Goal: Task Accomplishment & Management: Use online tool/utility

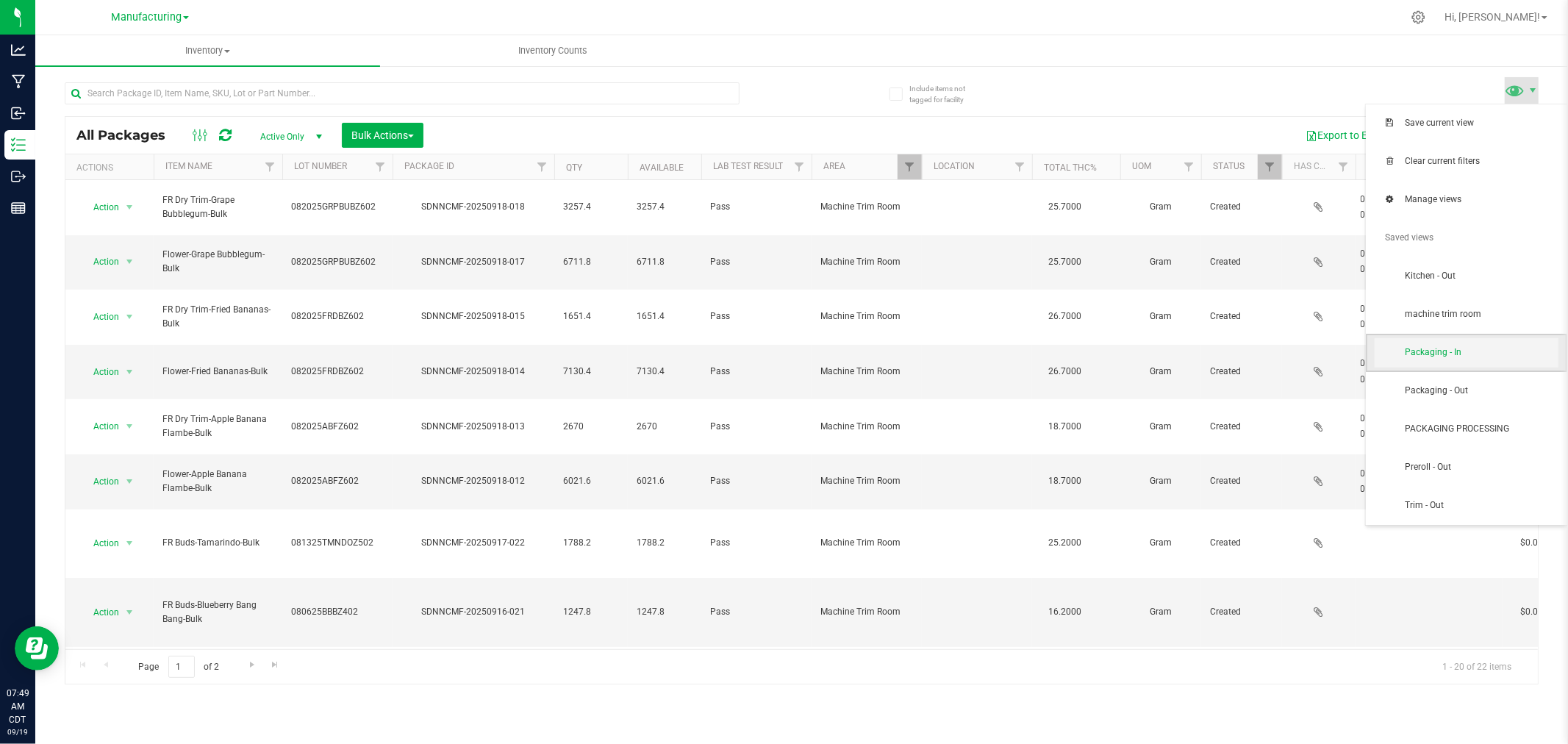
click at [1462, 356] on span "Packaging - In" at bounding box center [1481, 352] width 153 height 13
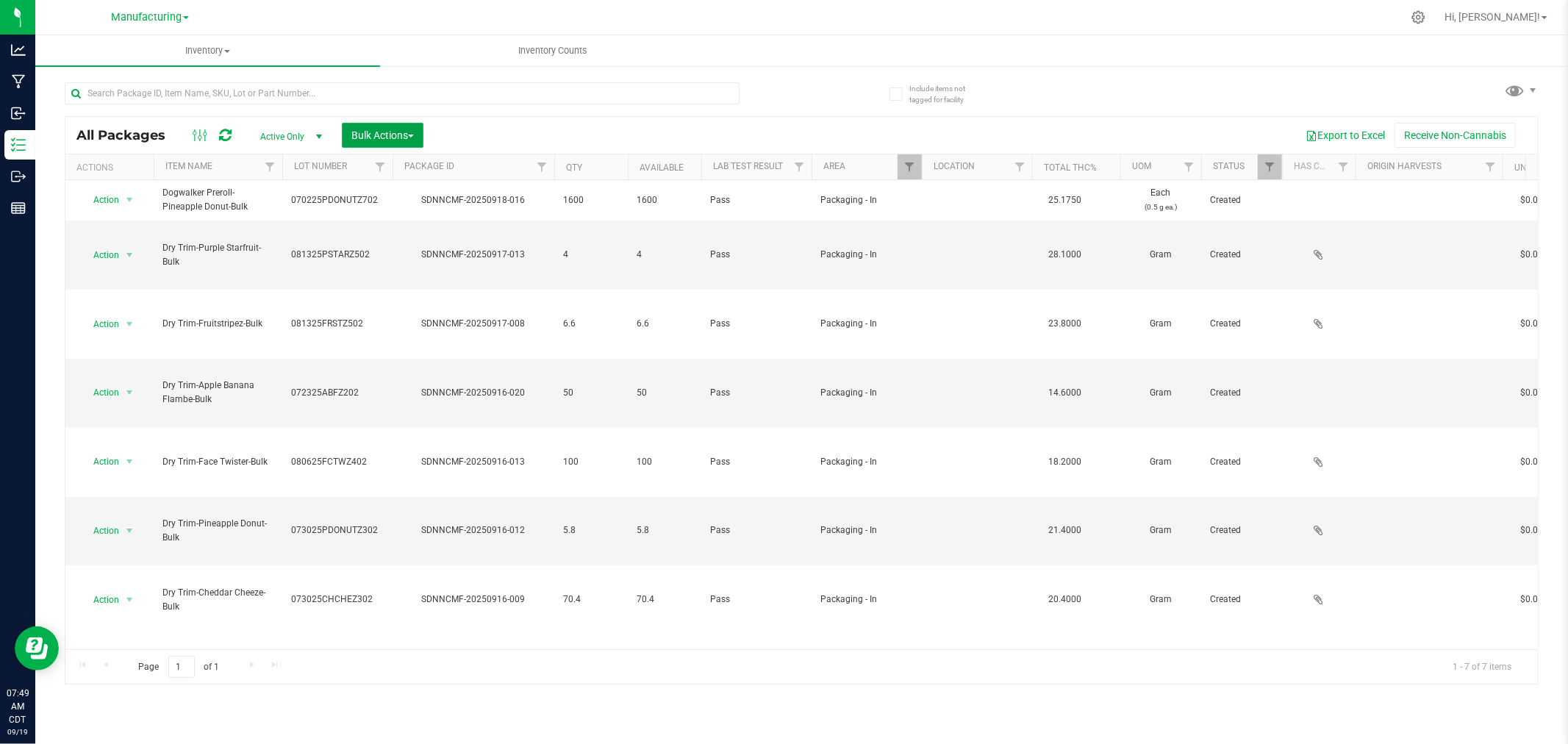
click at [363, 133] on span "Bulk Actions" at bounding box center [383, 135] width 62 height 12
click at [388, 165] on span "Add to manufacturing run" at bounding box center [406, 169] width 111 height 12
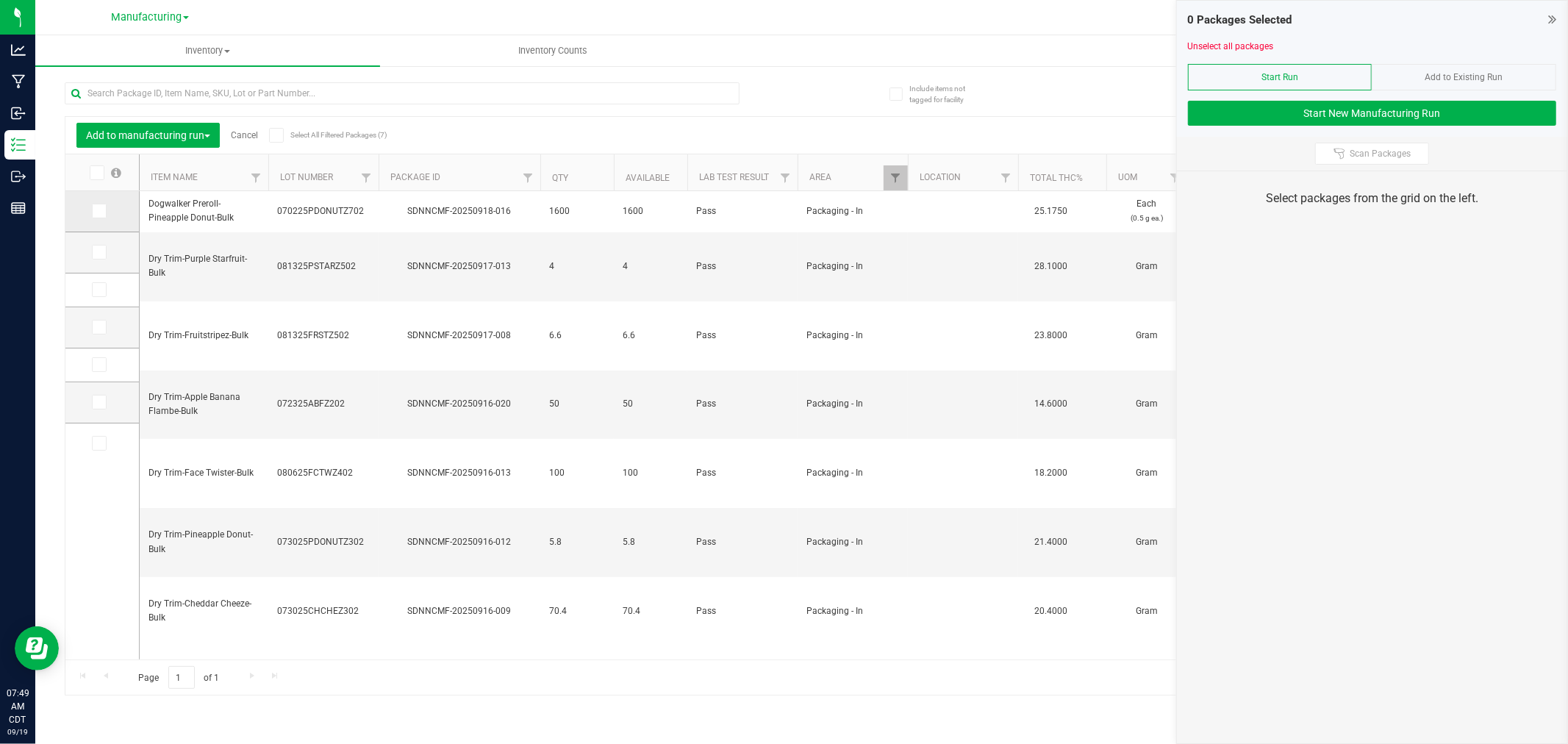
click at [100, 211] on icon at bounding box center [98, 211] width 9 height 0
click at [0, 0] on input "checkbox" at bounding box center [0, 0] width 0 height 0
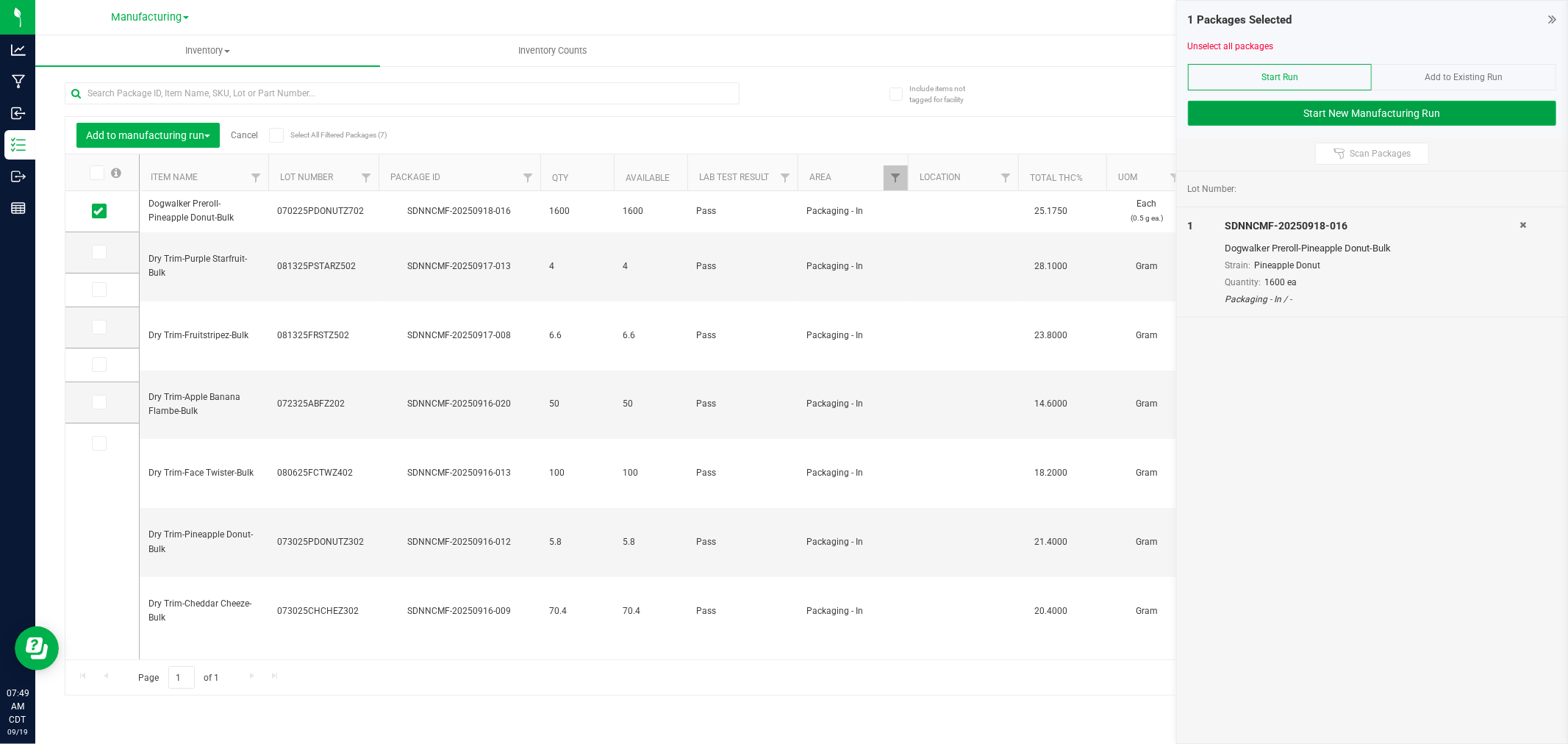
click at [1410, 104] on button "Start New Manufacturing Run" at bounding box center [1372, 113] width 368 height 25
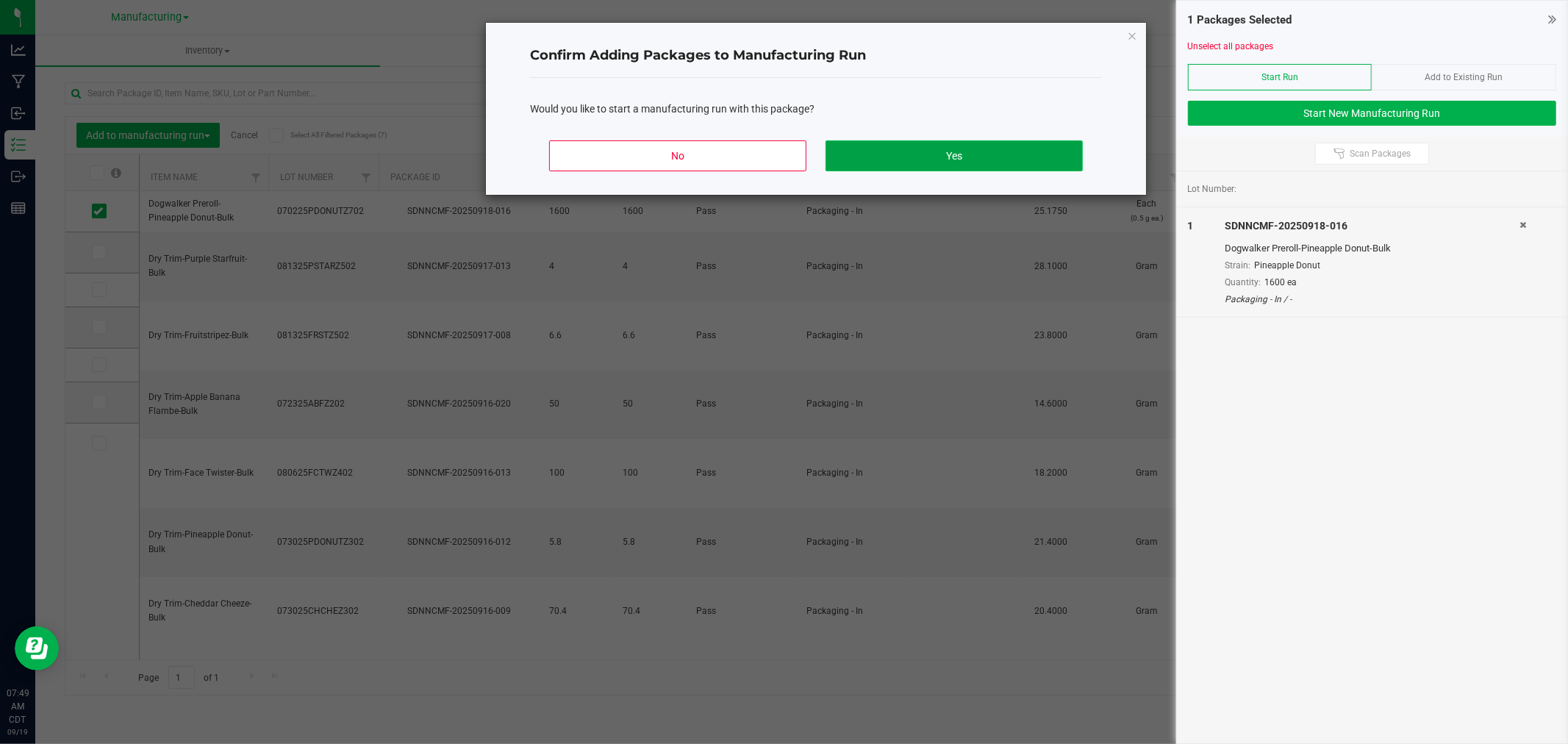
click at [953, 154] on button "Yes" at bounding box center [953, 156] width 257 height 31
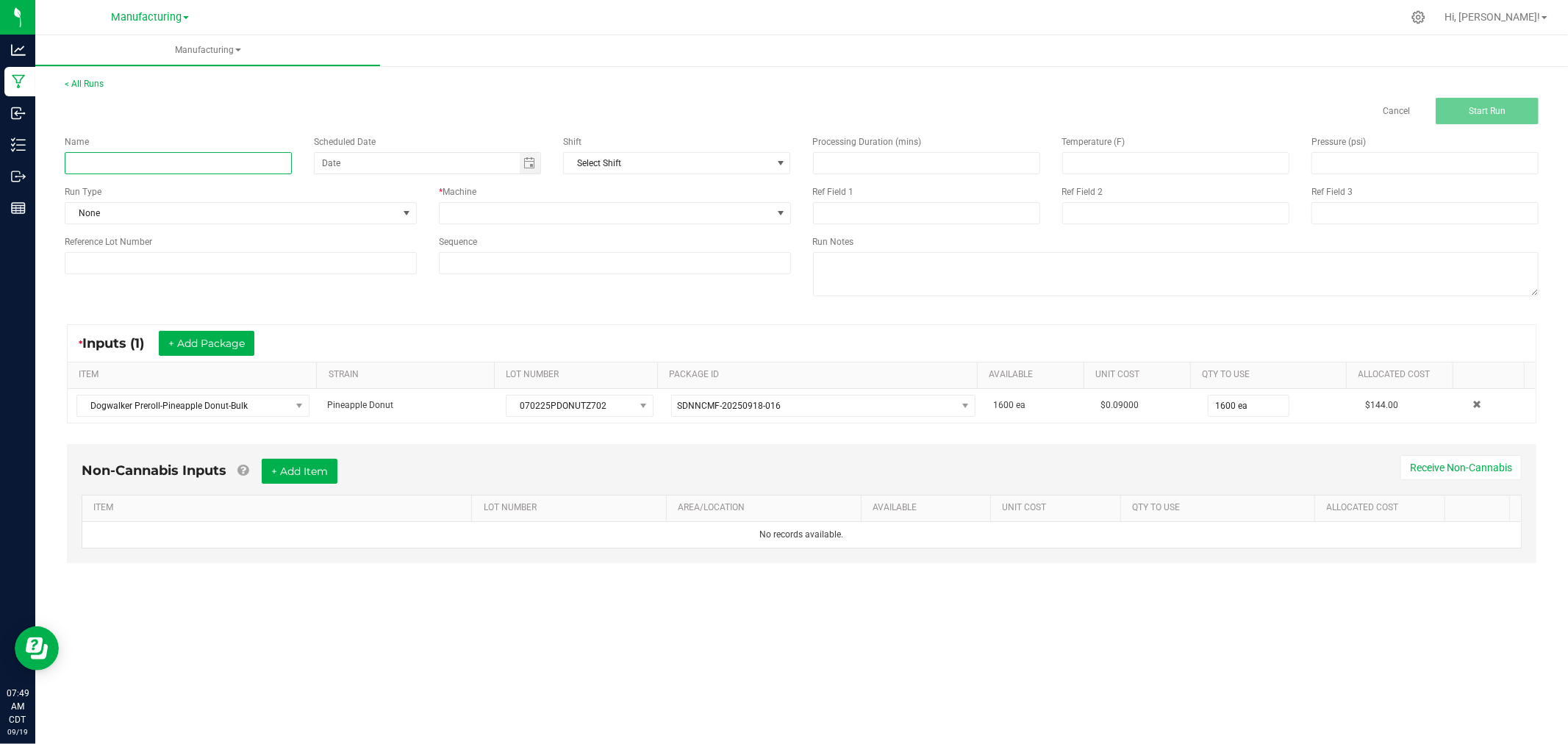
click at [224, 158] on input at bounding box center [178, 163] width 227 height 22
type input "091925-pineapple donut 6pk & 10pk dogwalkers"
click at [407, 216] on span at bounding box center [406, 213] width 12 height 12
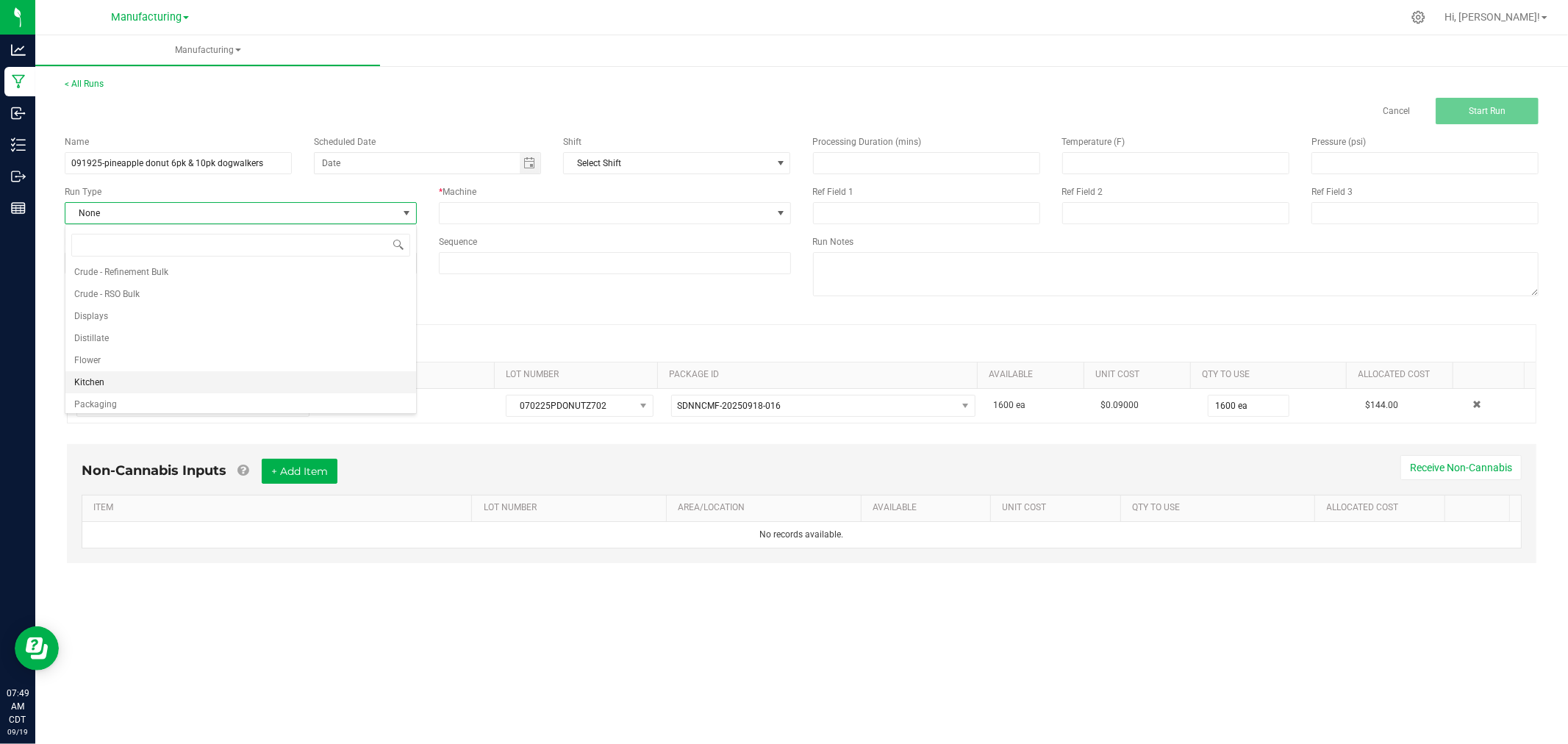
scroll to position [73, 0]
click at [118, 372] on li "Packaging" at bounding box center [241, 377] width 351 height 22
click at [460, 198] on div "* Machine" at bounding box center [615, 192] width 352 height 13
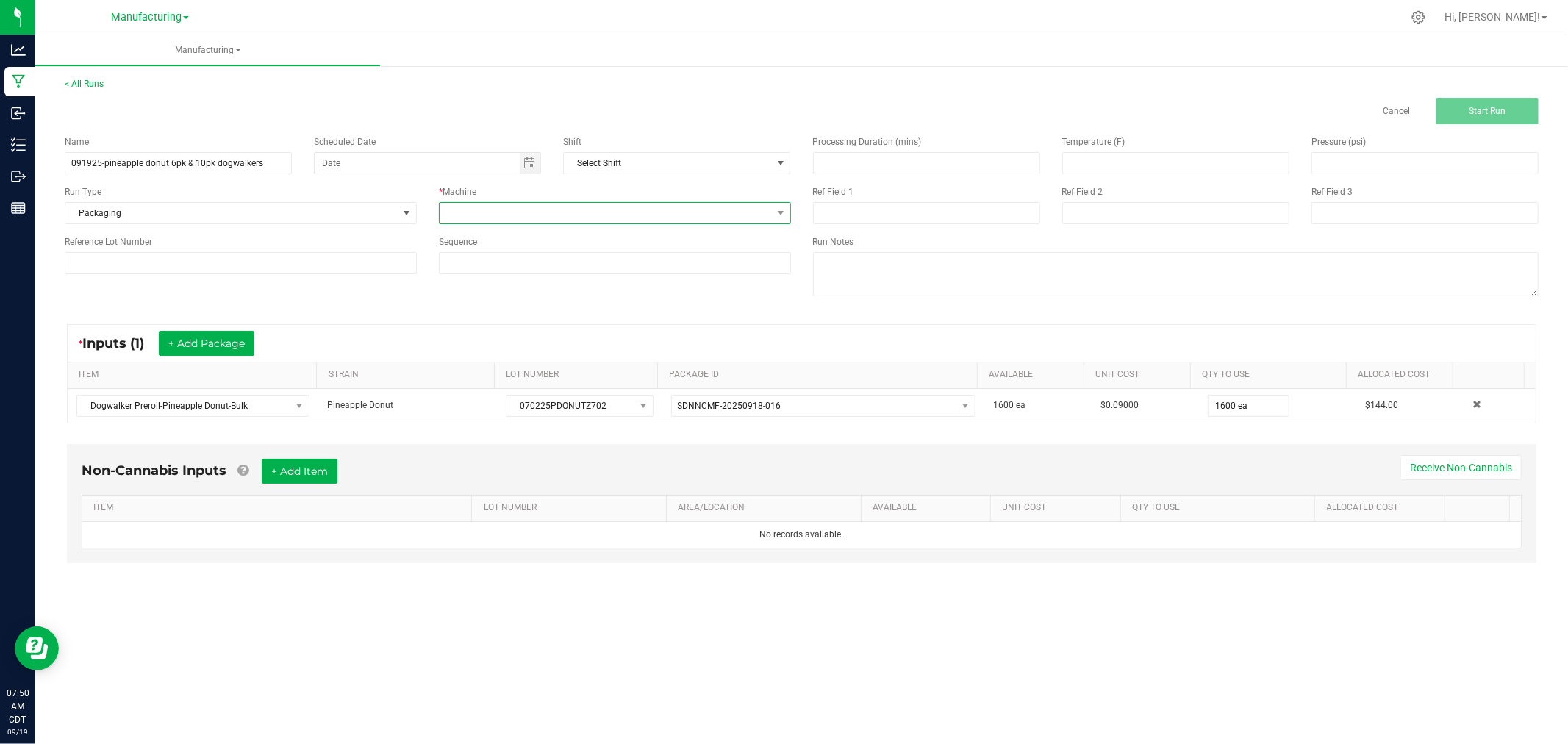
click at [460, 213] on span at bounding box center [606, 213] width 332 height 20
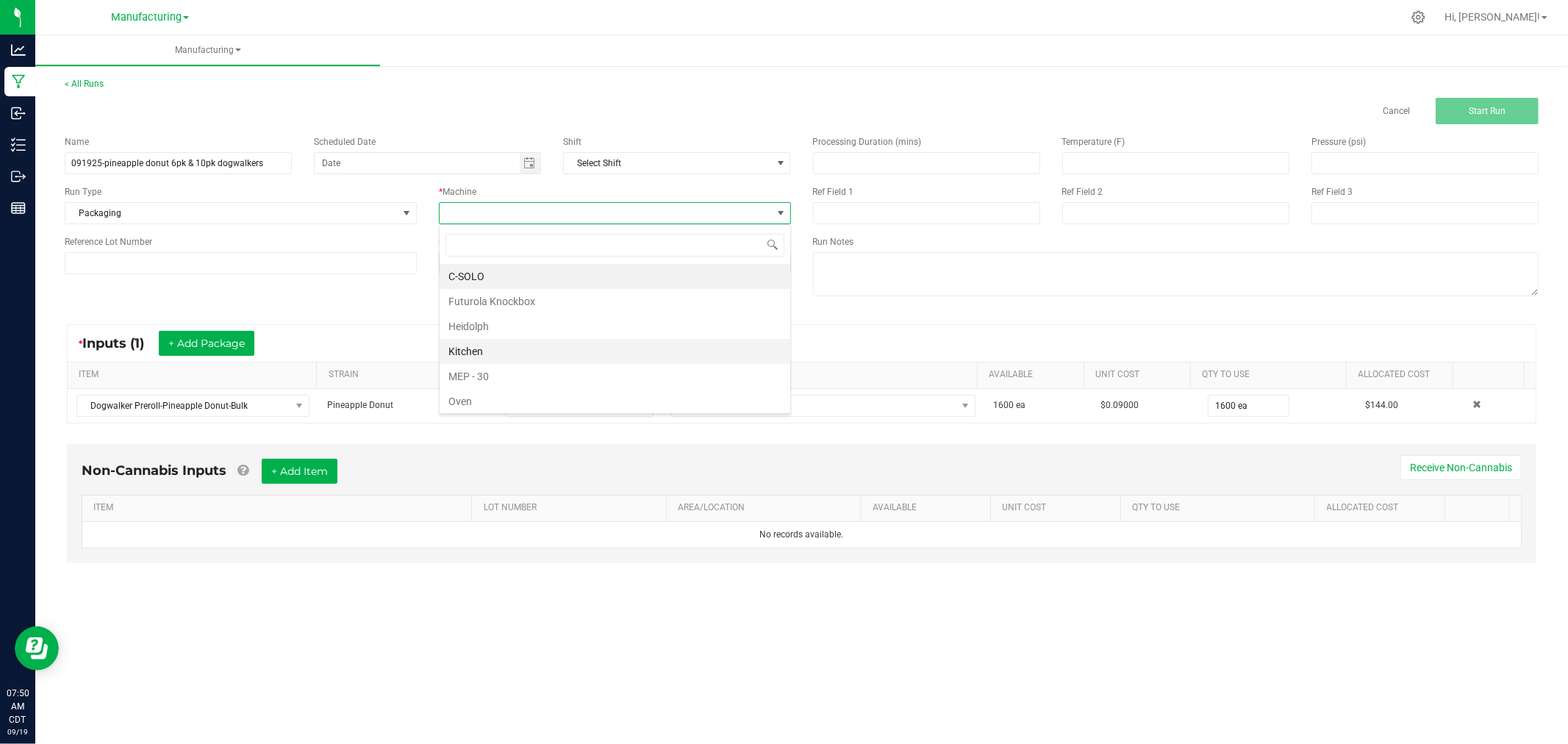
scroll to position [82, 0]
click at [491, 341] on li "Packaging" at bounding box center [615, 345] width 351 height 25
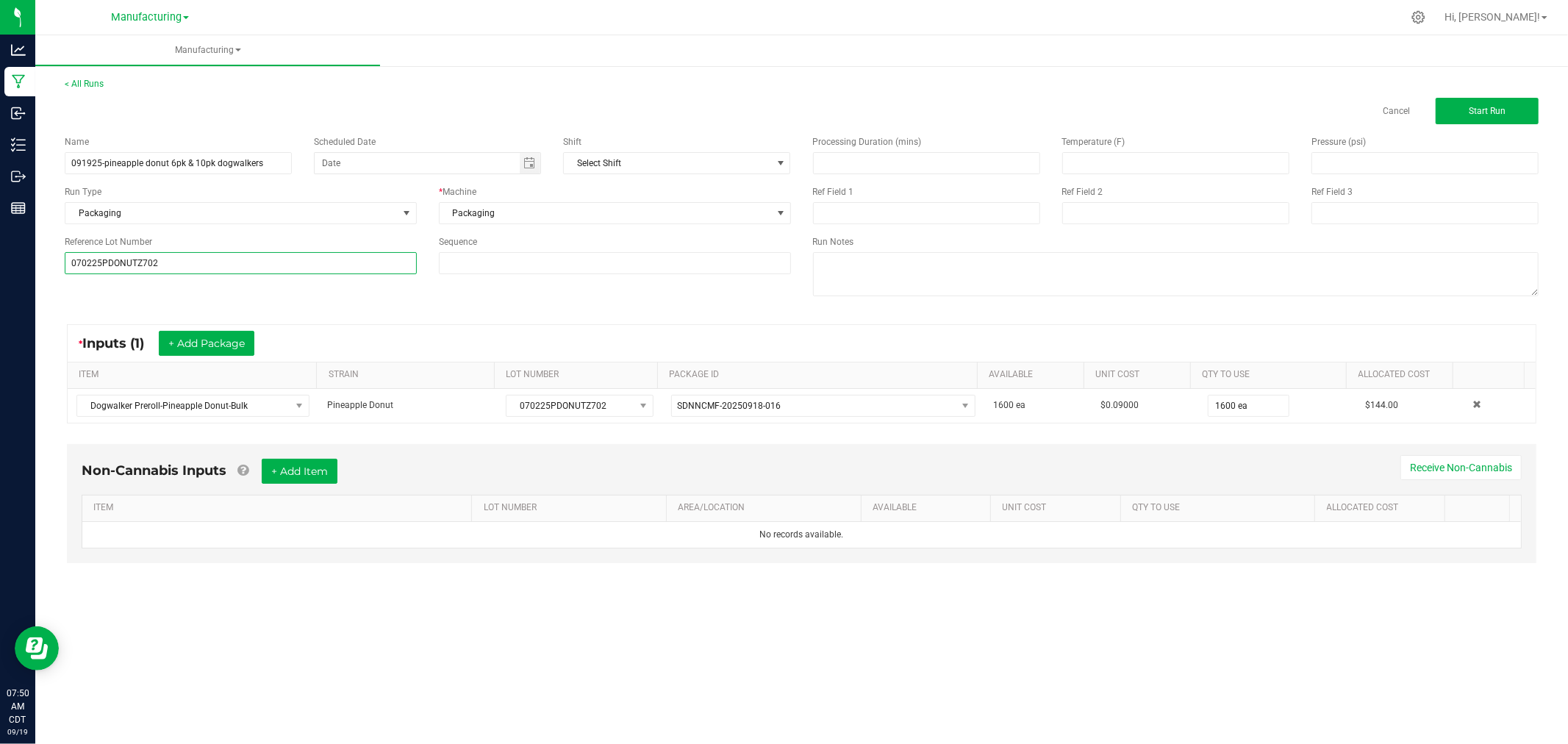
type input "070225PDONUTZ702"
click at [109, 281] on div "Name 091925-pineapple donut 6pk & 10pk dogwalkers Scheduled Date Shift Select S…" at bounding box center [428, 204] width 749 height 161
click at [1484, 112] on span "Start Run" at bounding box center [1488, 111] width 37 height 10
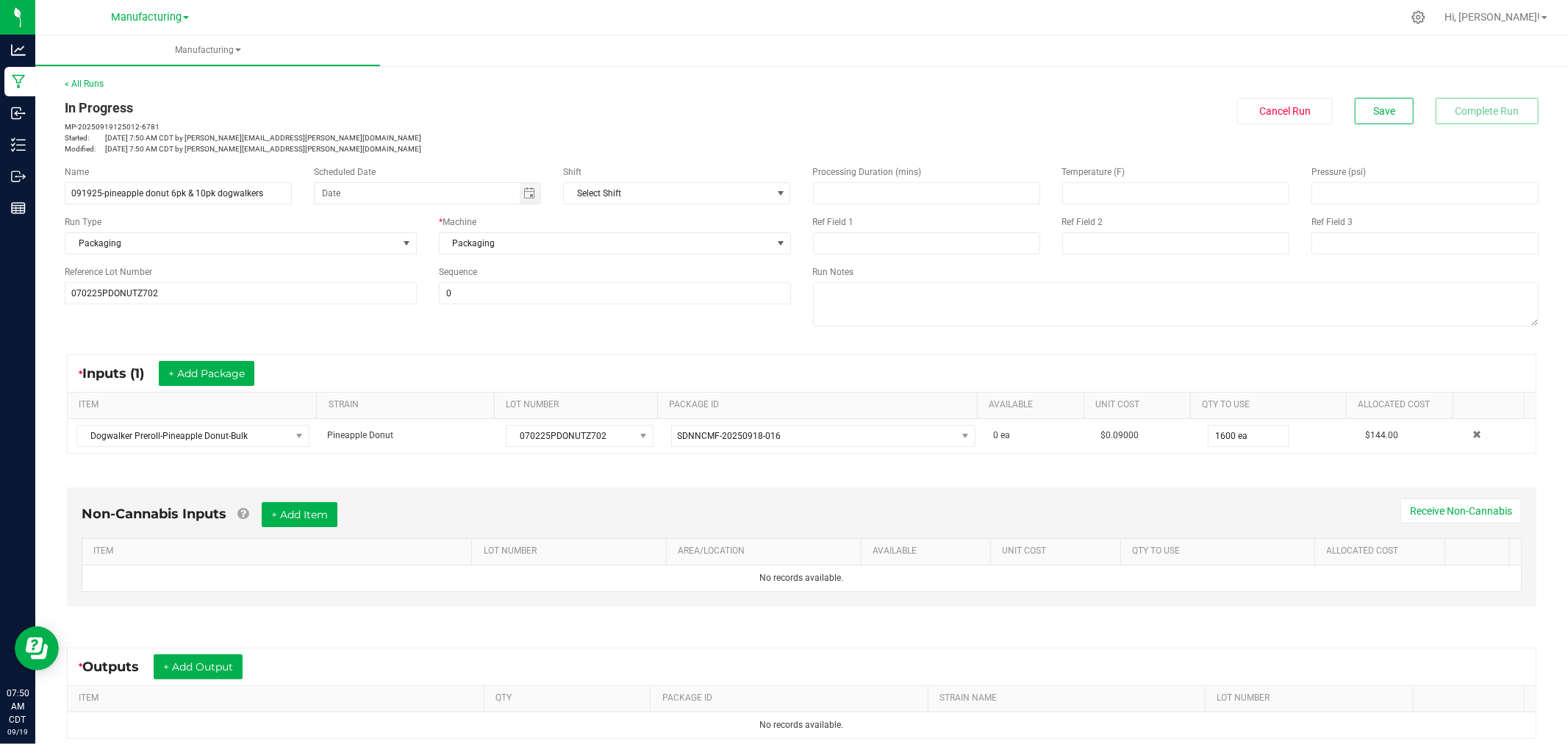
scroll to position [164, 0]
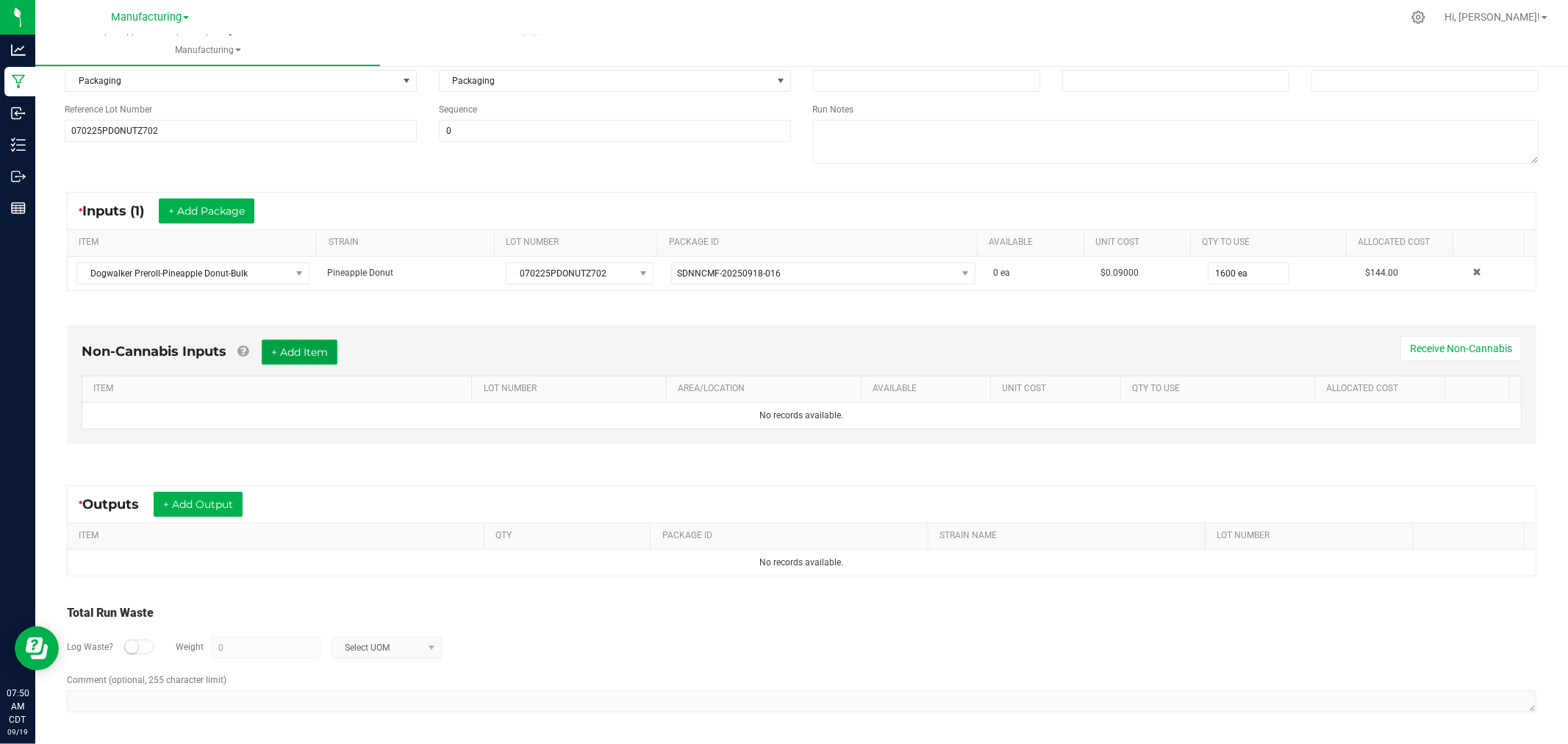
click at [290, 344] on button "+ Add Item" at bounding box center [299, 352] width 76 height 25
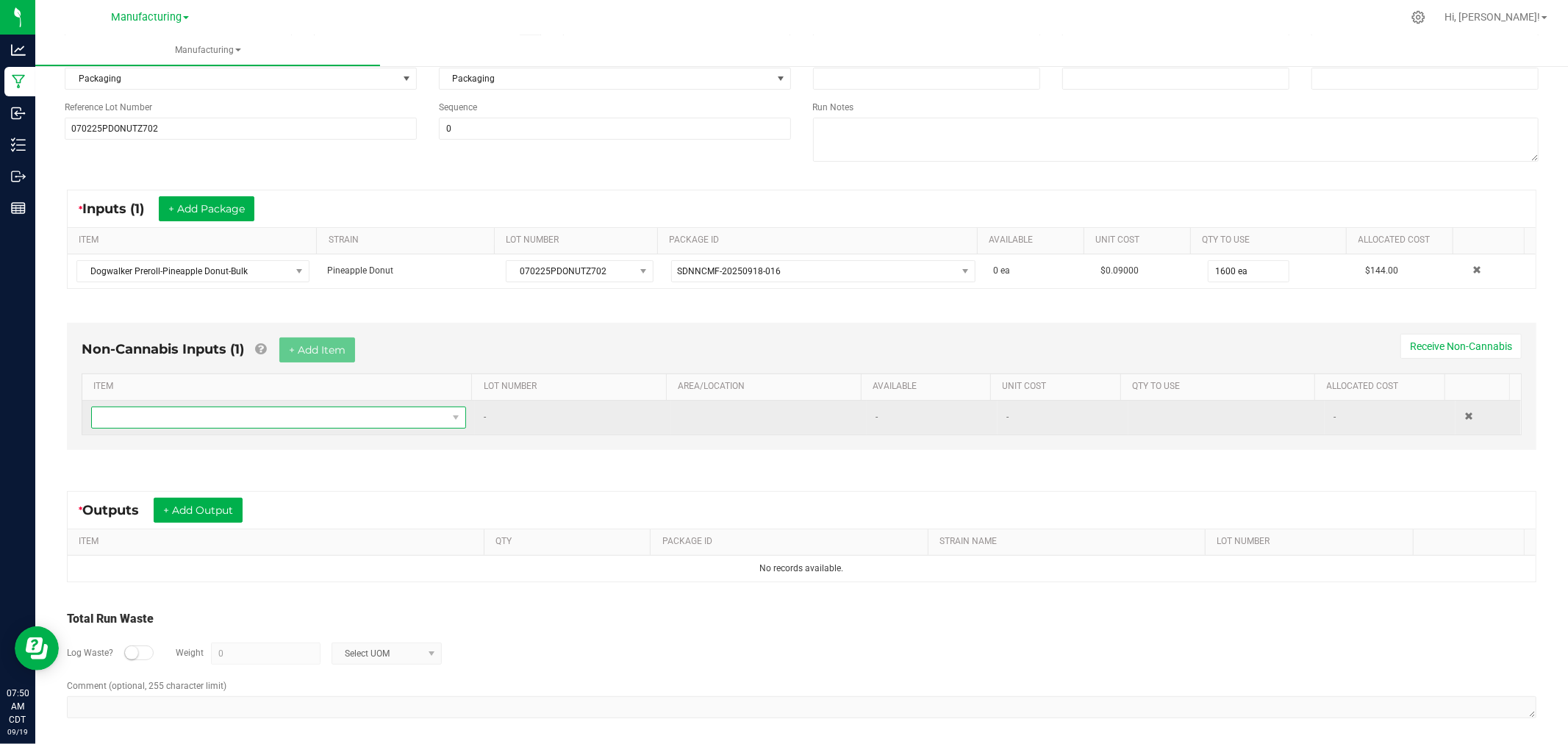
click at [308, 413] on span "NO DATA FOUND" at bounding box center [269, 417] width 355 height 20
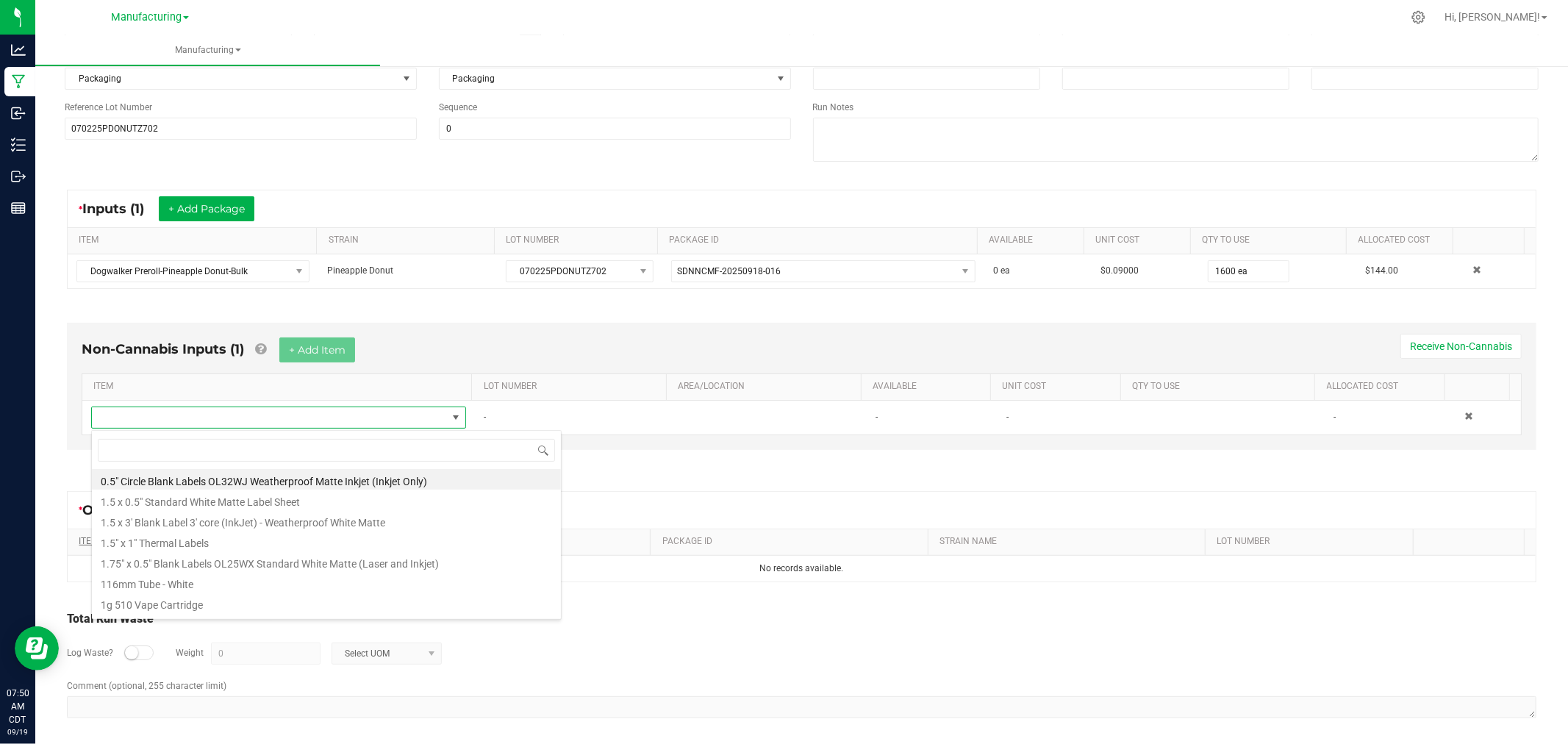
click at [245, 542] on li "1.5" x 1" Thermal Labels" at bounding box center [326, 541] width 469 height 20
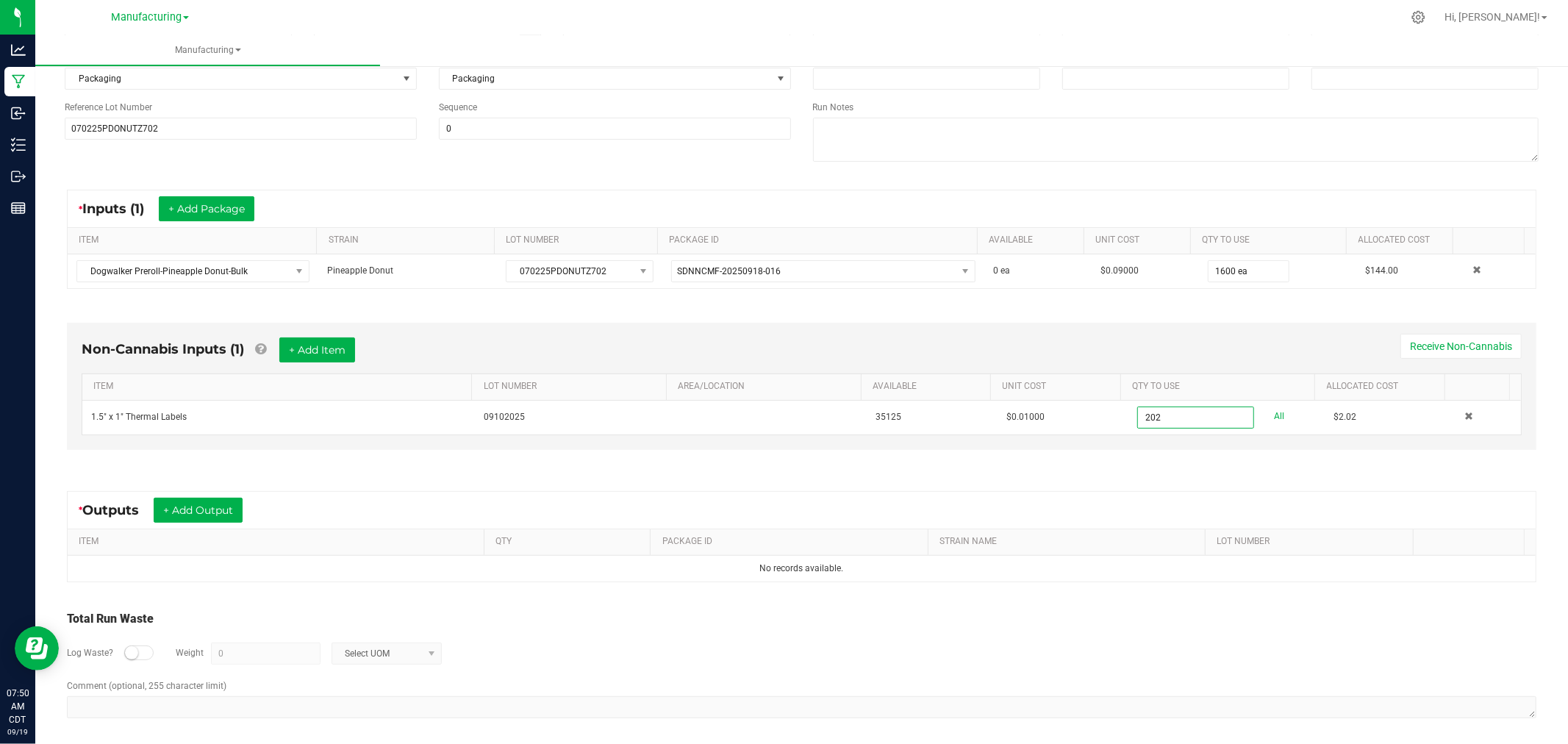
type input "202 ea"
click at [336, 338] on div "Non-Cannabis Inputs (1) + Add Item Receive Non-Cannabis ITEM LOT NUMBER AREA/LO…" at bounding box center [801, 386] width 1469 height 127
click at [341, 346] on button "+ Add Item" at bounding box center [317, 350] width 76 height 25
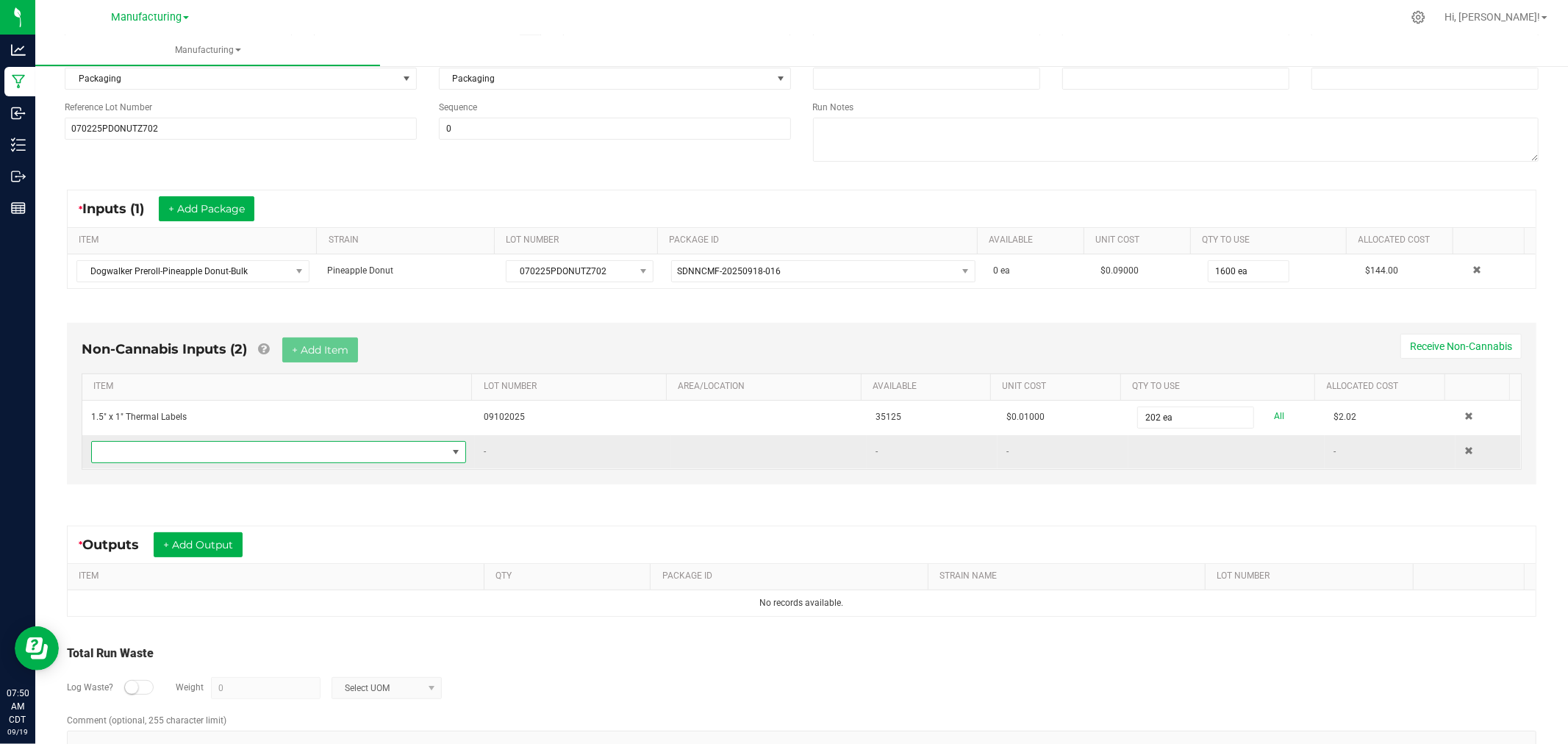
click at [363, 451] on span "NO DATA FOUND" at bounding box center [269, 452] width 355 height 20
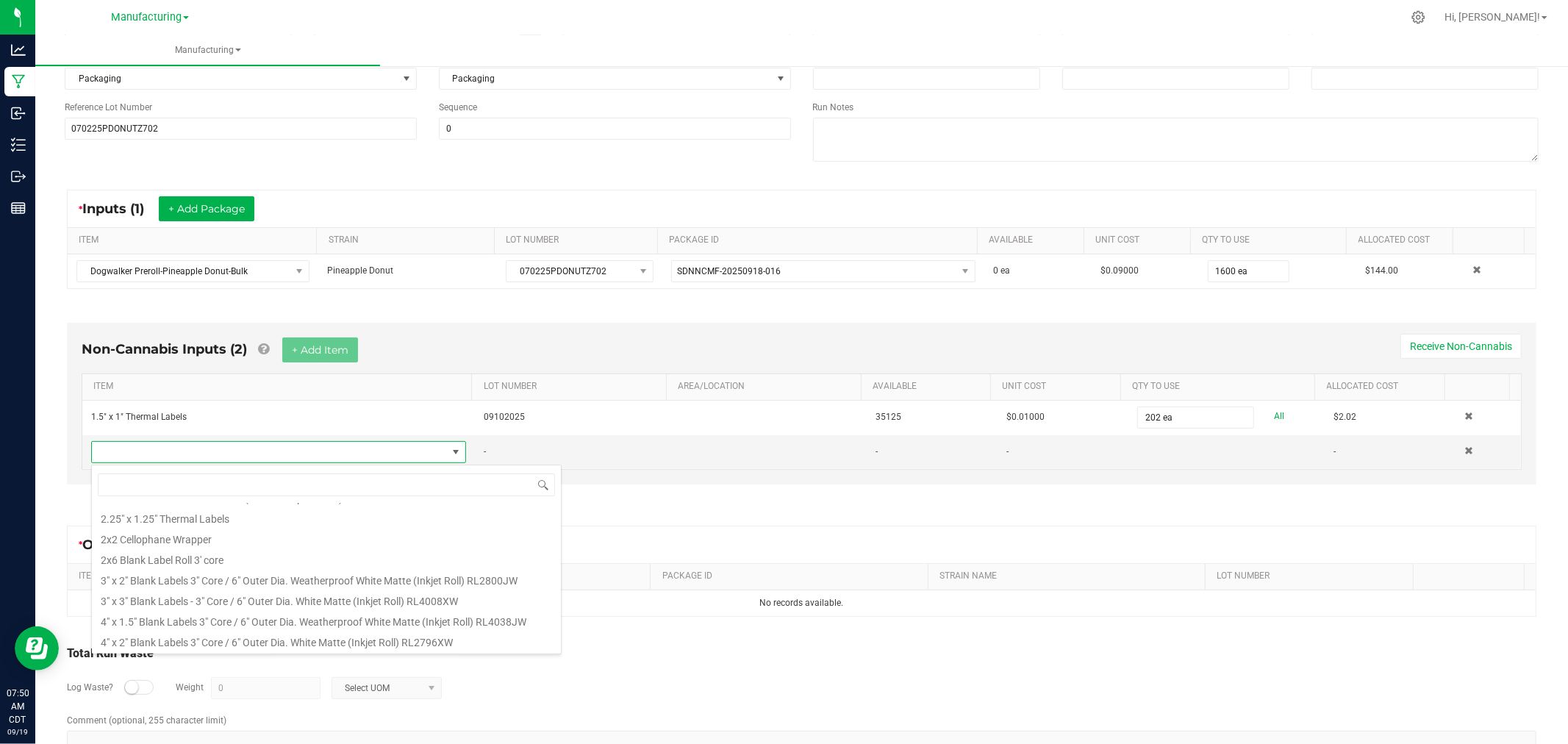
scroll to position [163, 0]
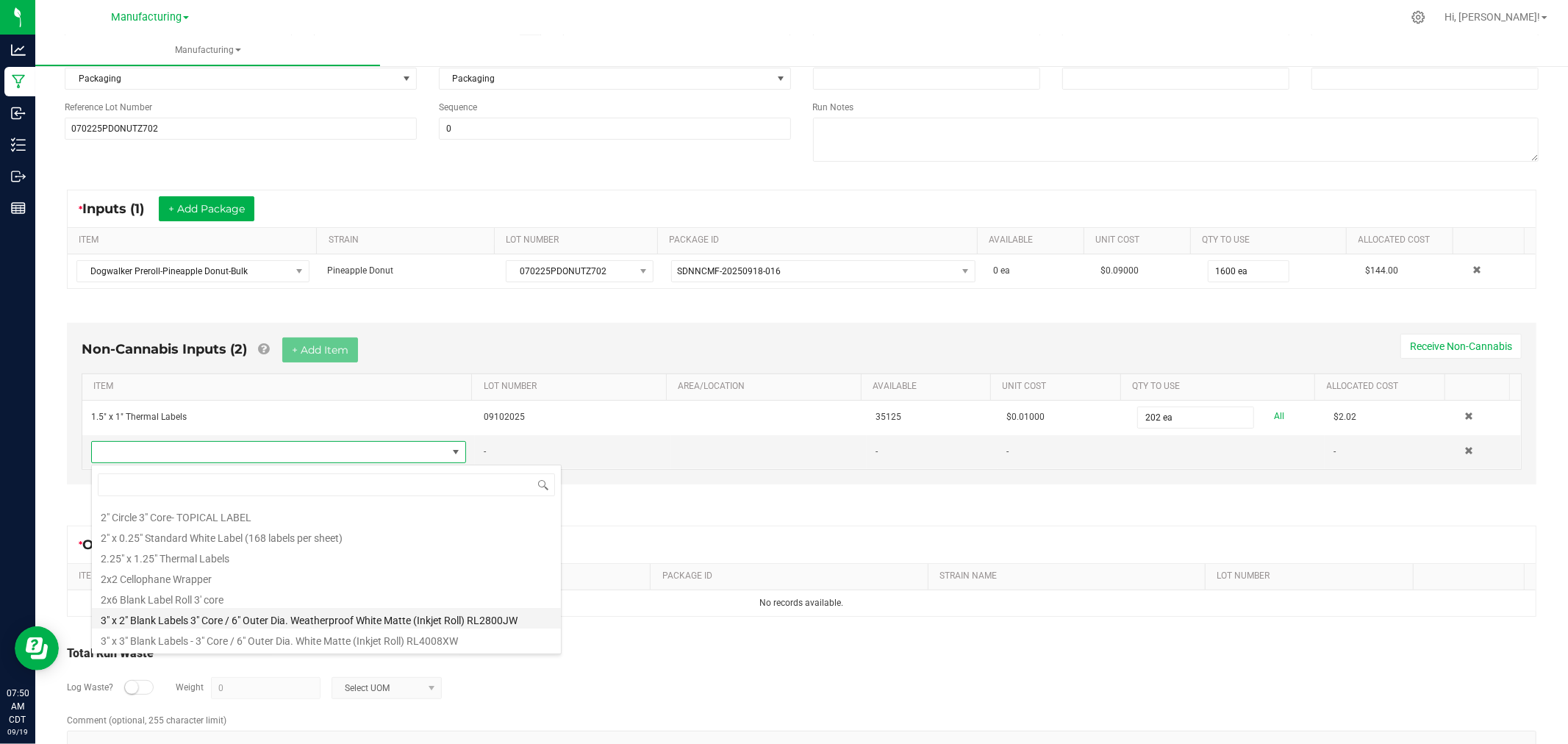
click at [303, 618] on li "3" x 2" Blank Labels 3" Core / 6" Outer Dia. Weatherproof White Matte (Inkjet R…" at bounding box center [326, 618] width 469 height 20
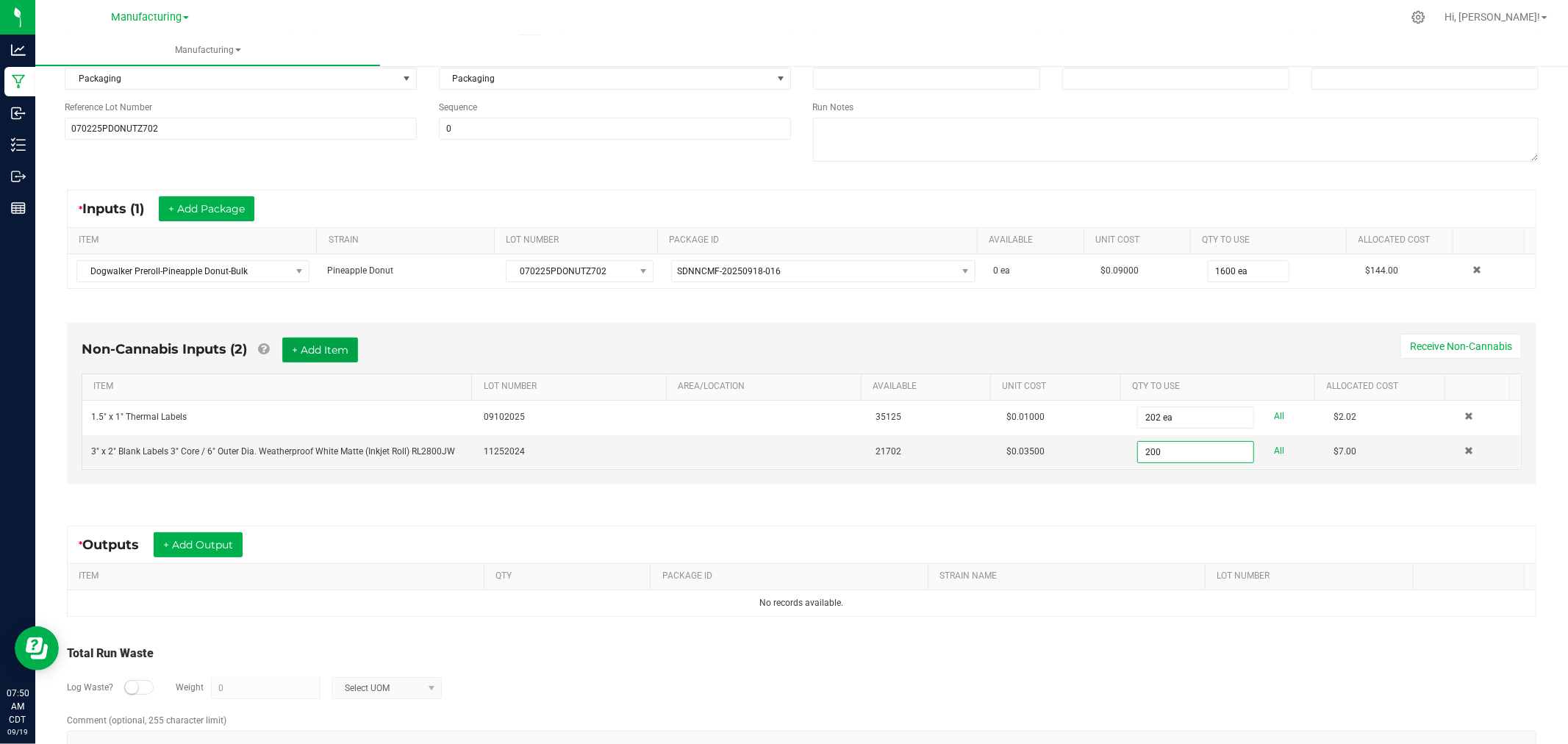
type input "200 ea"
click at [319, 359] on button "+ Add Item" at bounding box center [320, 350] width 76 height 25
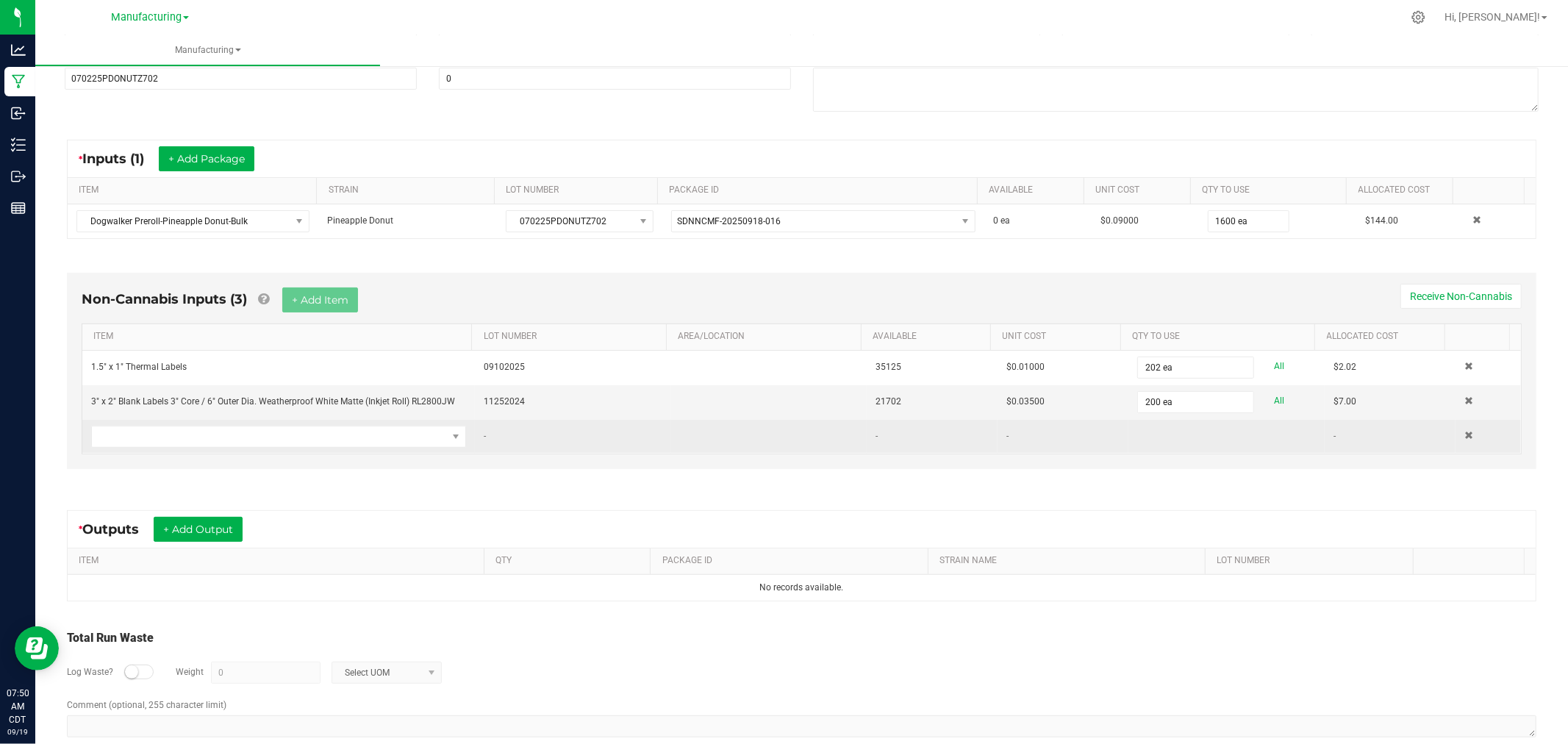
scroll to position [243, 0]
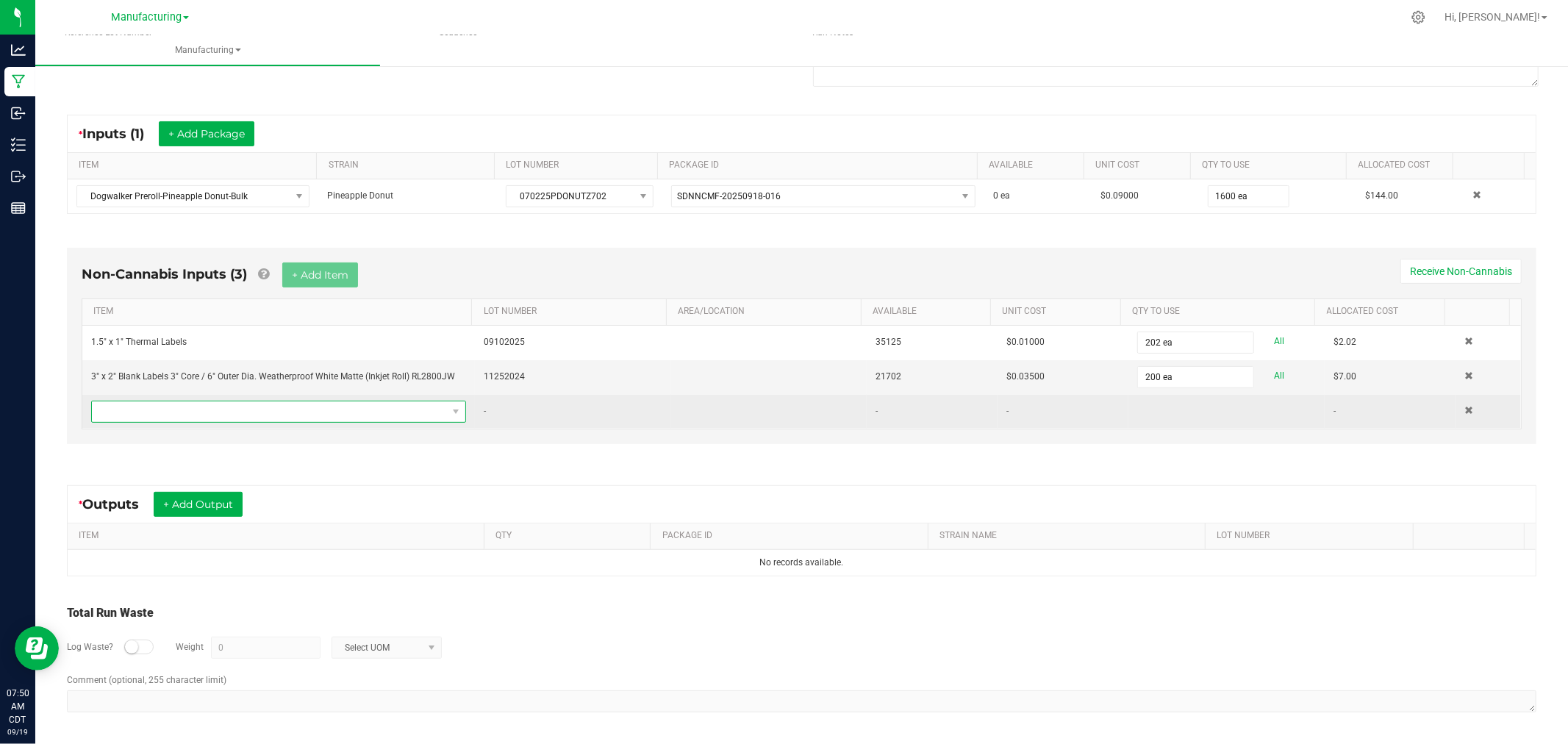
click at [339, 410] on span "NO DATA FOUND" at bounding box center [269, 411] width 355 height 20
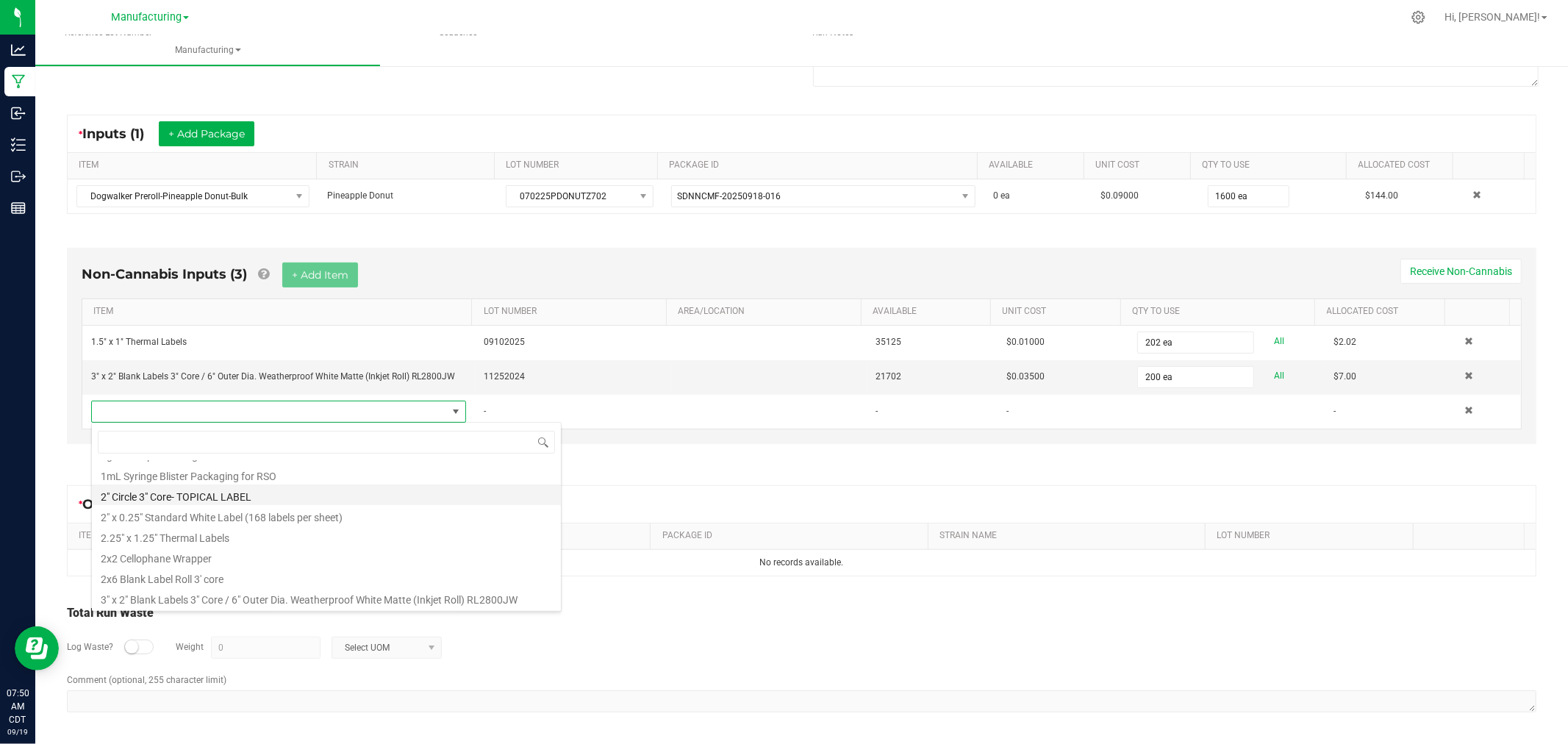
scroll to position [244, 0]
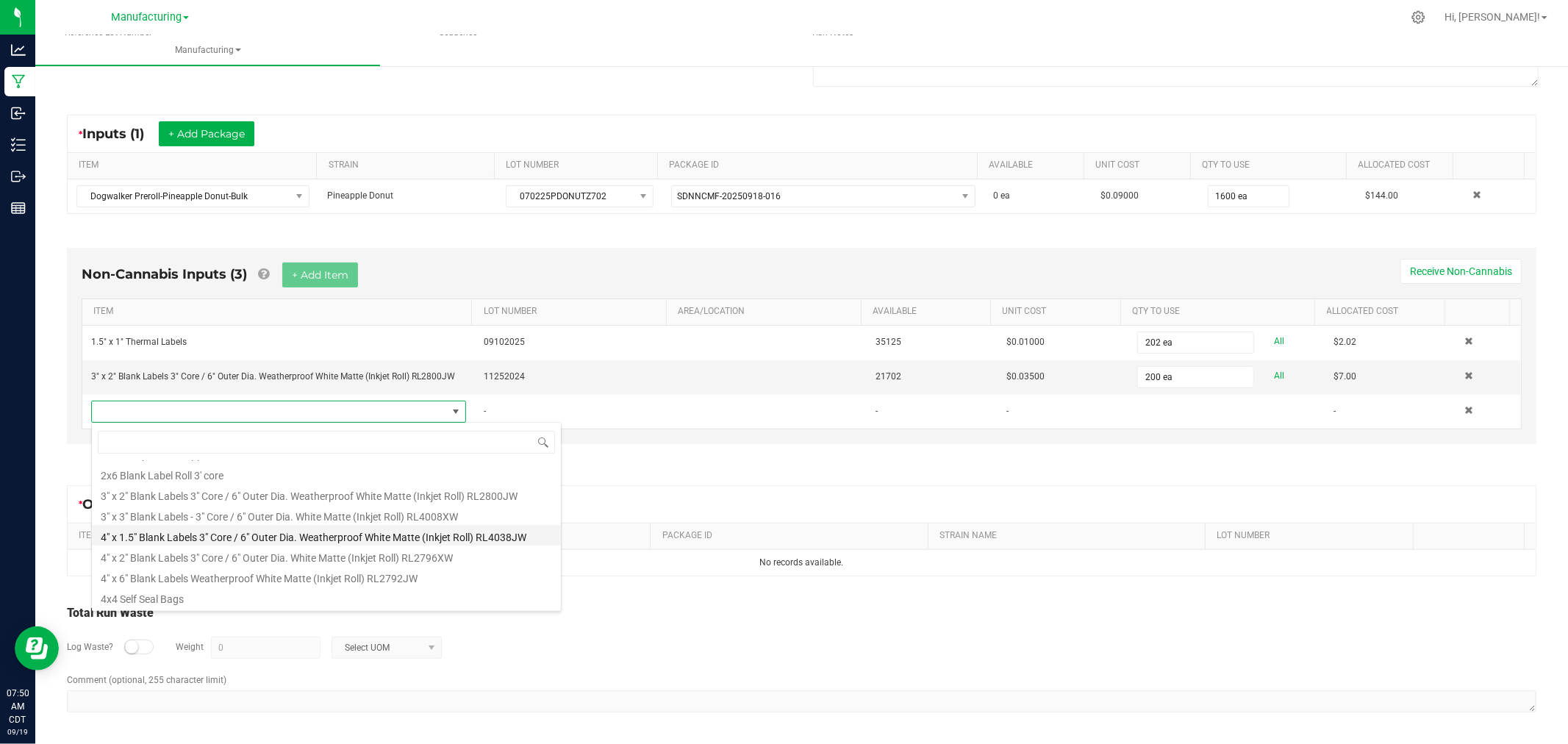
click at [289, 540] on li "4" x 1.5" Blank Labels 3" Core / 6" Outer Dia. Weatherproof White Matte (Inkjet…" at bounding box center [326, 535] width 469 height 20
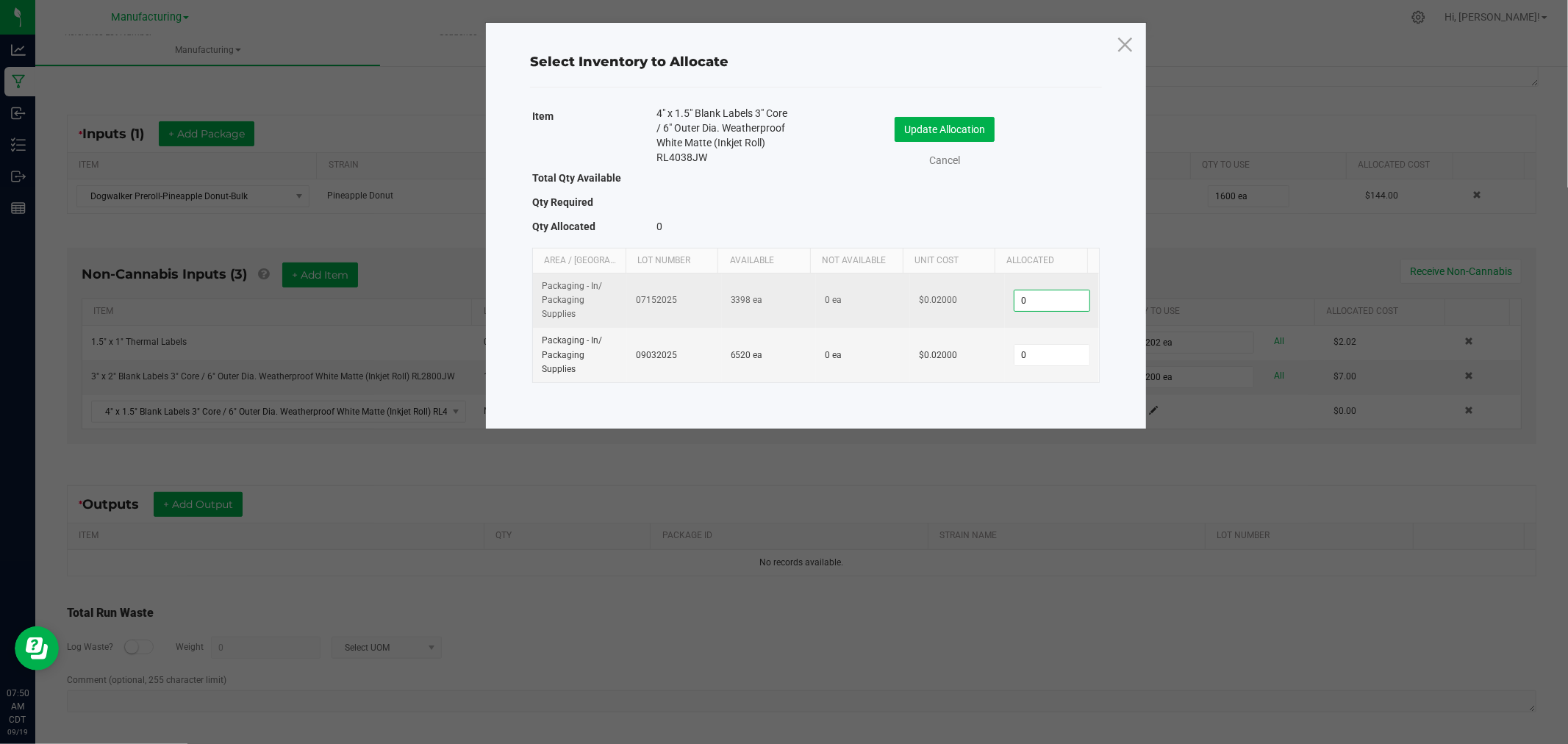
click at [1034, 300] on input "0" at bounding box center [1052, 300] width 75 height 20
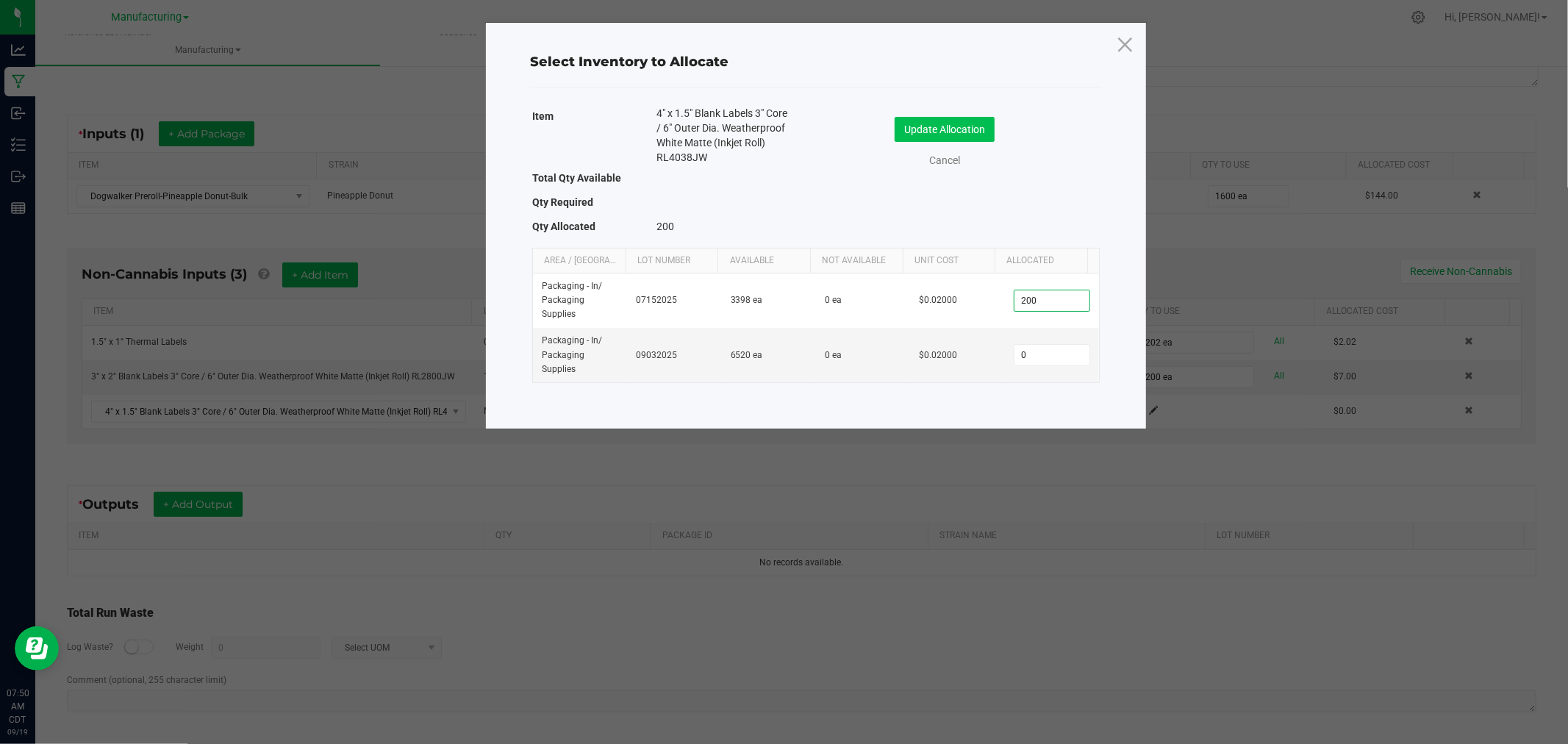
type input "200"
click at [961, 131] on button "Update Allocation" at bounding box center [944, 130] width 100 height 25
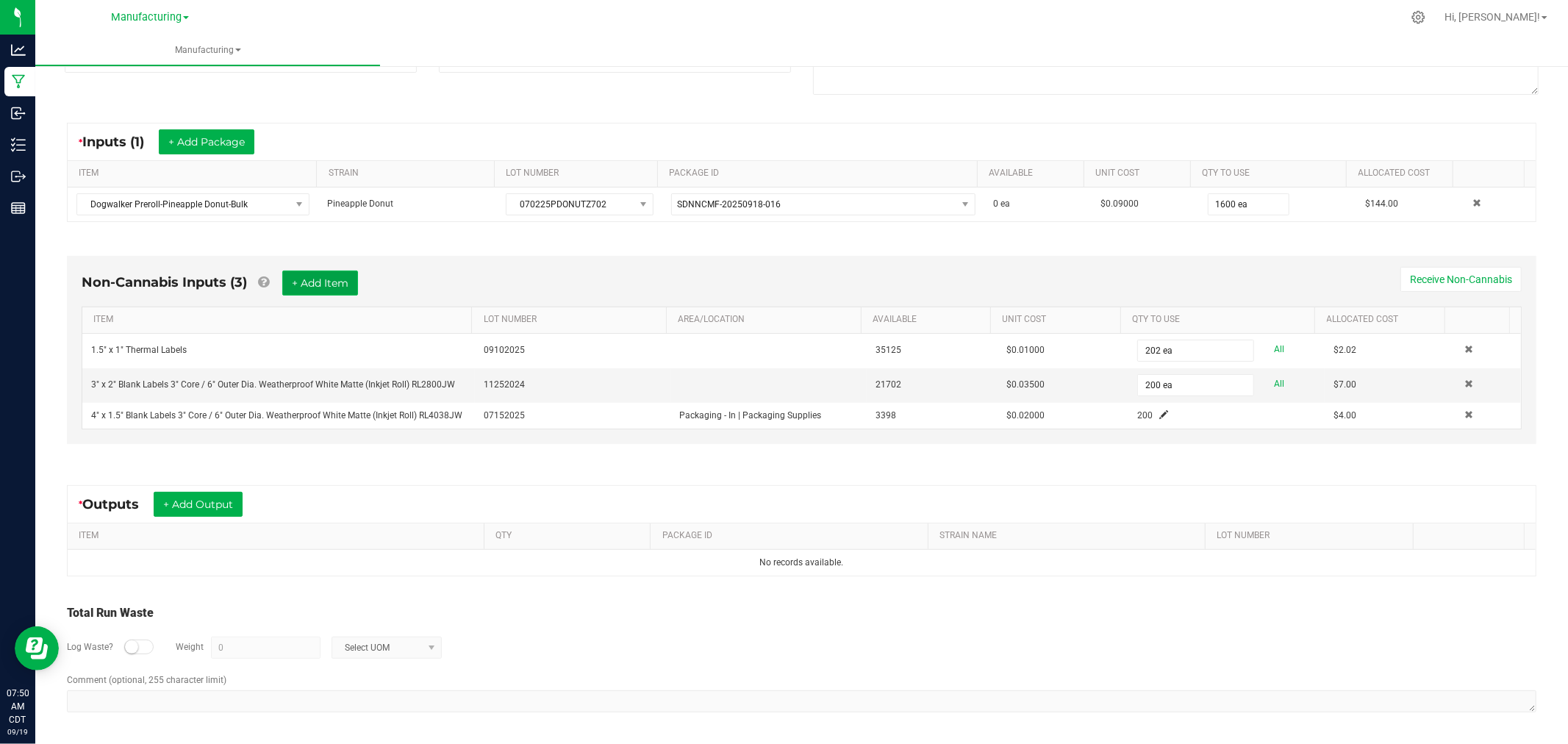
click at [309, 280] on button "+ Add Item" at bounding box center [320, 283] width 76 height 25
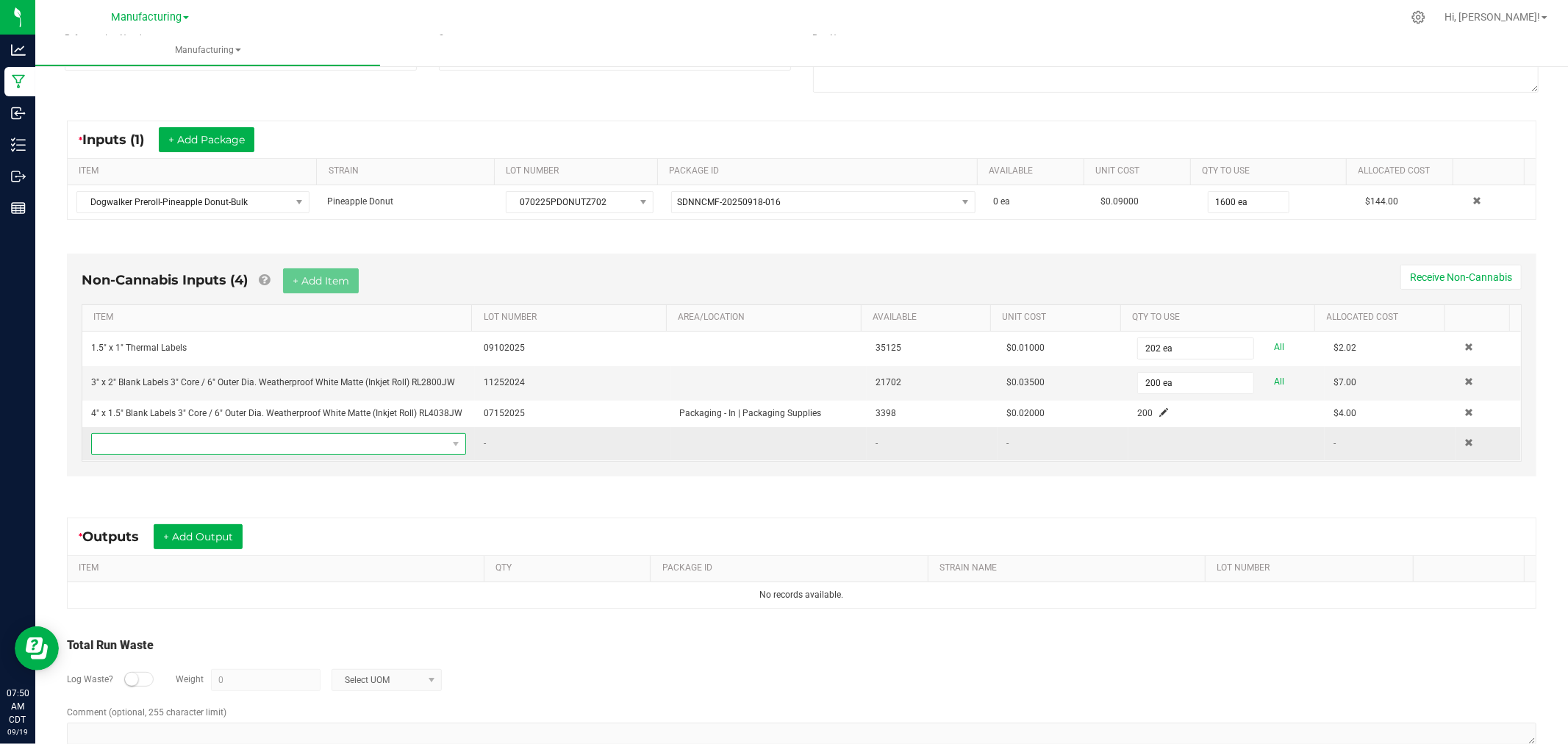
click at [321, 439] on span "NO DATA FOUND" at bounding box center [269, 444] width 355 height 20
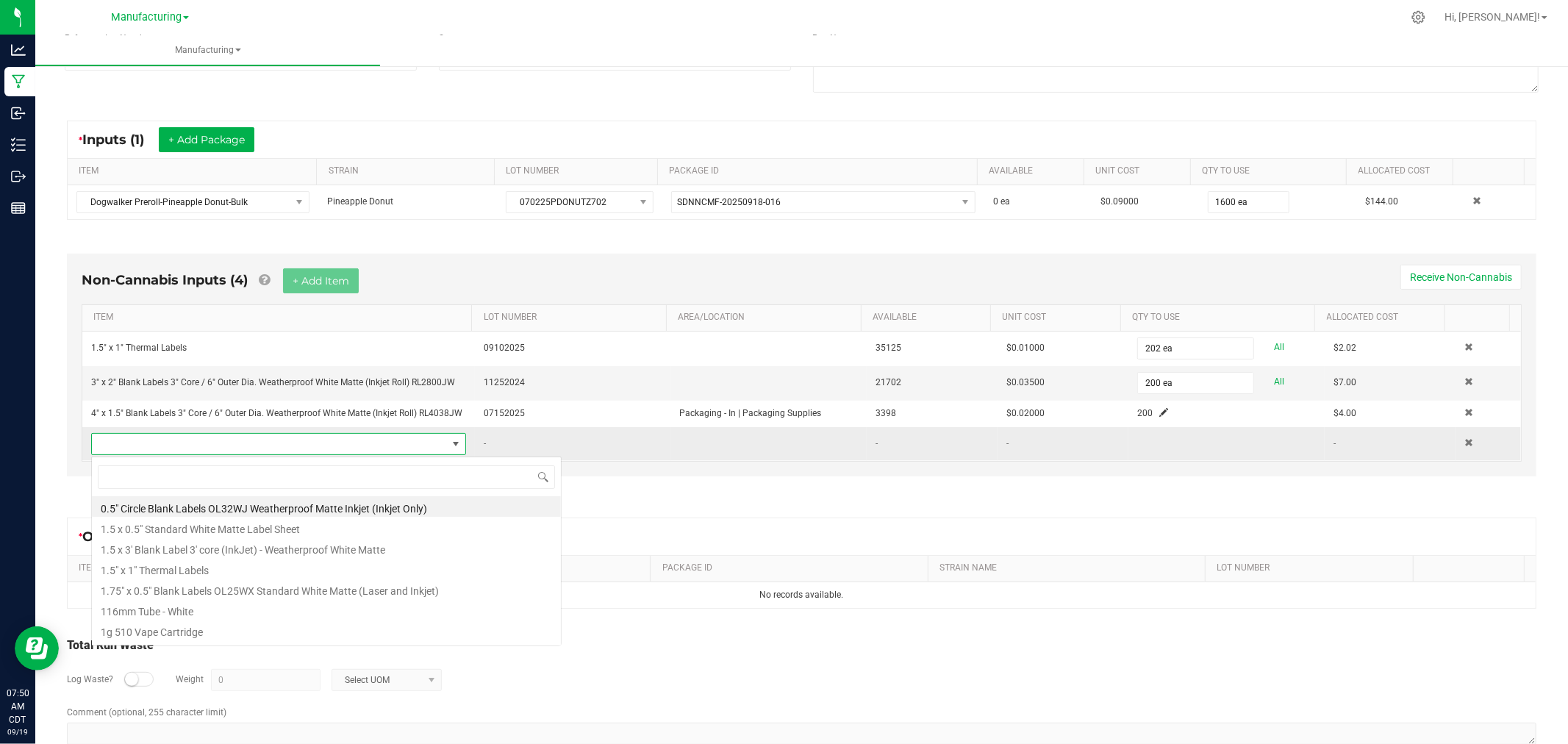
scroll to position [22, 364]
type input "hinged"
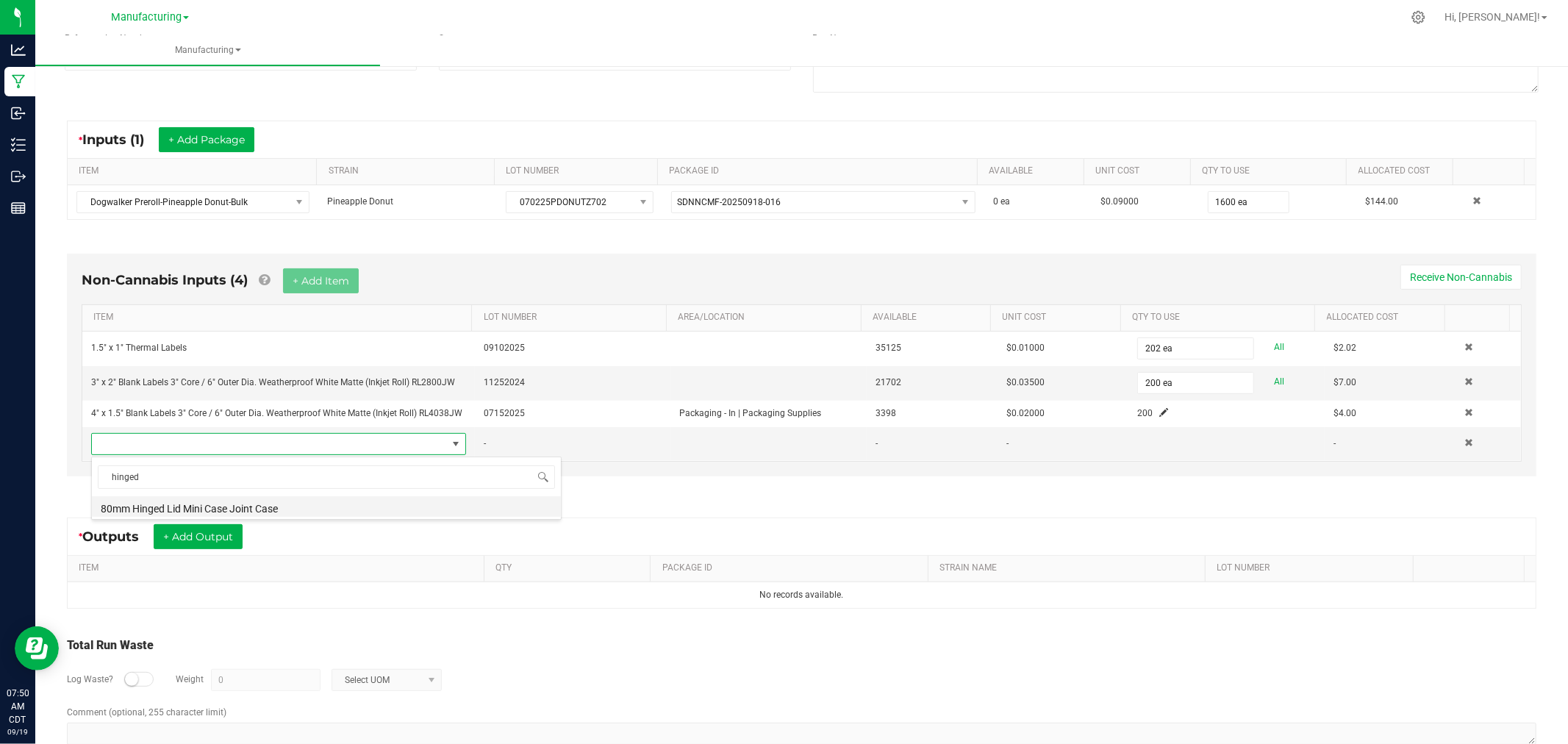
click at [325, 509] on li "80mm Hinged Lid Mini Case Joint Case" at bounding box center [326, 506] width 469 height 20
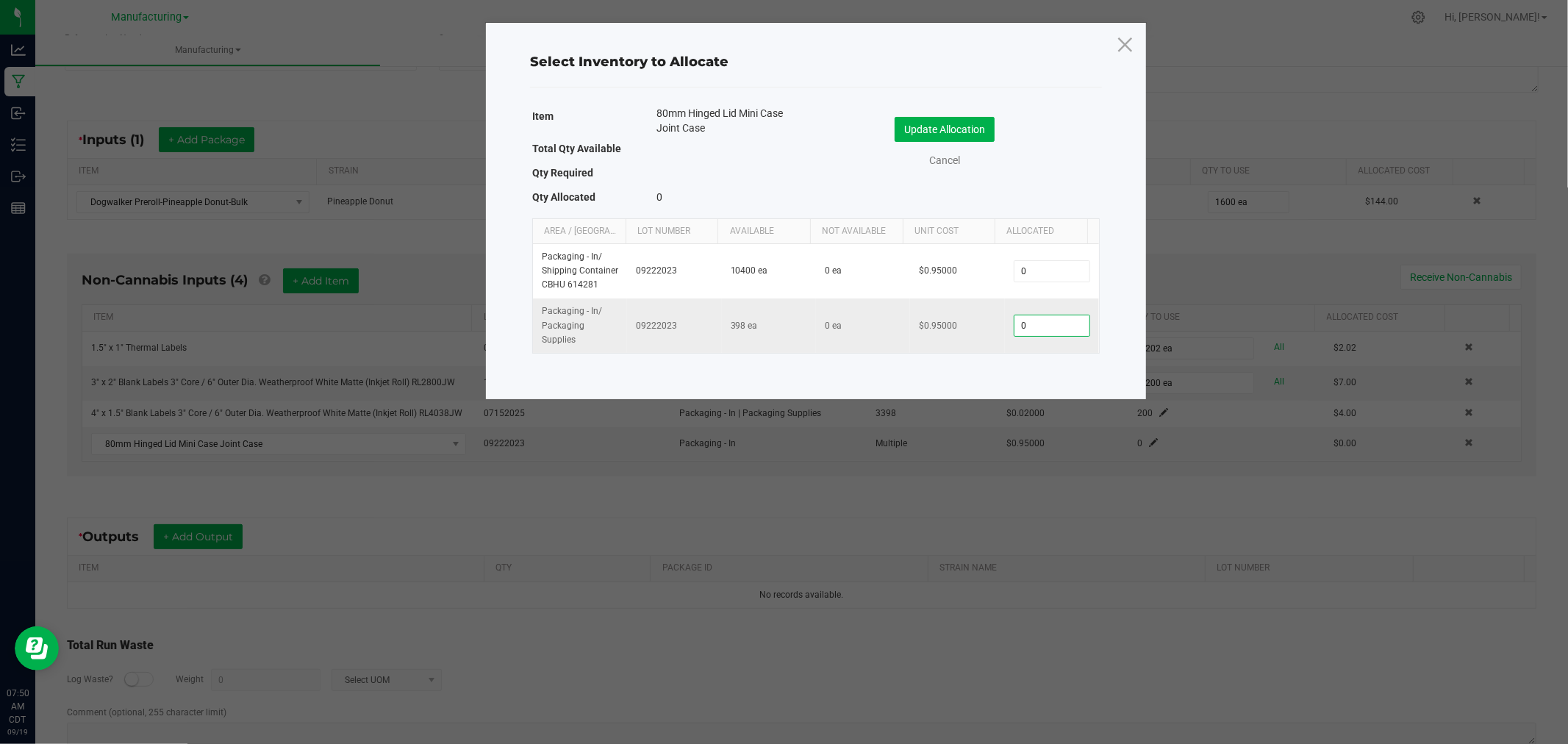
click at [1044, 319] on input "0" at bounding box center [1052, 325] width 75 height 20
type input "100"
click at [980, 129] on button "Update Allocation" at bounding box center [944, 130] width 100 height 25
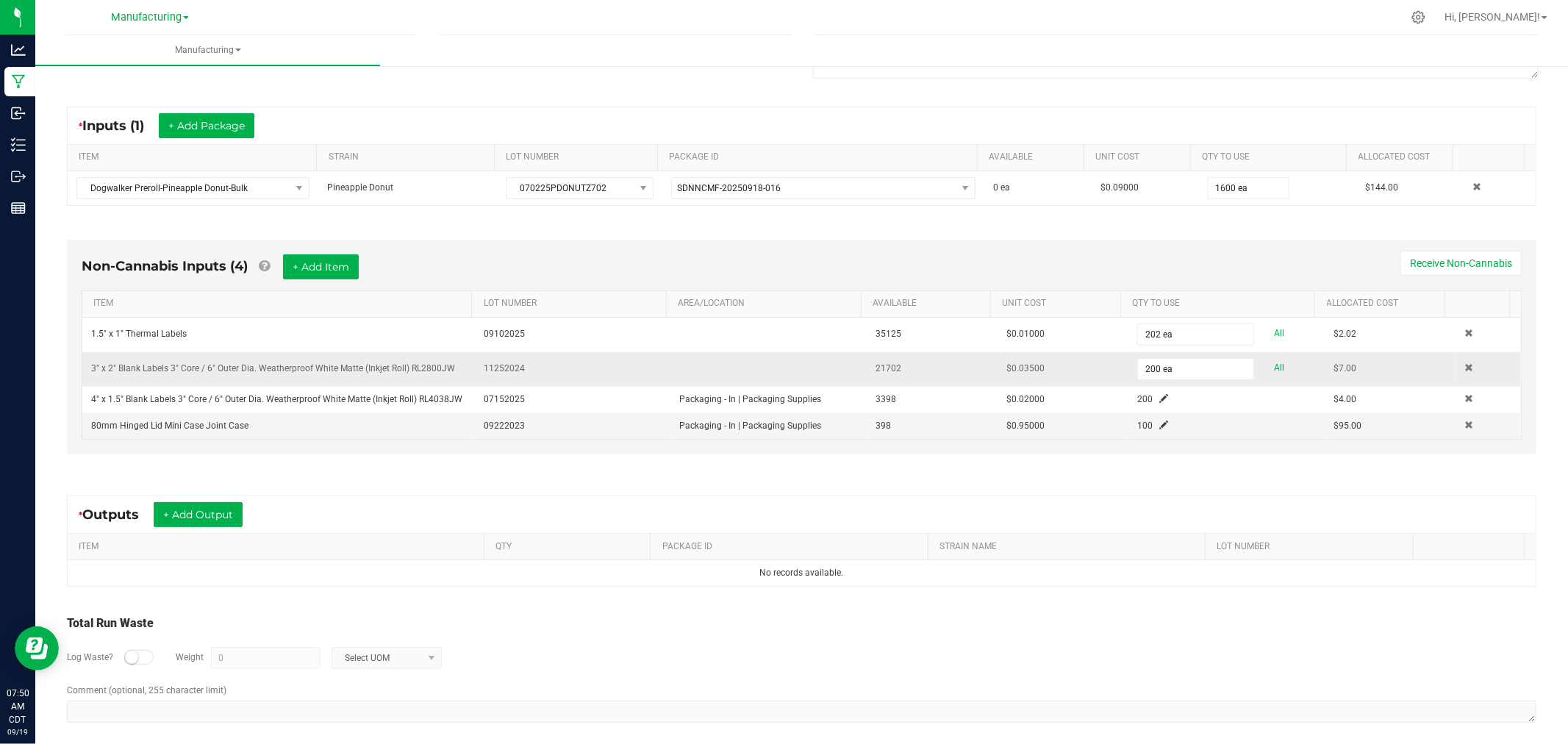
scroll to position [261, 0]
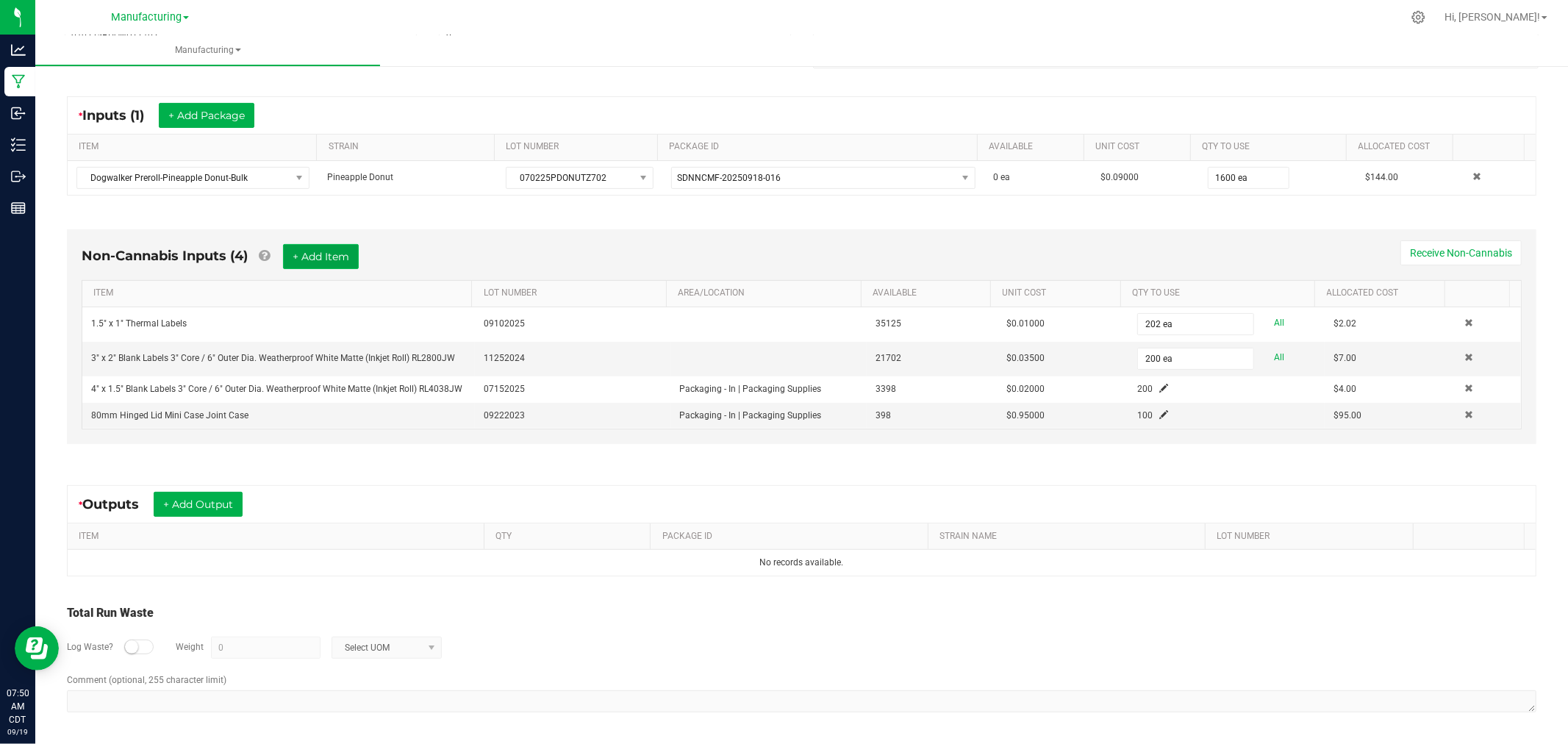
click at [346, 254] on button "+ Add Item" at bounding box center [321, 257] width 76 height 25
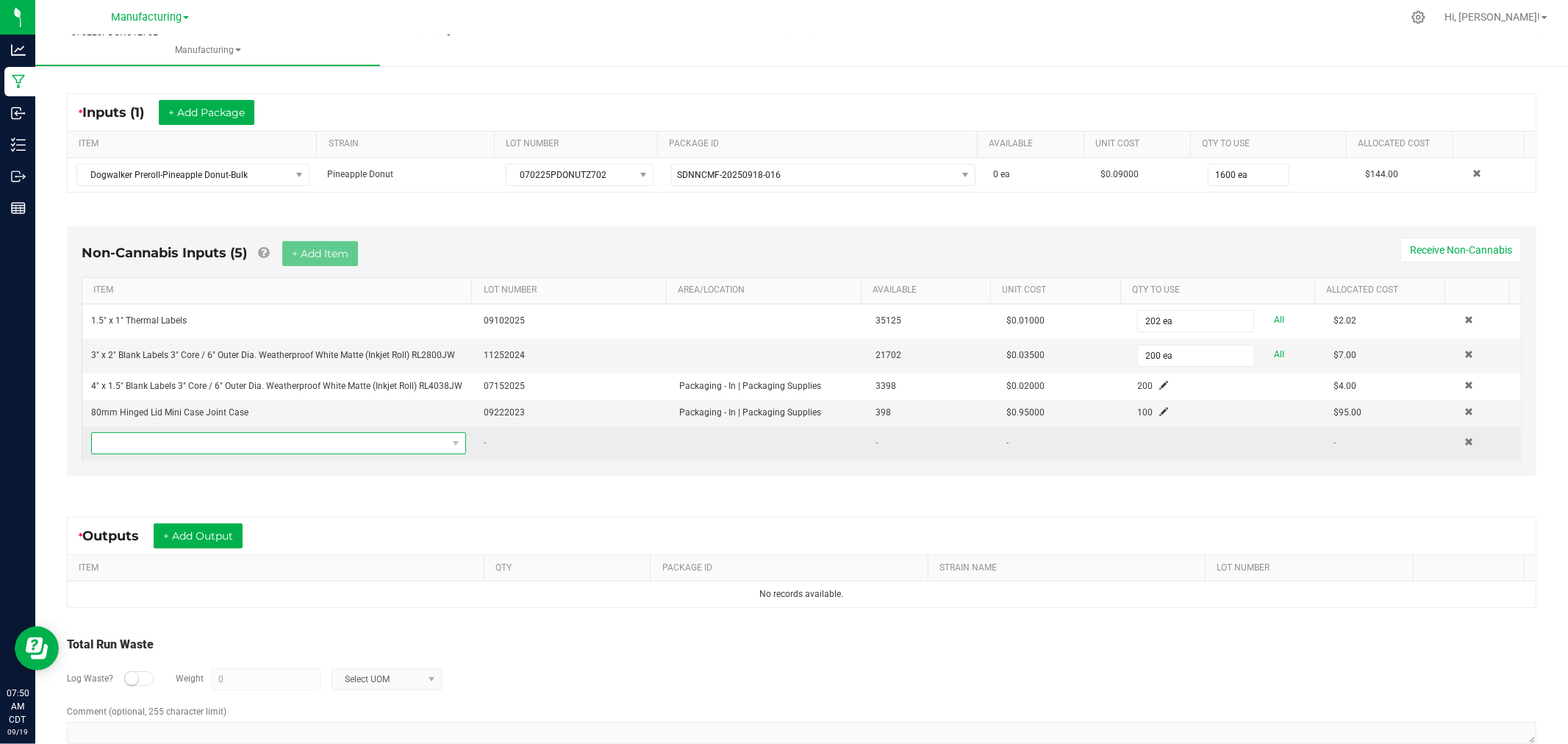
click at [384, 446] on span "NO DATA FOUND" at bounding box center [269, 443] width 355 height 20
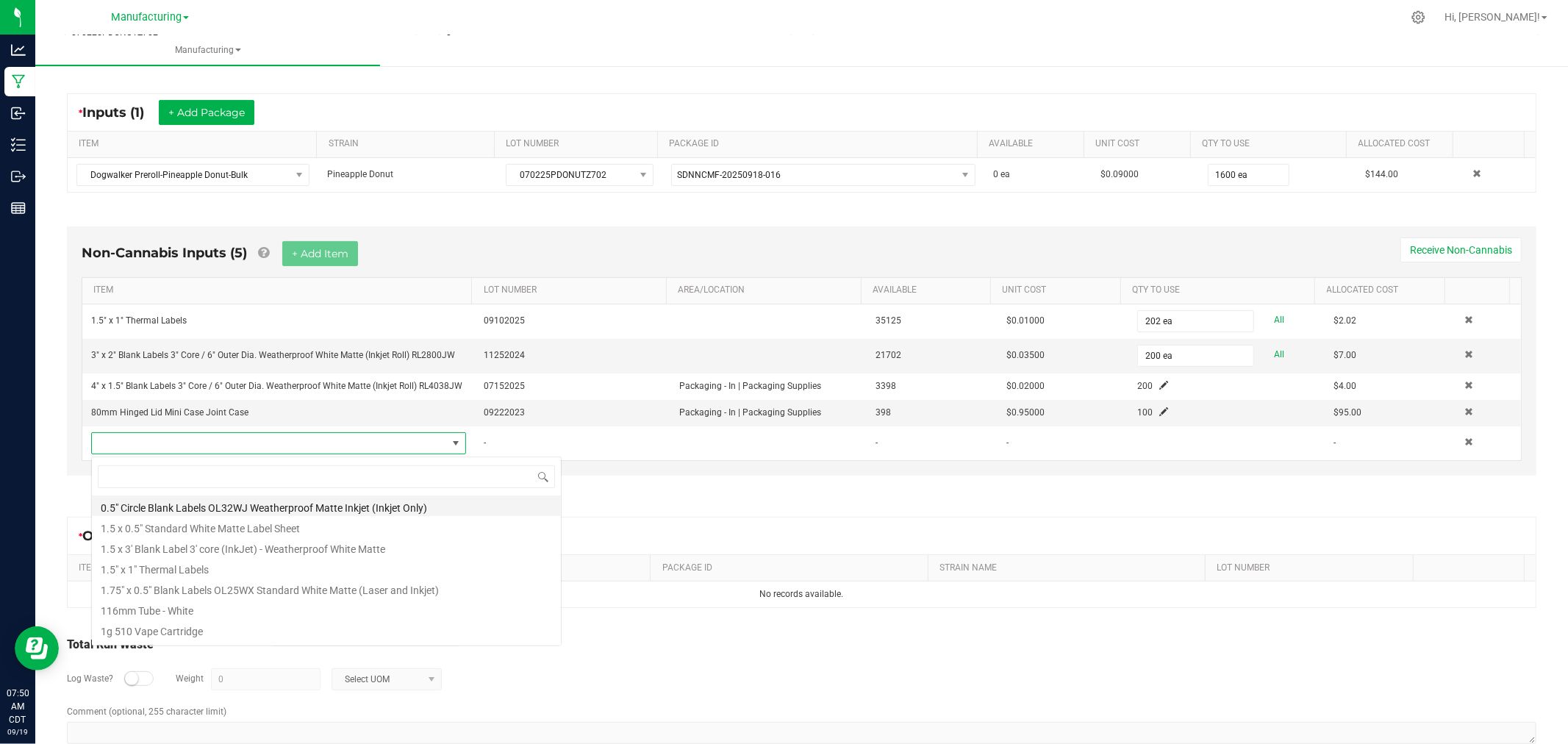
scroll to position [22, 364]
type input "flip"
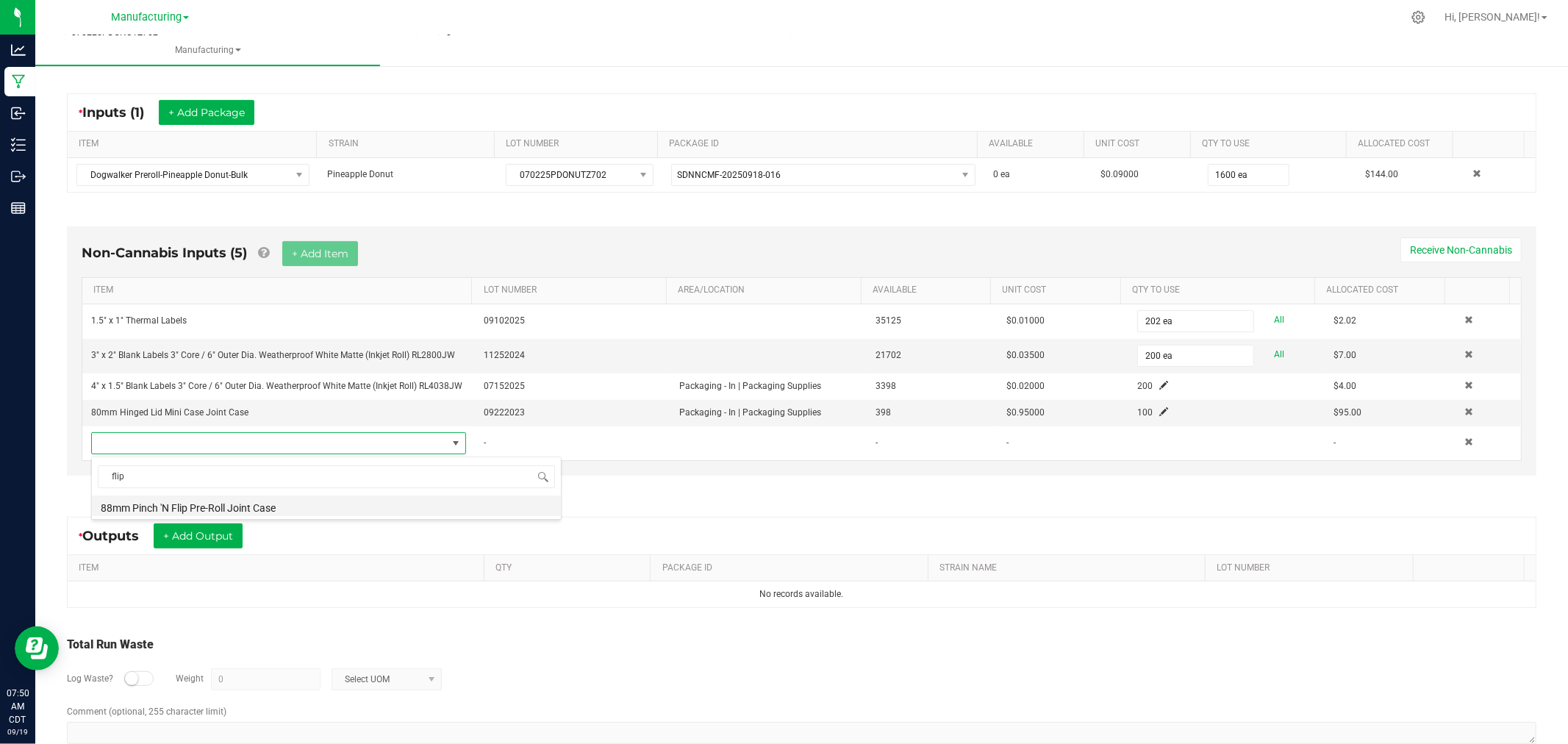
click at [419, 498] on li "88mm Pinch 'N Flip Pre-Roll Joint Case" at bounding box center [326, 506] width 469 height 20
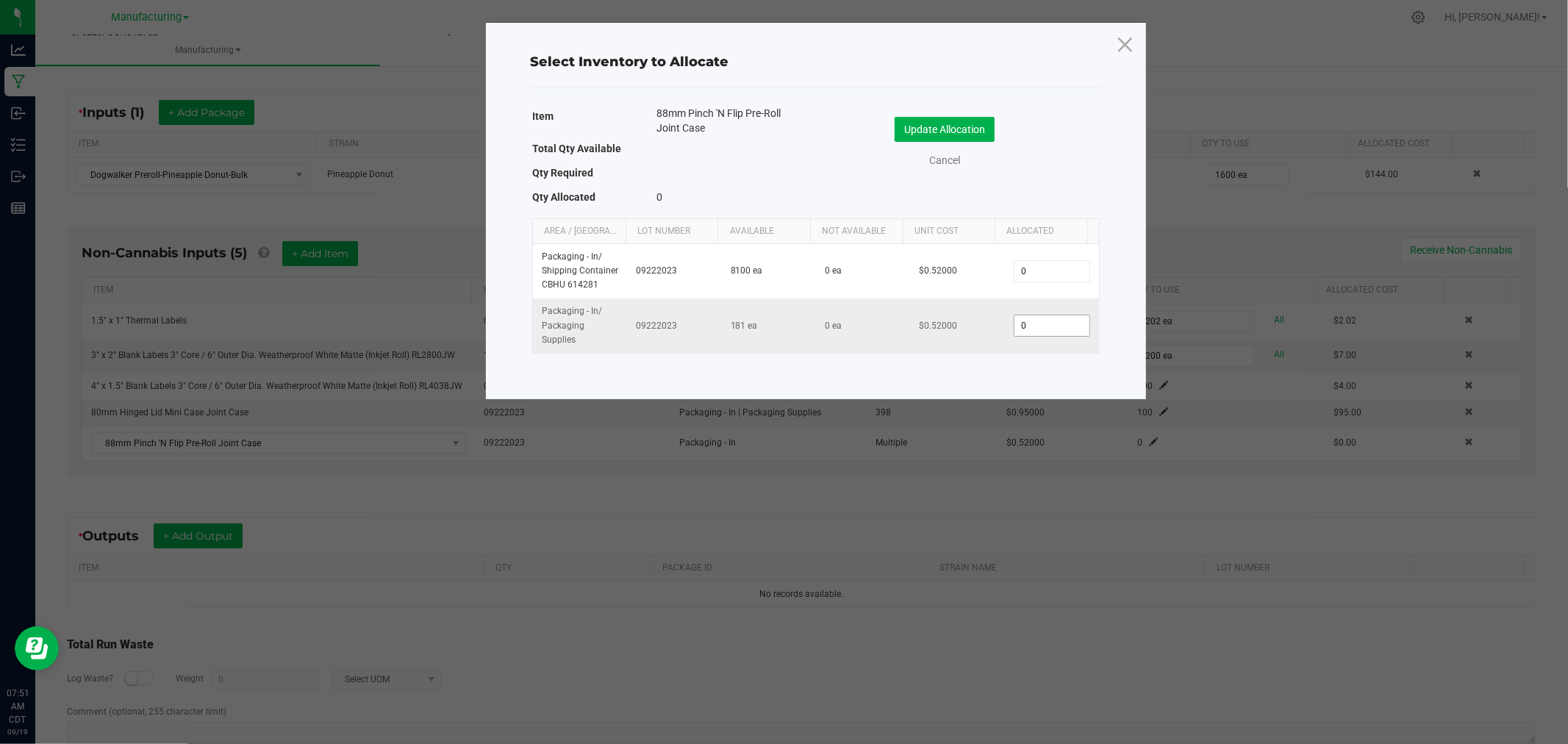
click at [1024, 320] on input "0" at bounding box center [1052, 325] width 75 height 20
type input "100"
click at [916, 125] on button "Update Allocation" at bounding box center [944, 130] width 100 height 25
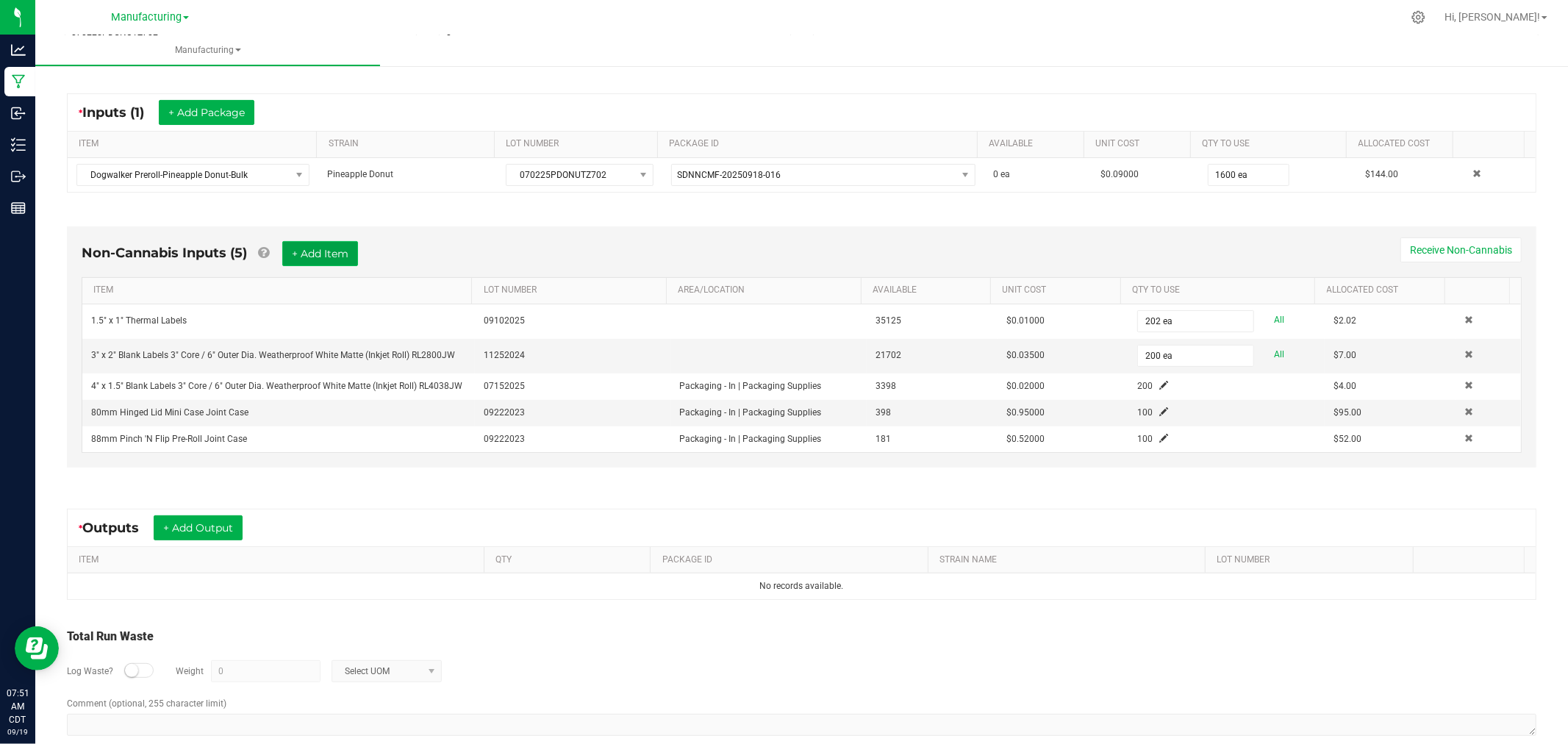
click at [302, 257] on button "+ Add Item" at bounding box center [320, 254] width 76 height 25
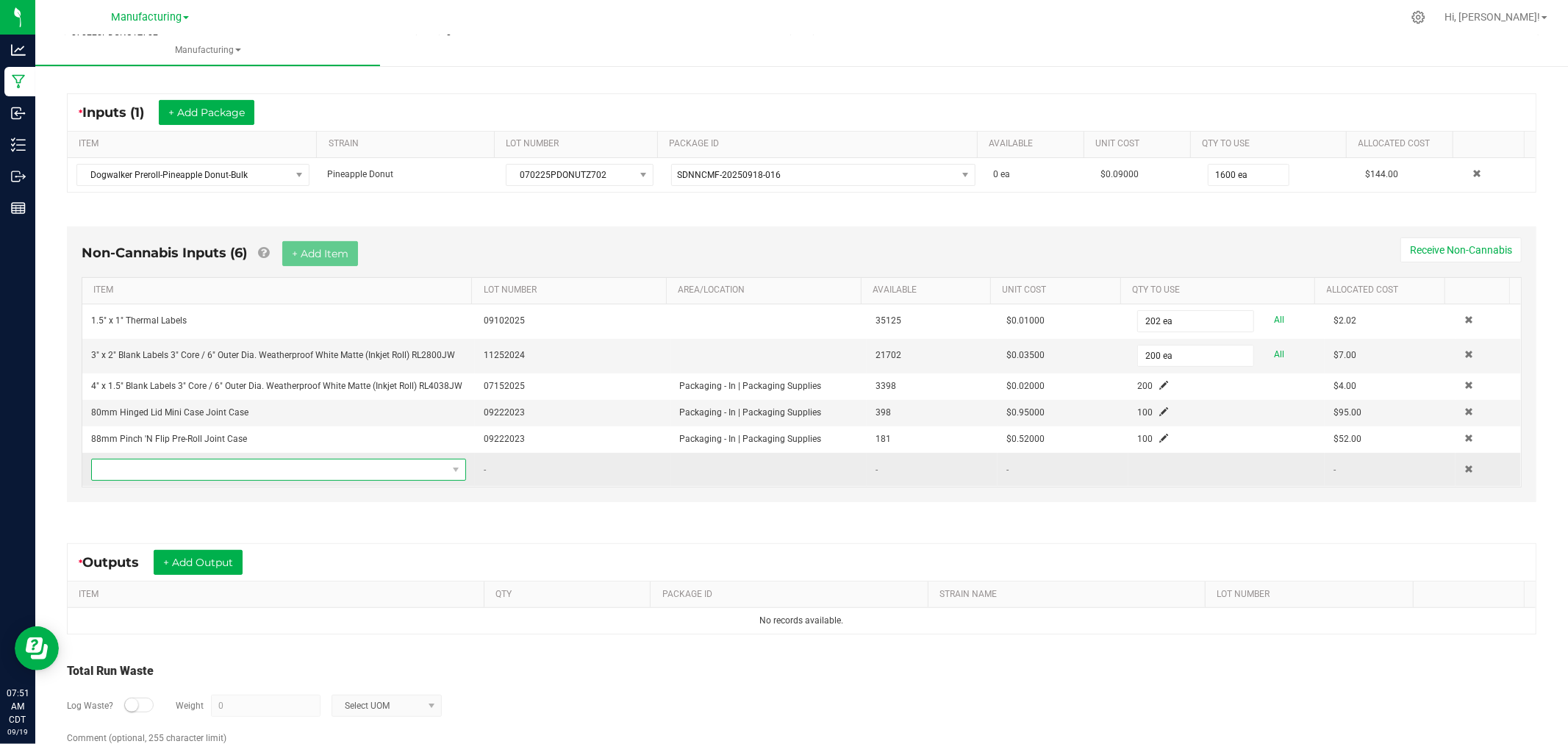
click at [258, 472] on span "NO DATA FOUND" at bounding box center [269, 469] width 355 height 20
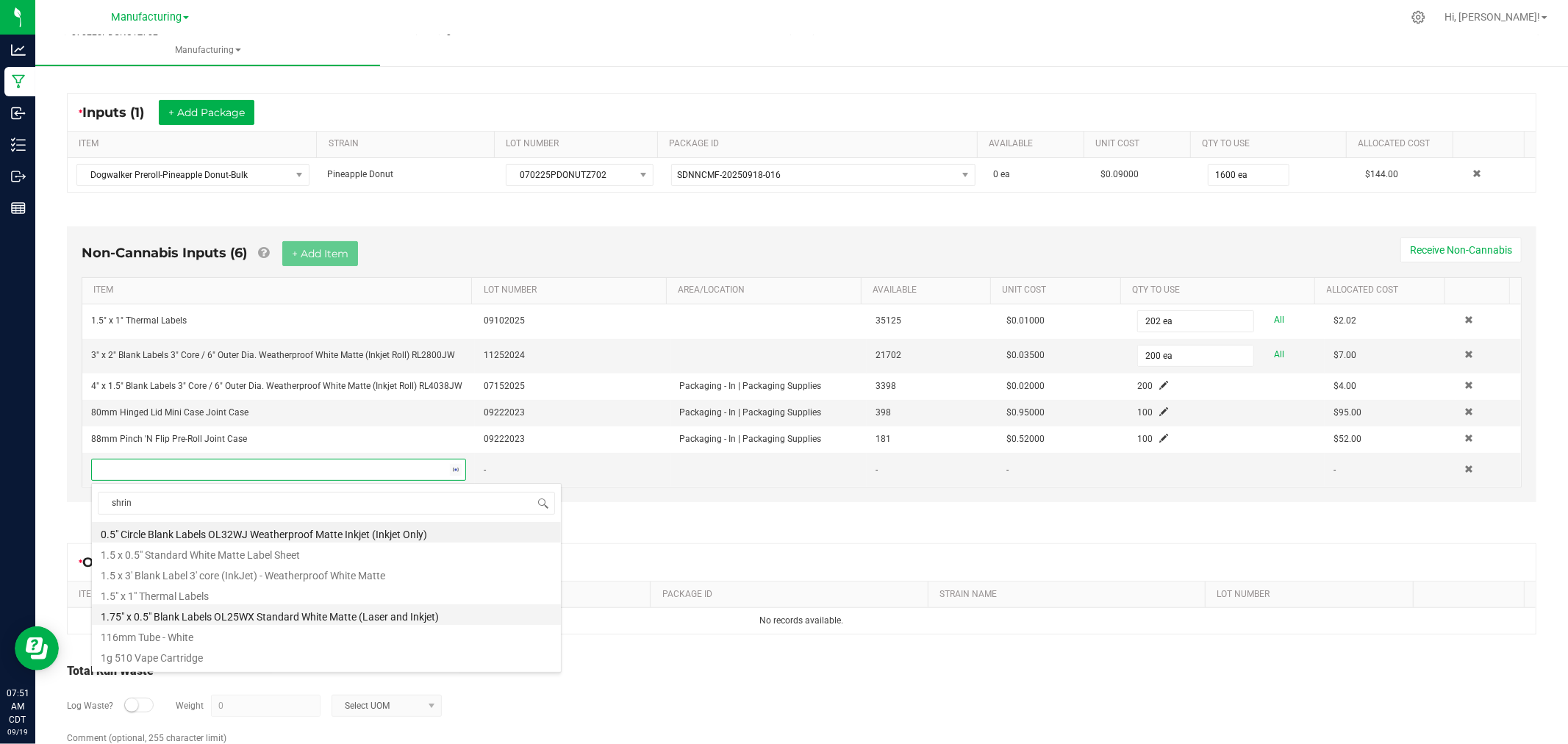
type input "shrink"
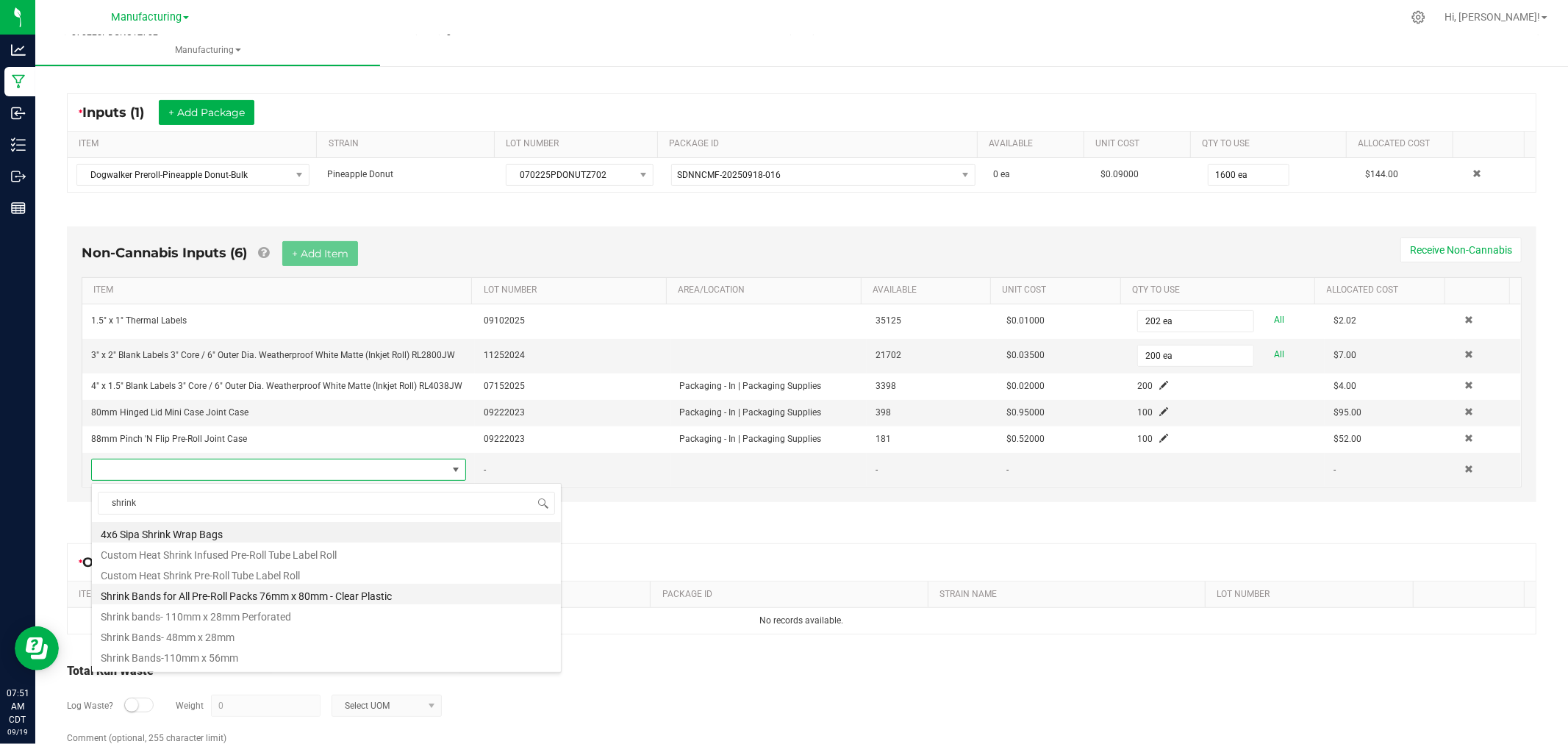
click at [405, 598] on li "Shrink Bands for All Pre-Roll Packs 76mm x 80mm - Clear Plastic" at bounding box center [326, 593] width 469 height 20
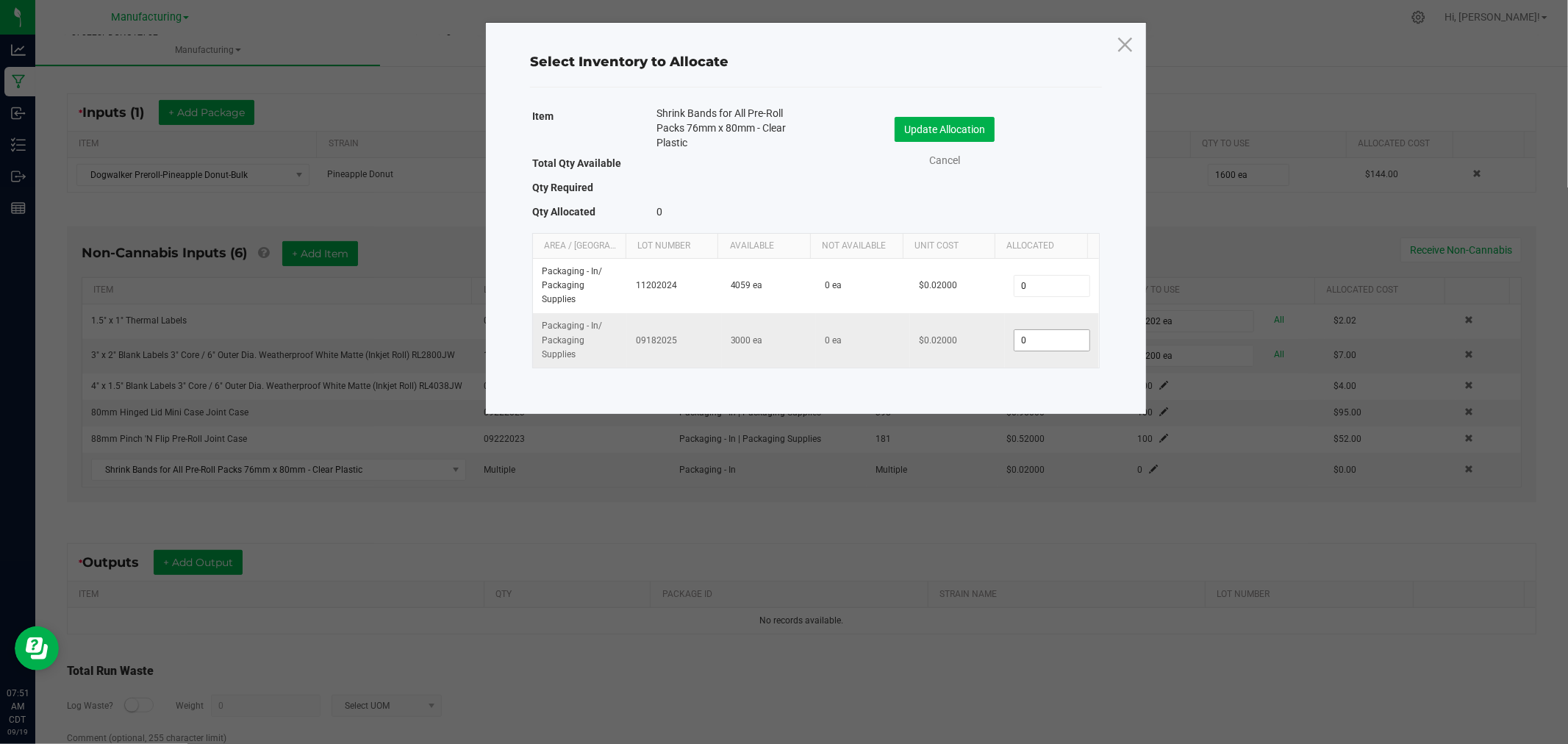
click at [1048, 348] on input "0" at bounding box center [1052, 340] width 75 height 20
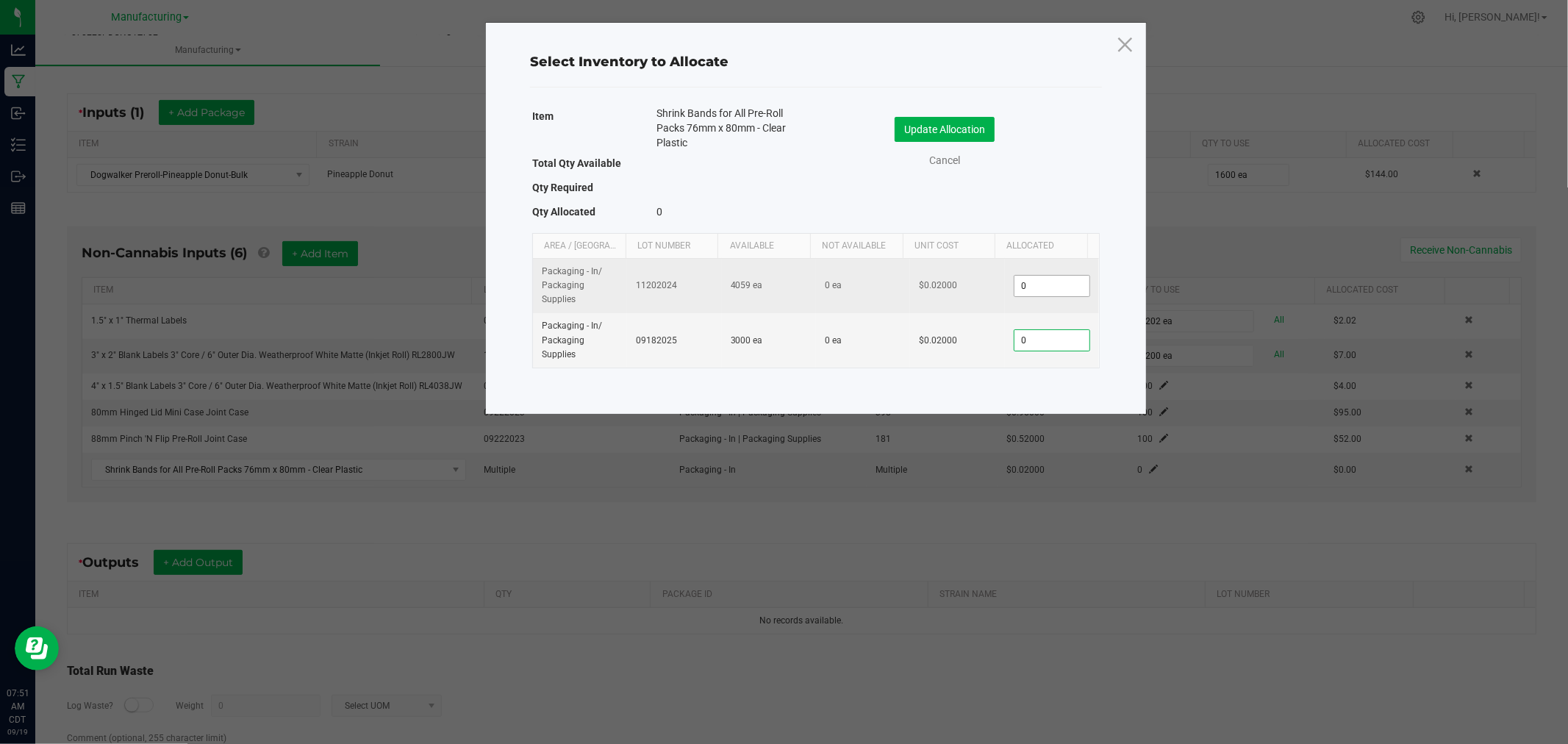
click at [1034, 286] on input "0" at bounding box center [1052, 286] width 75 height 20
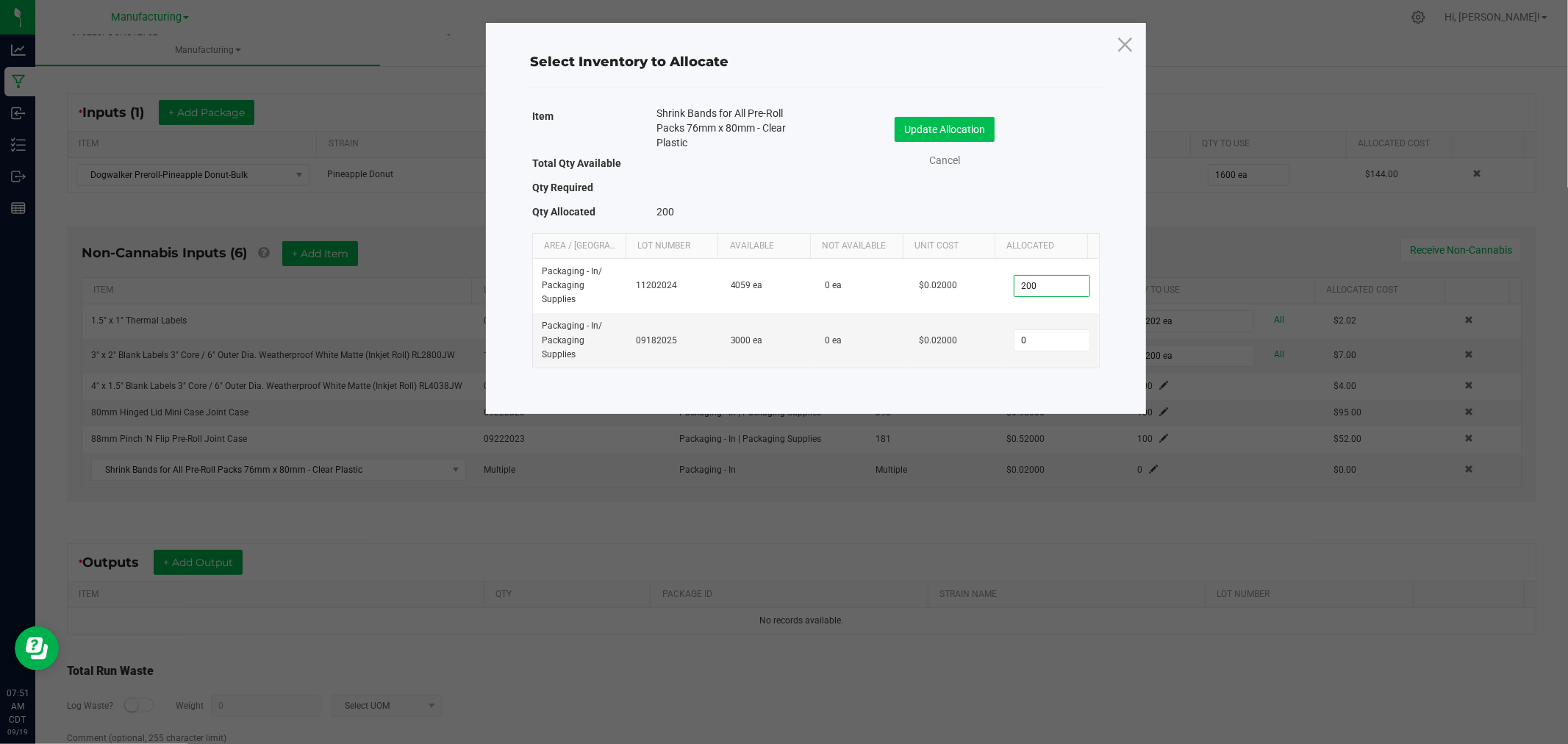
type input "200"
click at [961, 131] on button "Update Allocation" at bounding box center [944, 130] width 100 height 25
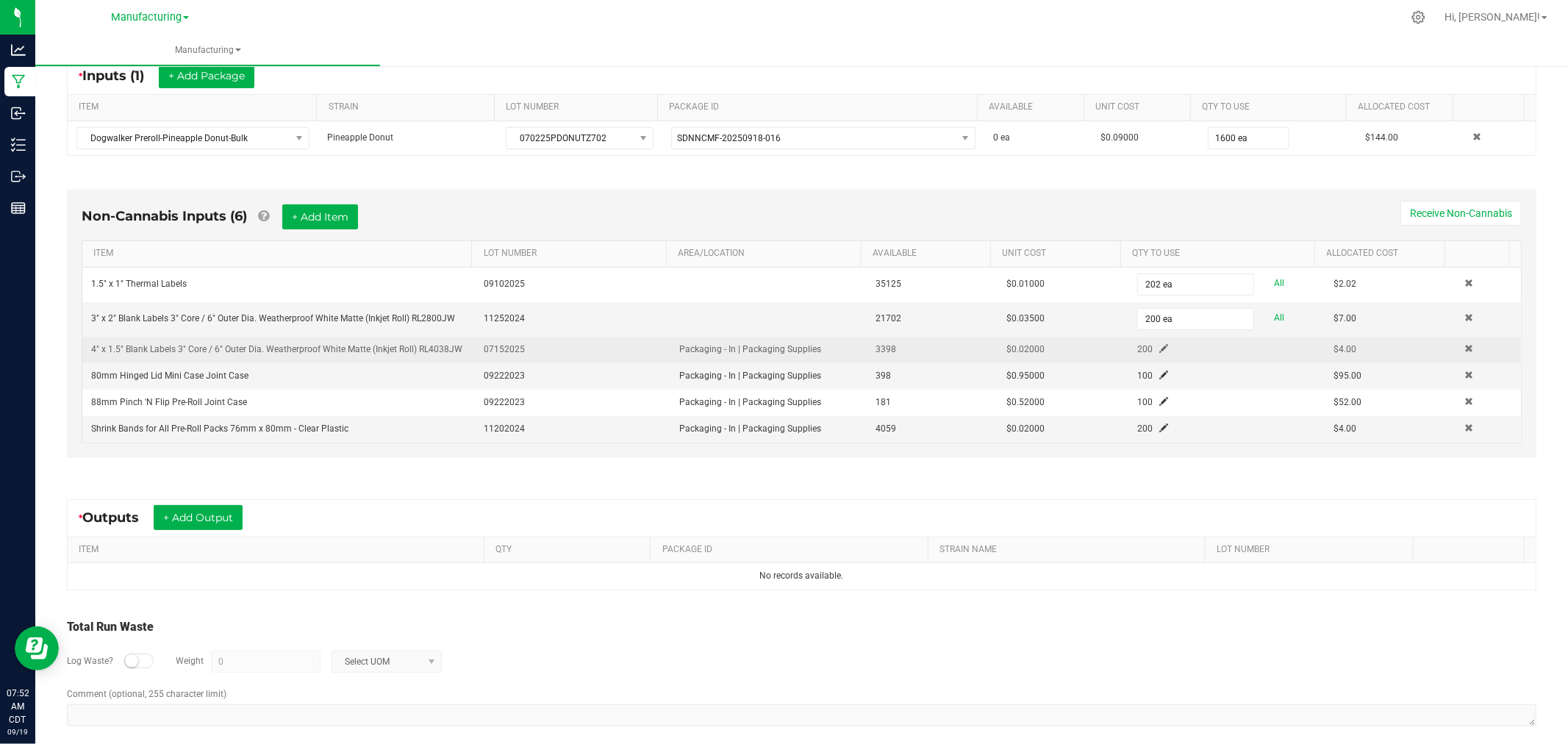
scroll to position [313, 0]
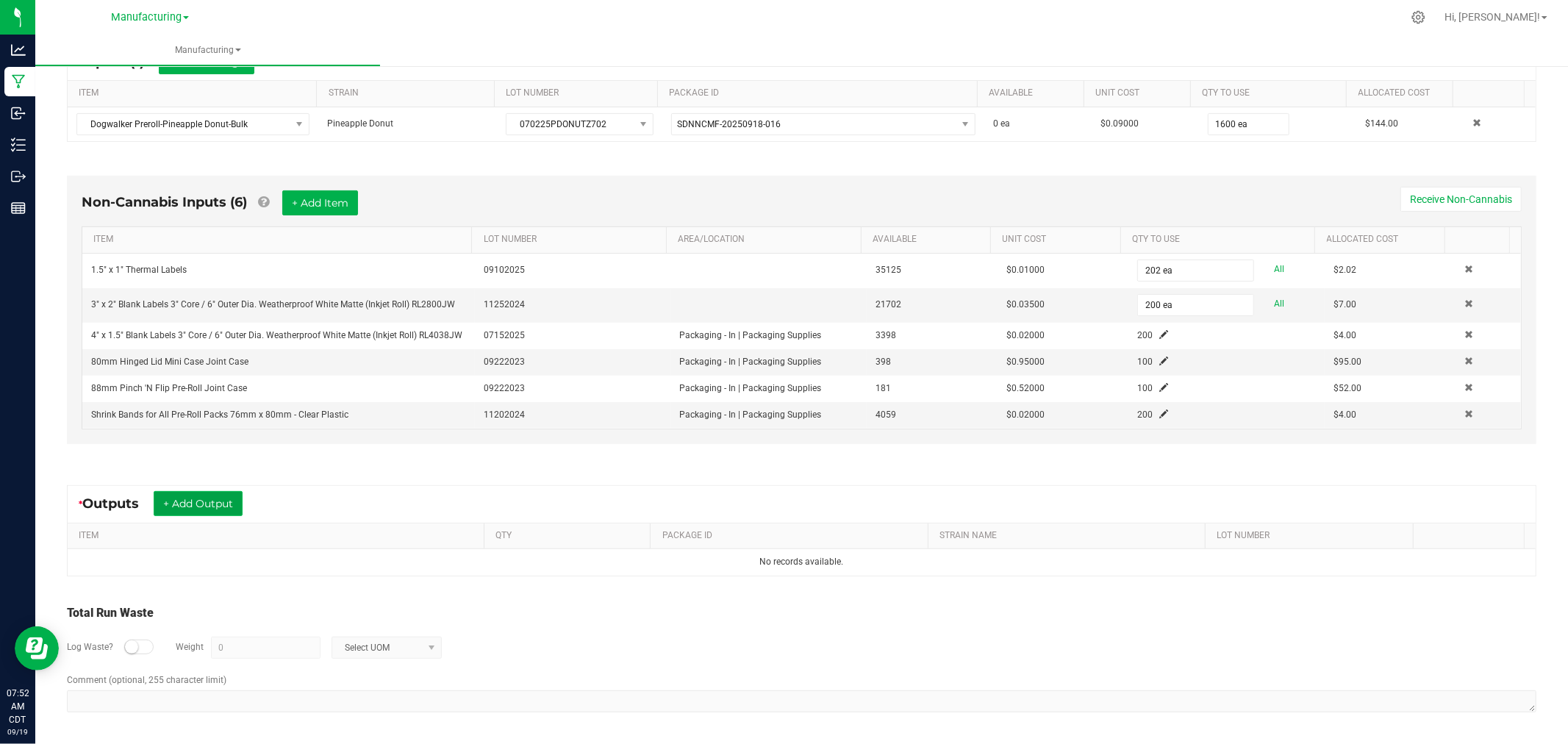
click at [219, 506] on button "+ Add Output" at bounding box center [198, 504] width 89 height 25
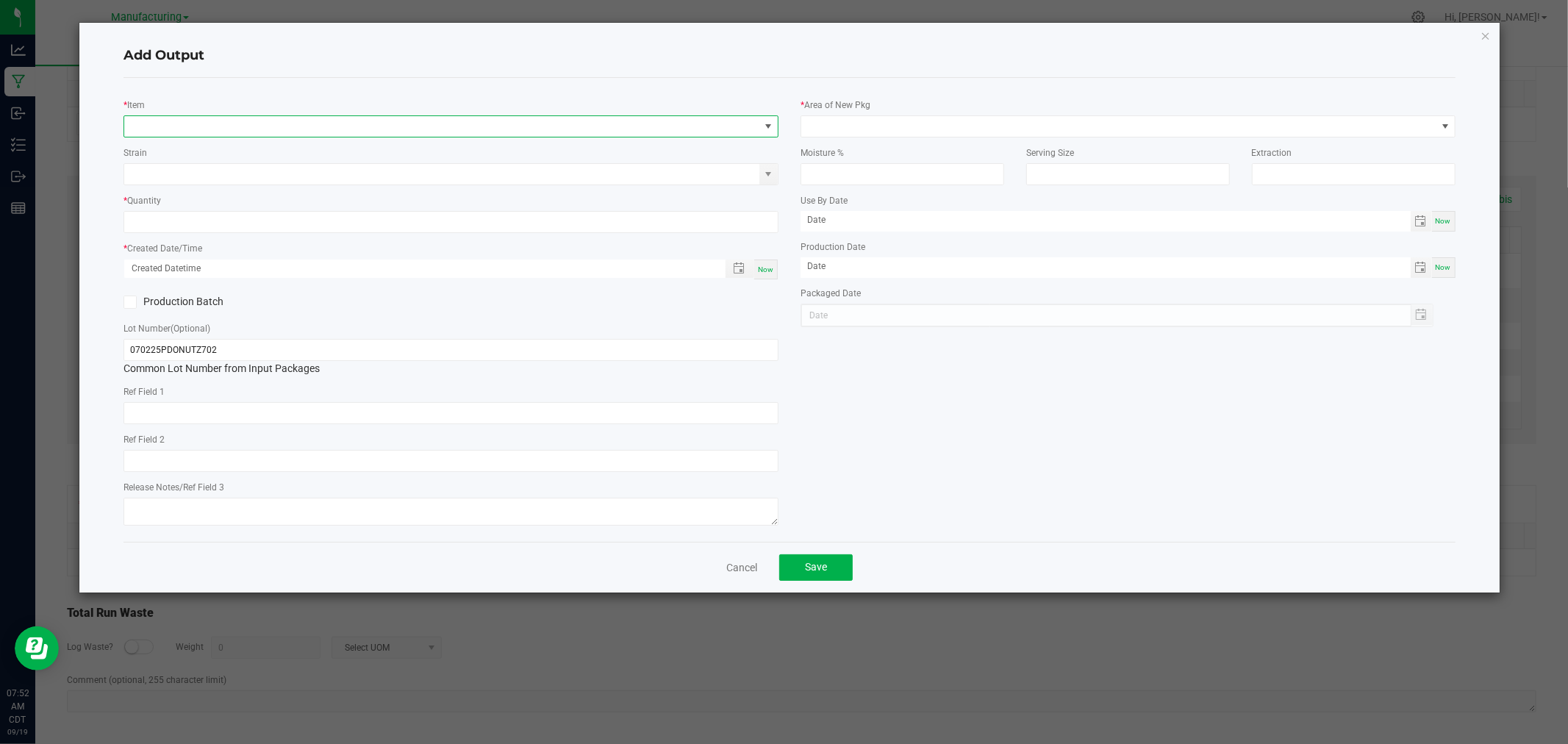
click at [191, 126] on span "NO DATA FOUND" at bounding box center [442, 126] width 636 height 20
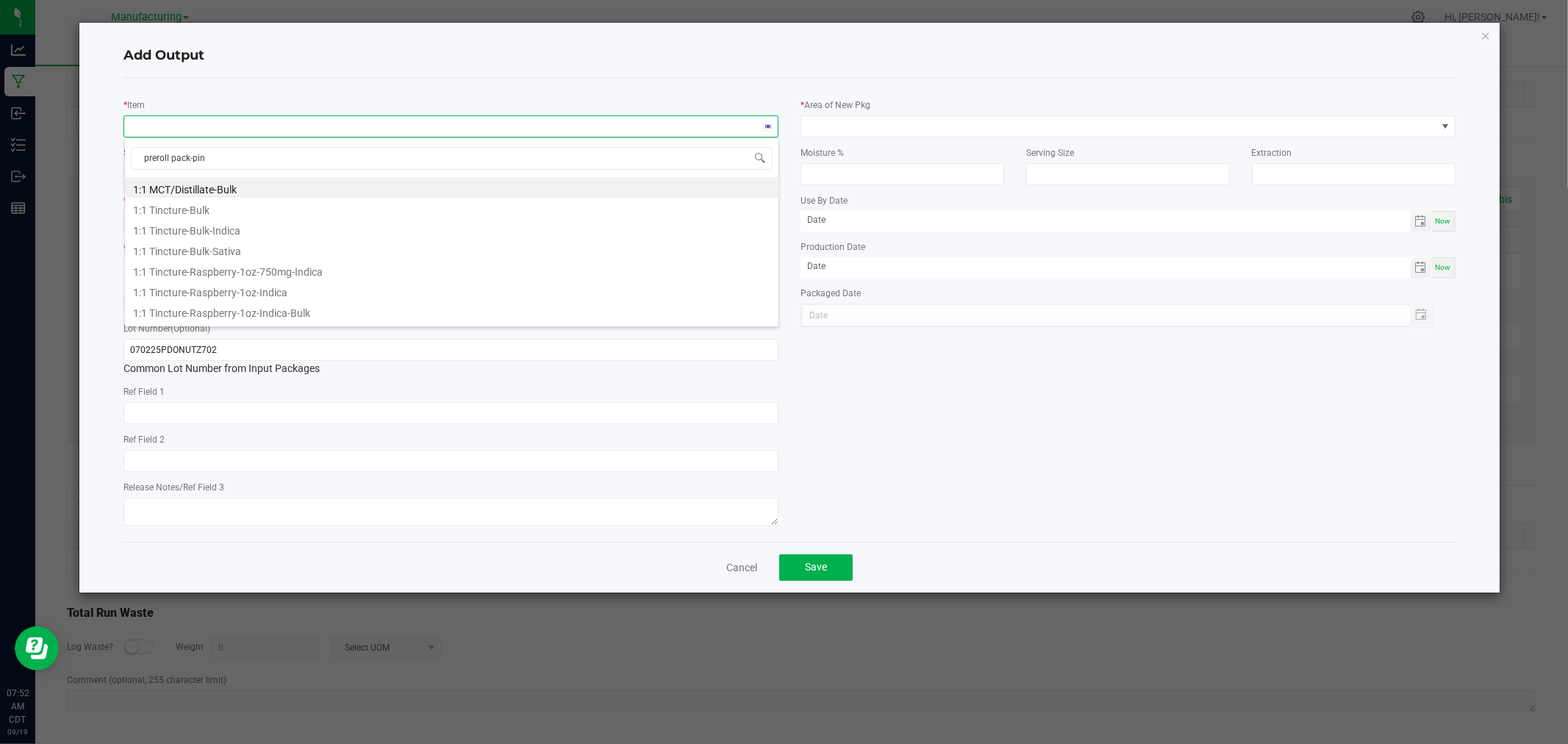
type input "preroll pack-pine"
click at [225, 193] on li "Preroll Pack-Pineapple Donut-10pk" at bounding box center [451, 187] width 653 height 20
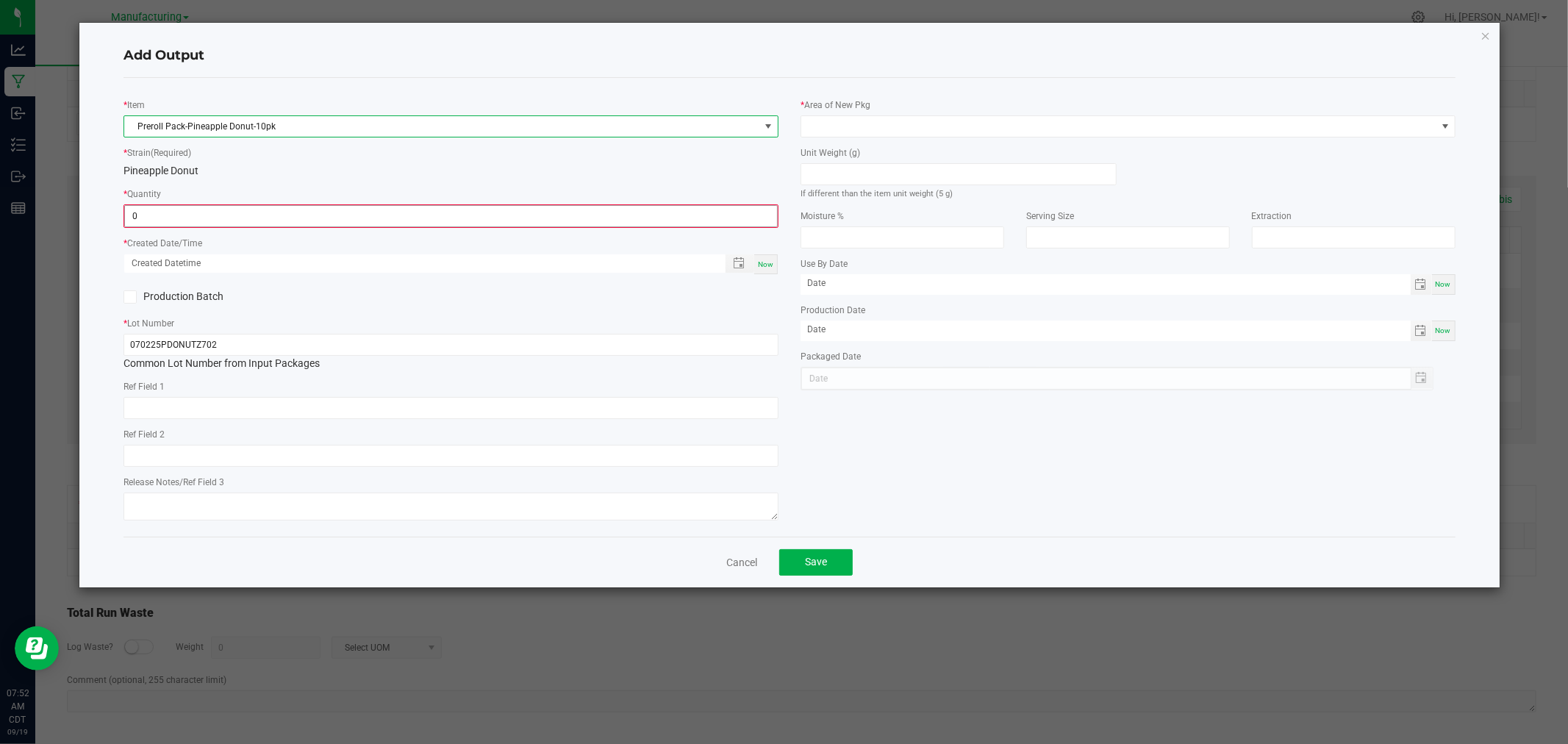
click at [218, 211] on input "0" at bounding box center [451, 216] width 652 height 20
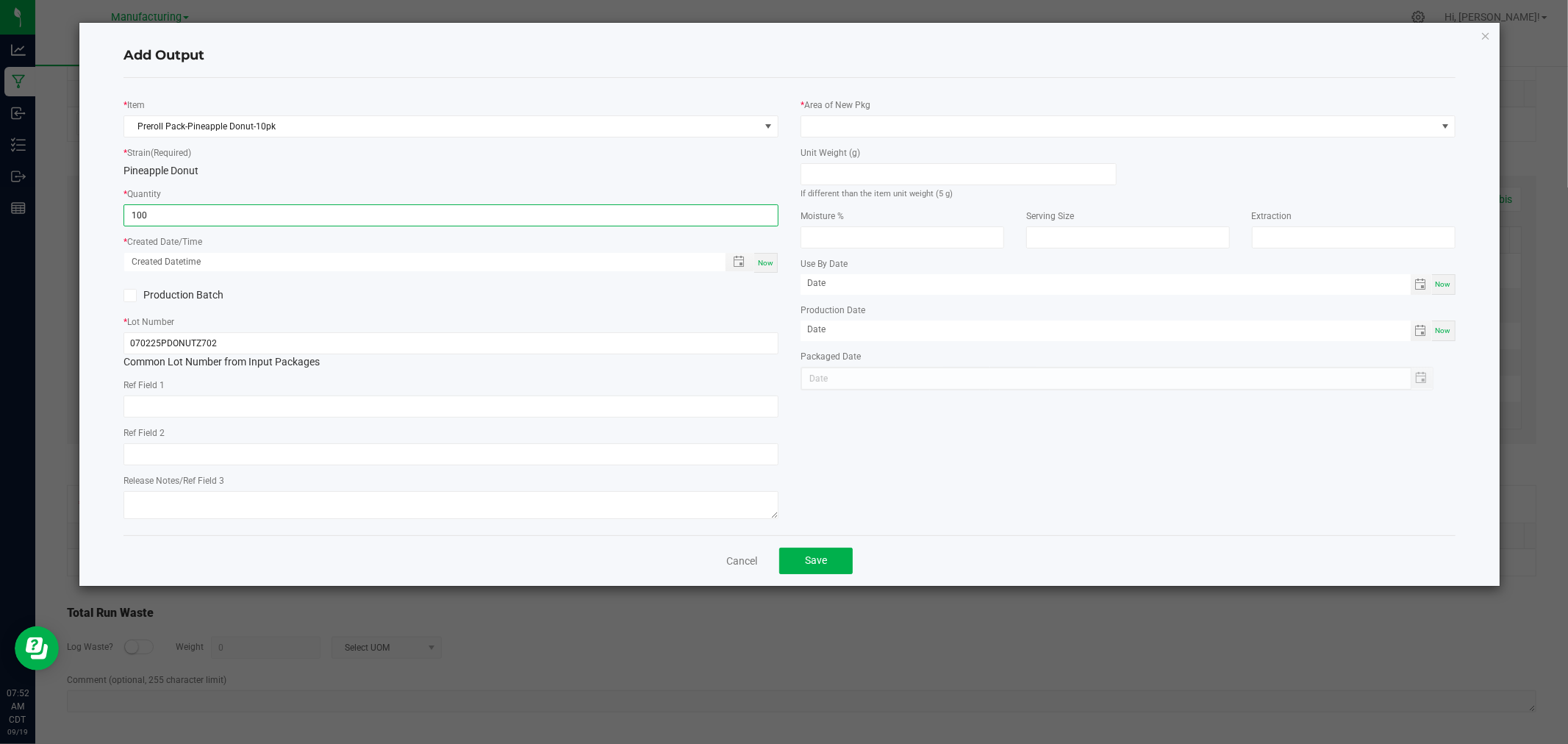
type input "100 ea"
click at [765, 255] on div "Now" at bounding box center [766, 263] width 24 height 20
type input "[DATE] 7:52 AM"
type input "[DATE]"
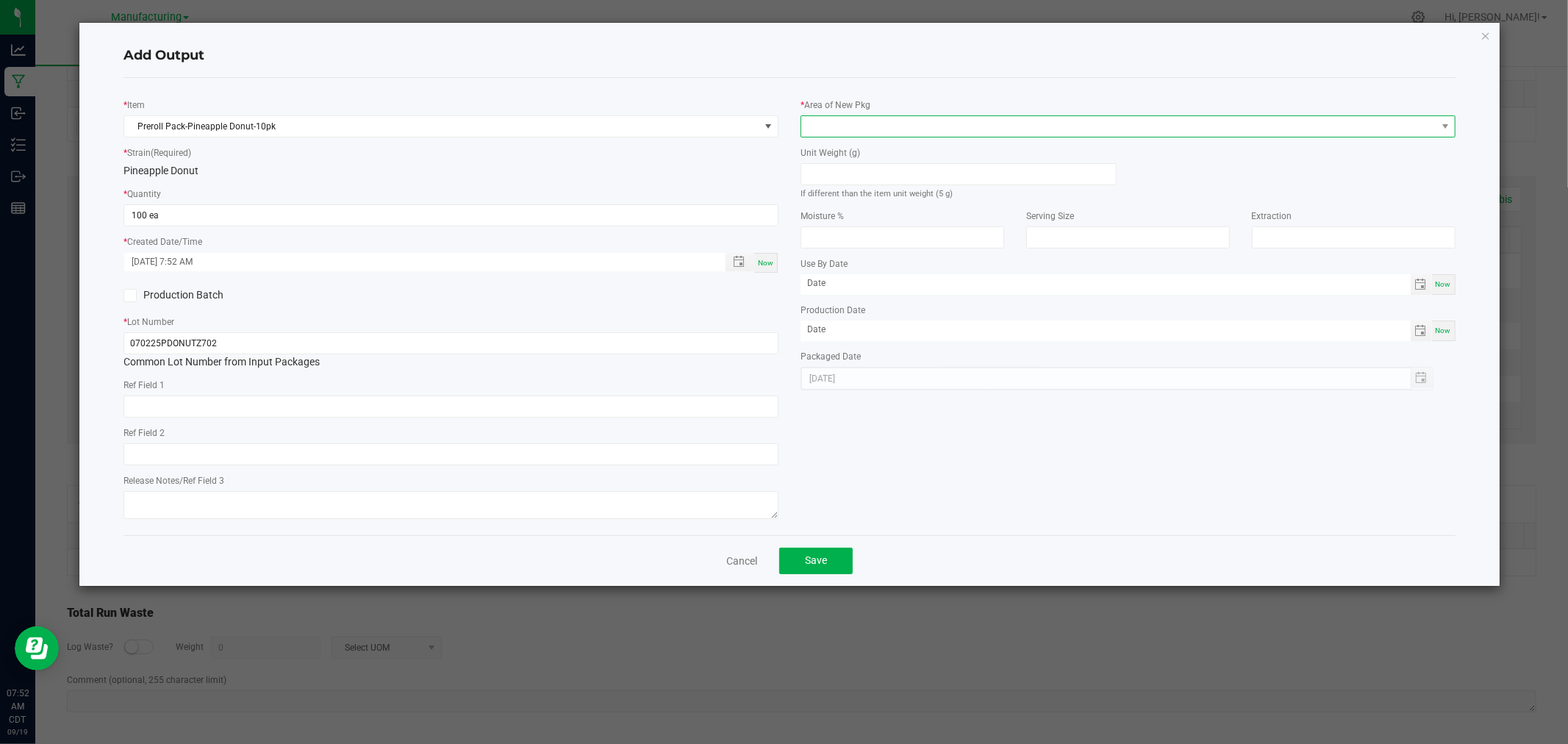
click at [886, 125] on span at bounding box center [1120, 126] width 636 height 20
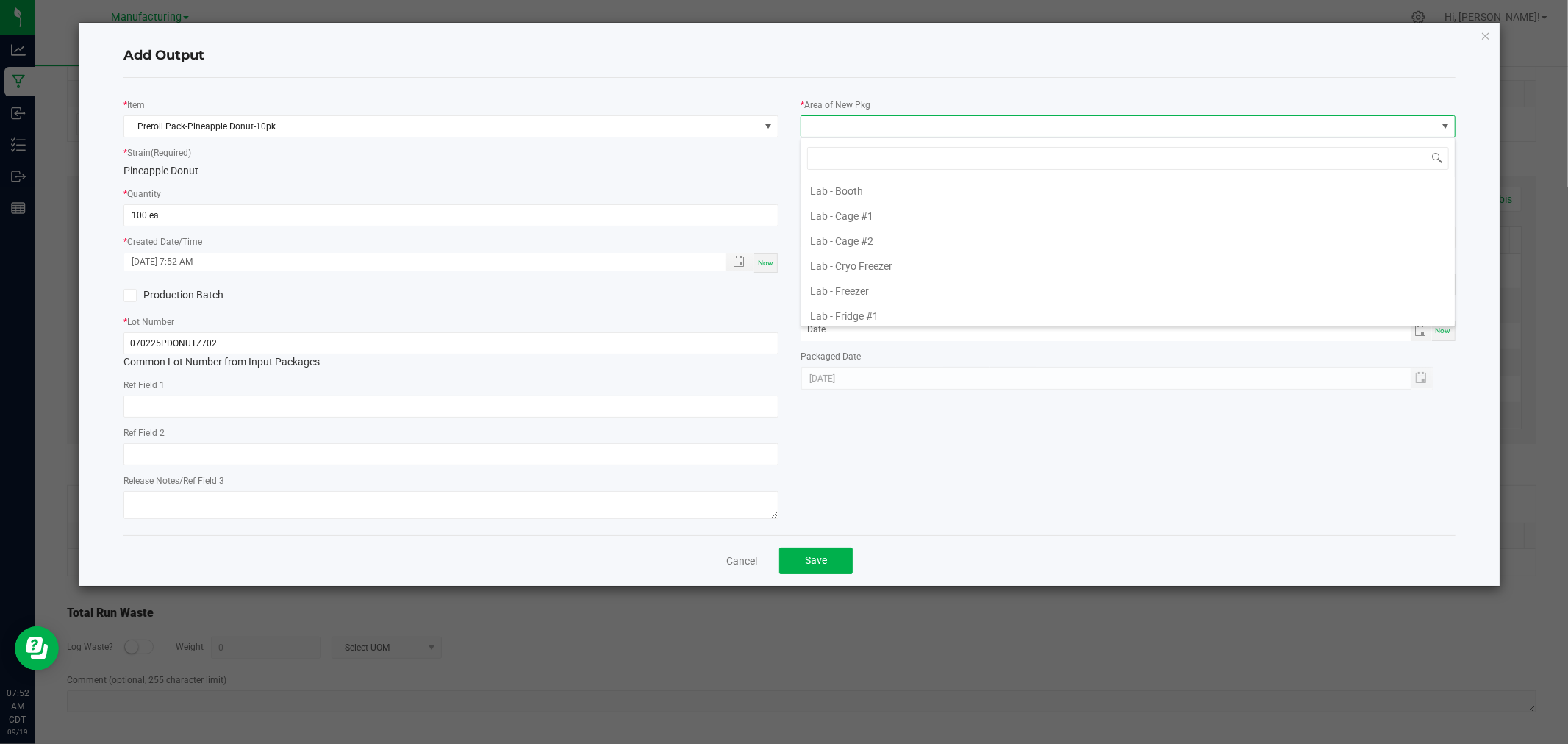
scroll to position [408, 0]
click at [900, 284] on li "Packaging - Processing" at bounding box center [1128, 281] width 653 height 25
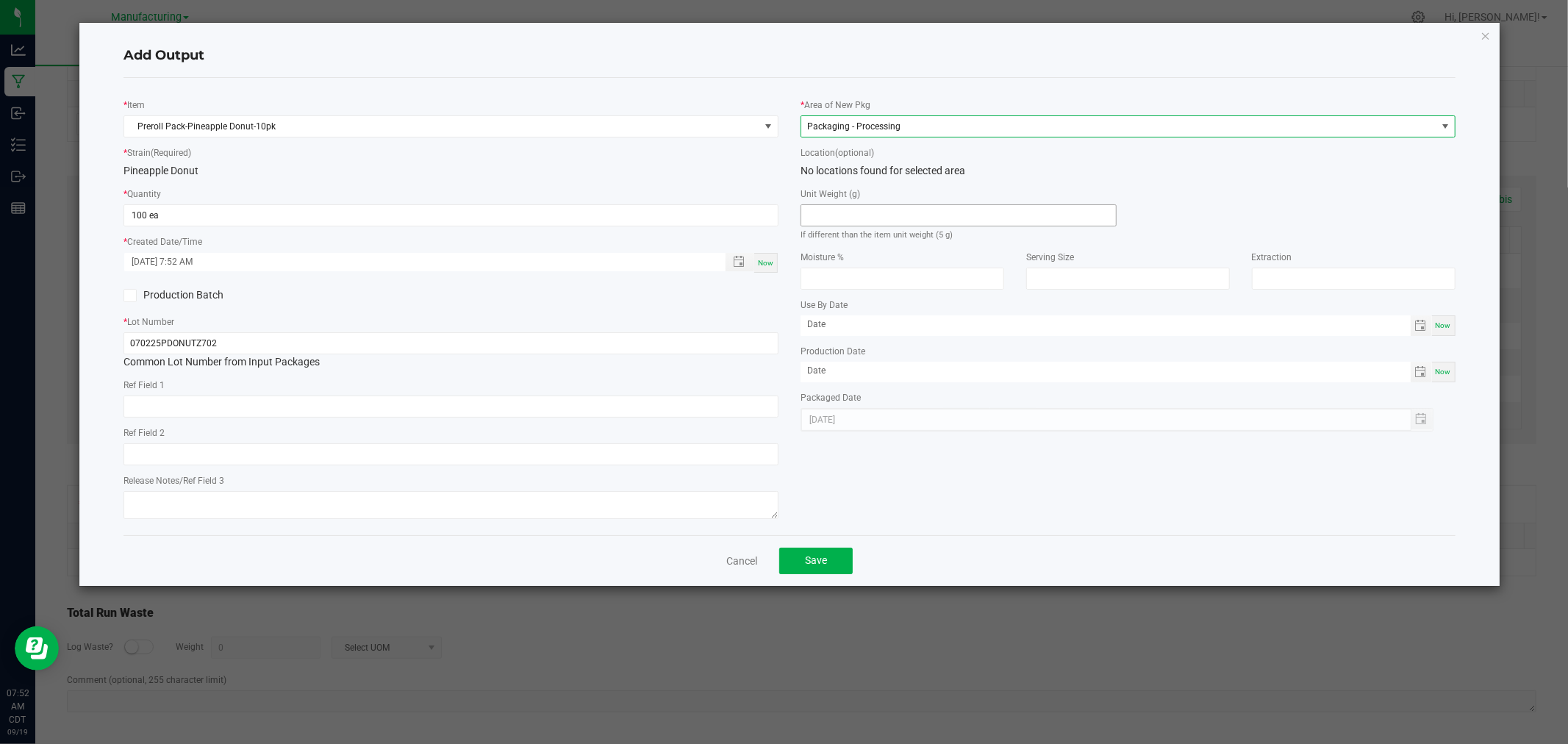
click at [880, 217] on input at bounding box center [959, 215] width 314 height 20
type input "5"
click at [849, 557] on button "Save" at bounding box center [815, 560] width 73 height 26
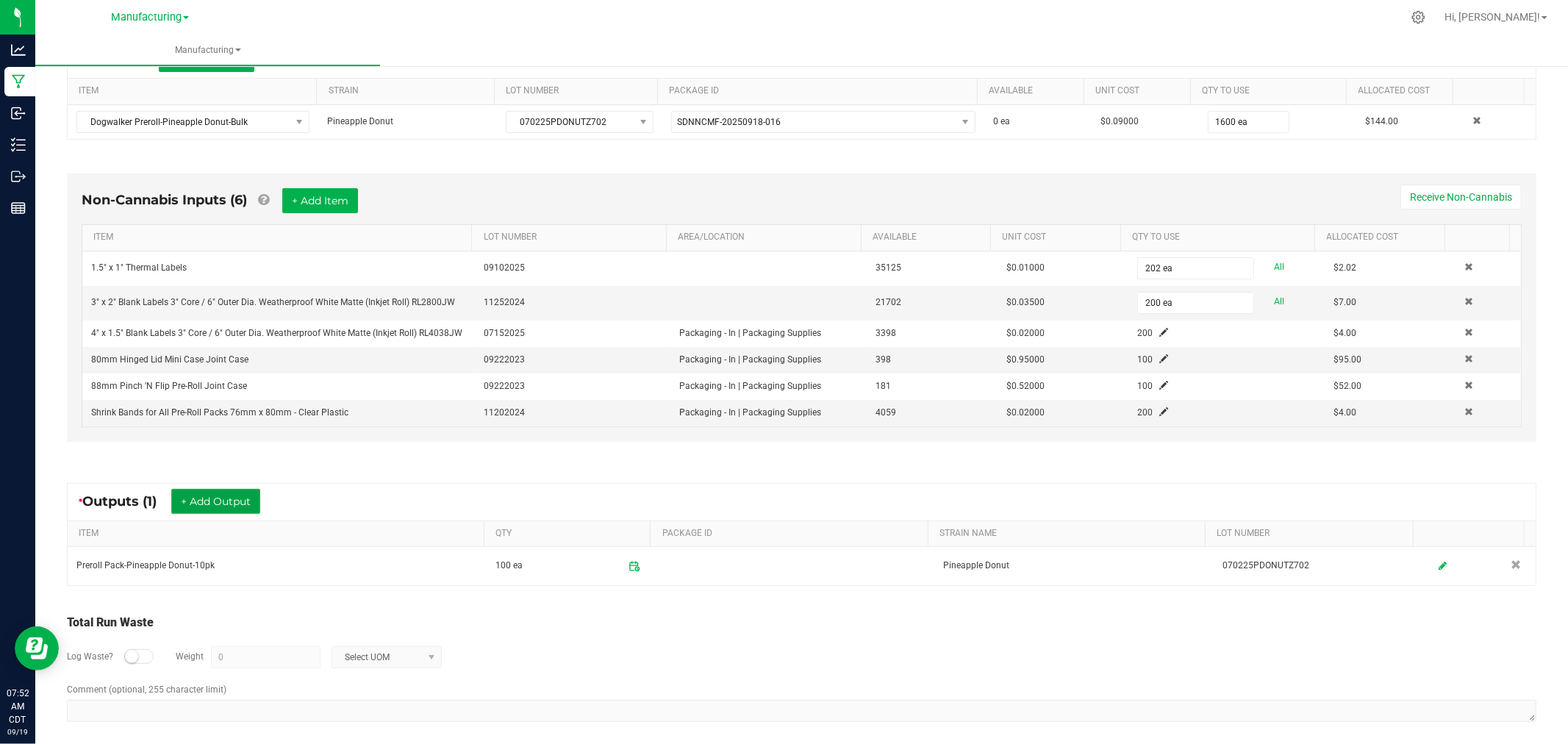
click at [204, 503] on button "+ Add Output" at bounding box center [216, 501] width 89 height 25
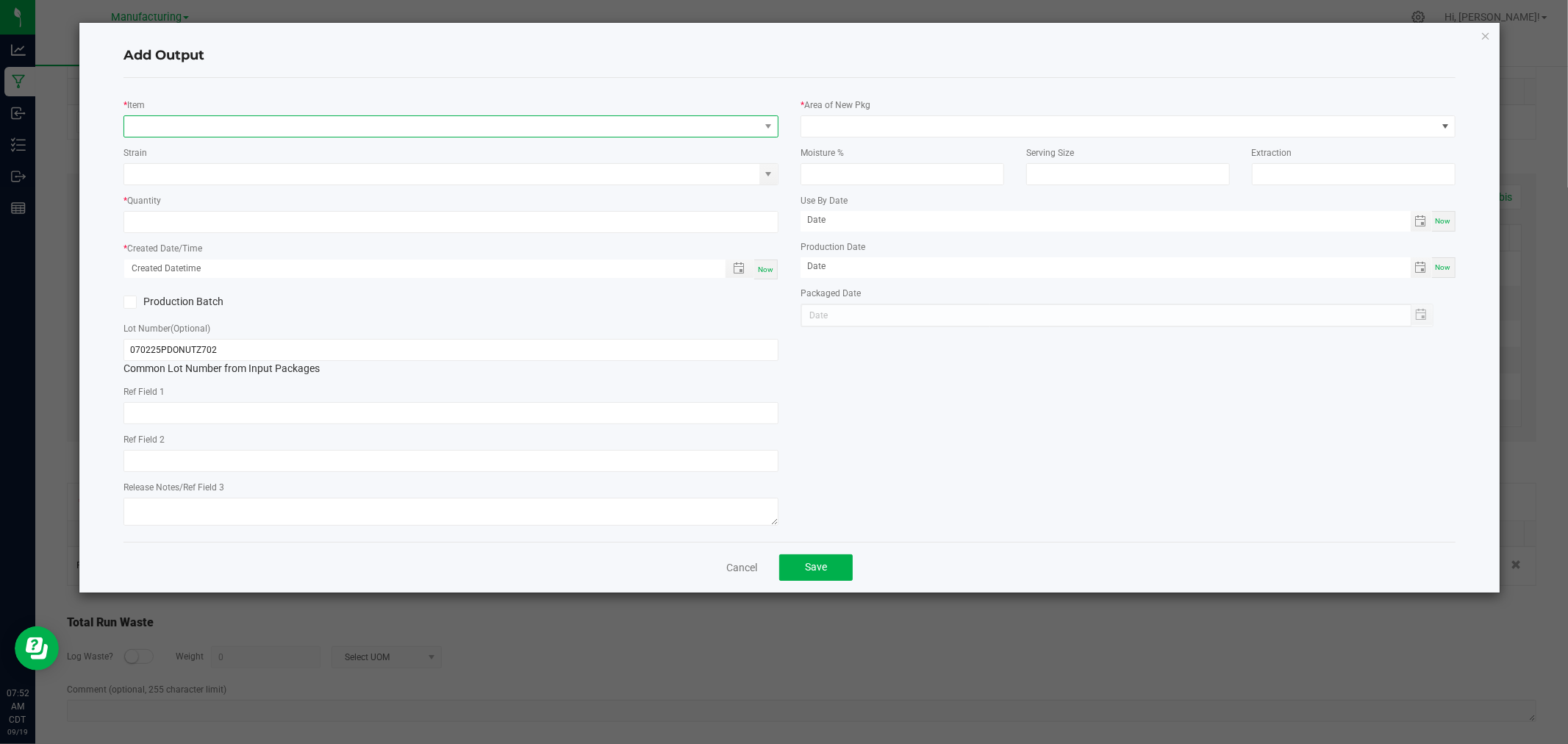
click at [225, 119] on span "NO DATA FOUND" at bounding box center [442, 126] width 636 height 20
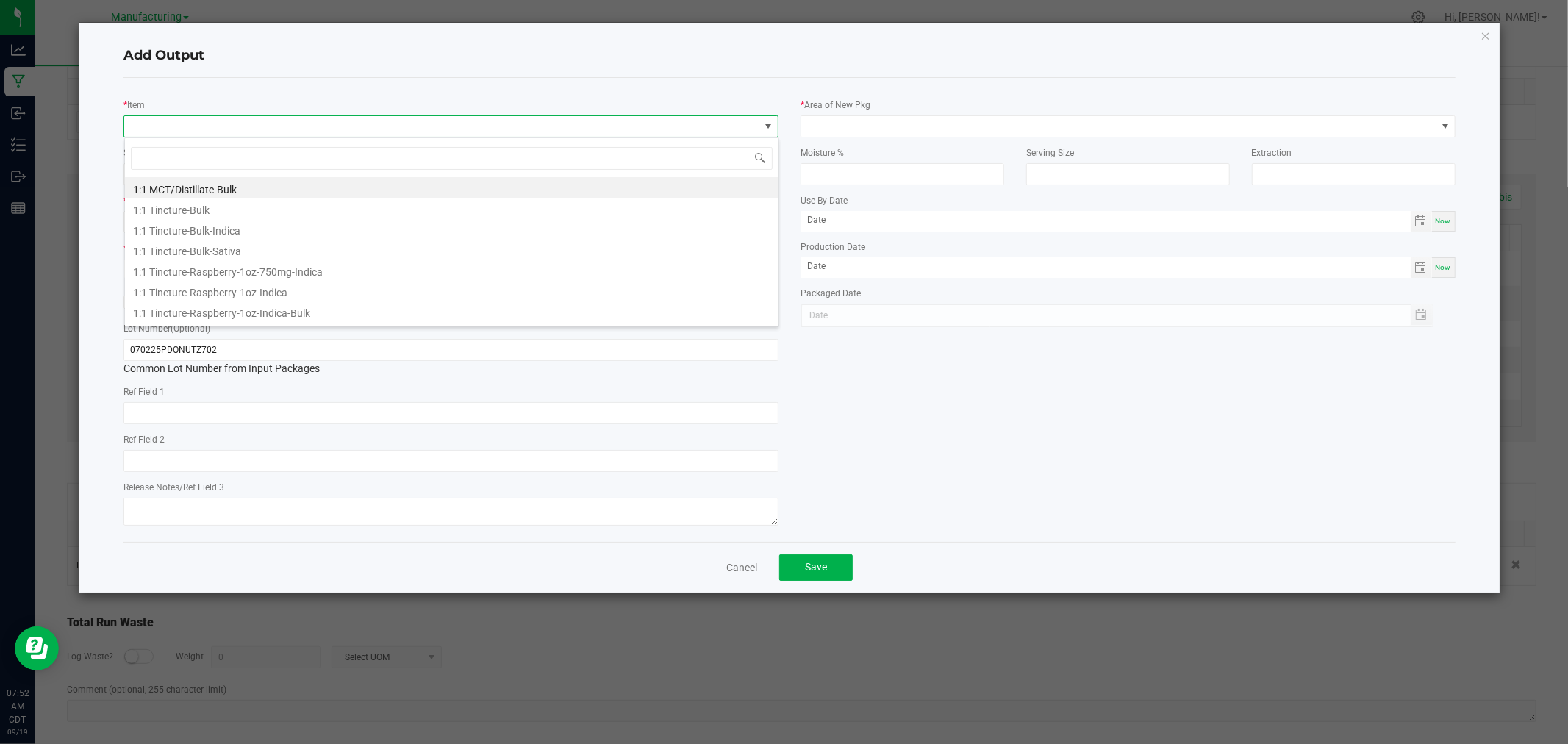
scroll to position [22, 654]
type input "preroll pack-pine"
click at [231, 227] on li "Preroll Pack-Pineapple Donut-6pk" at bounding box center [451, 228] width 653 height 20
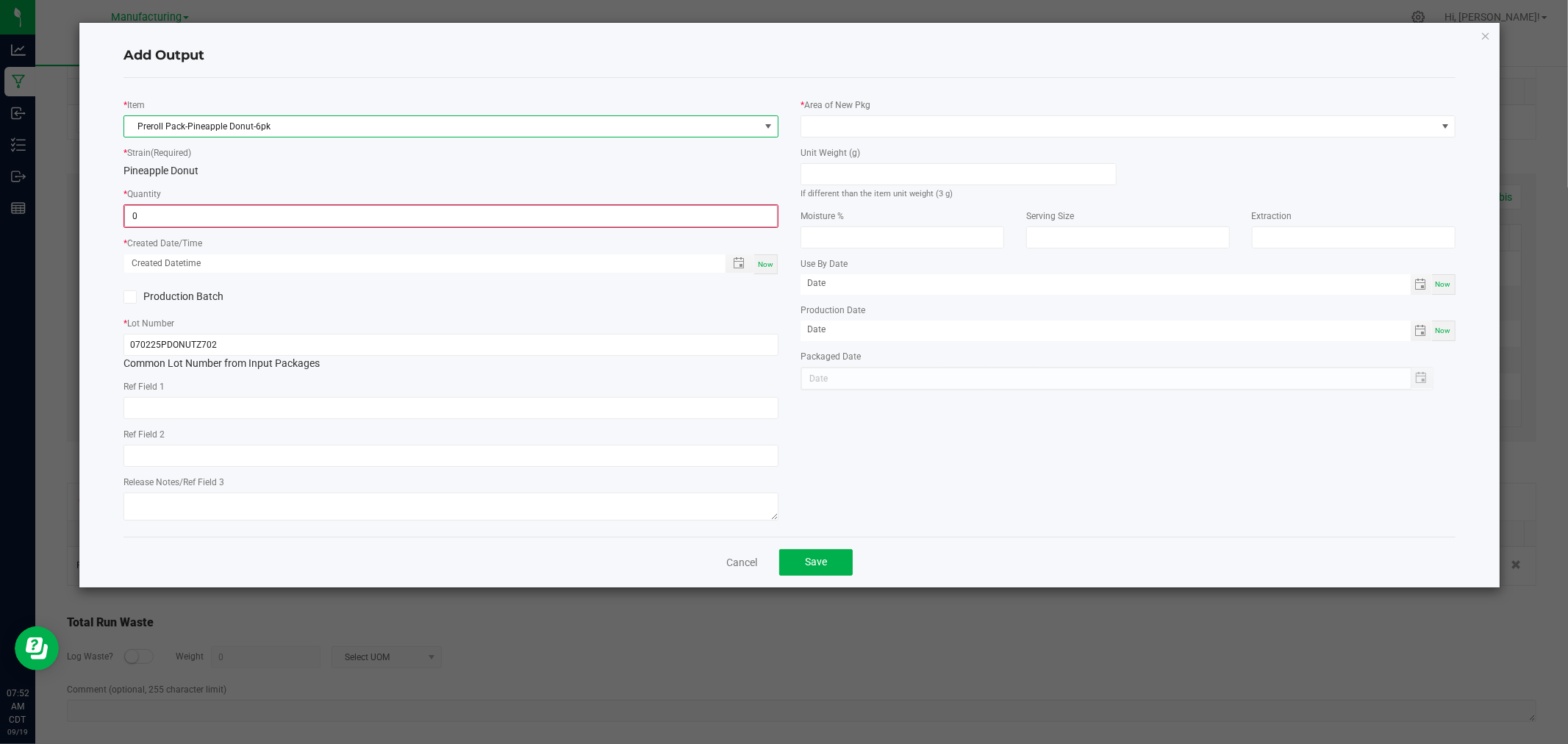
click at [211, 221] on input "0" at bounding box center [451, 216] width 652 height 20
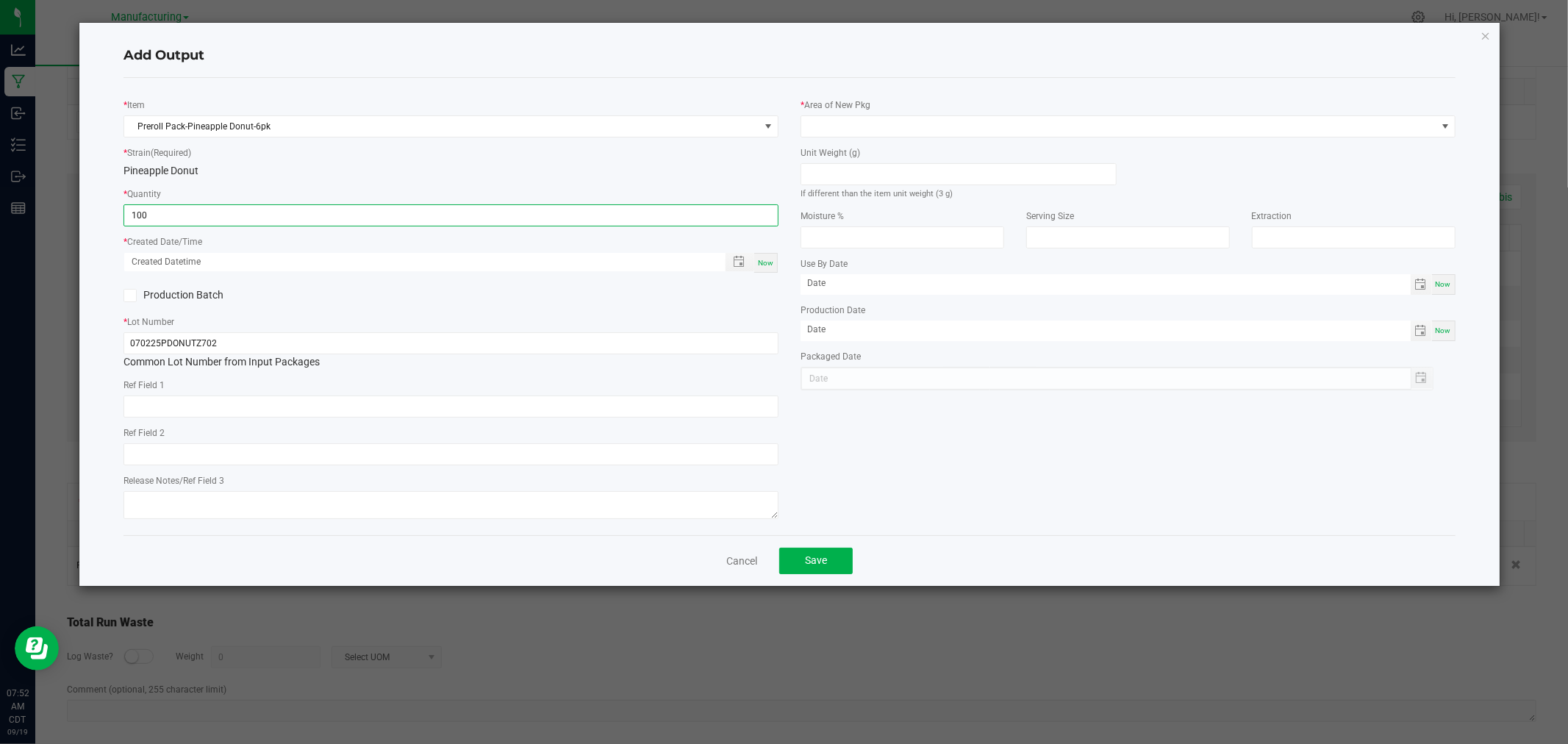
type input "100 ea"
click at [767, 263] on span "Now" at bounding box center [765, 263] width 15 height 8
type input "[DATE] 7:52 AM"
type input "[DATE]"
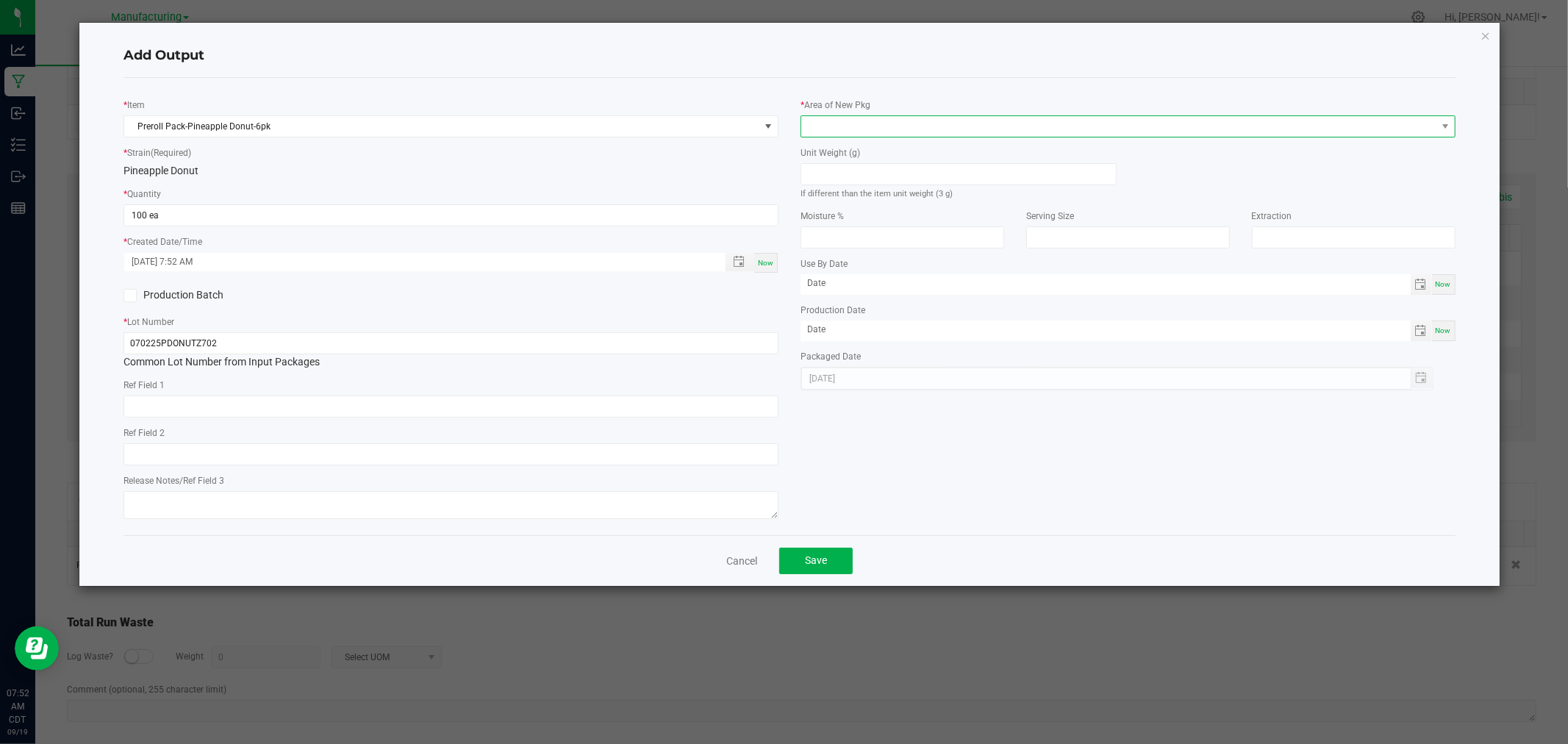
click at [850, 129] on span at bounding box center [1120, 126] width 636 height 20
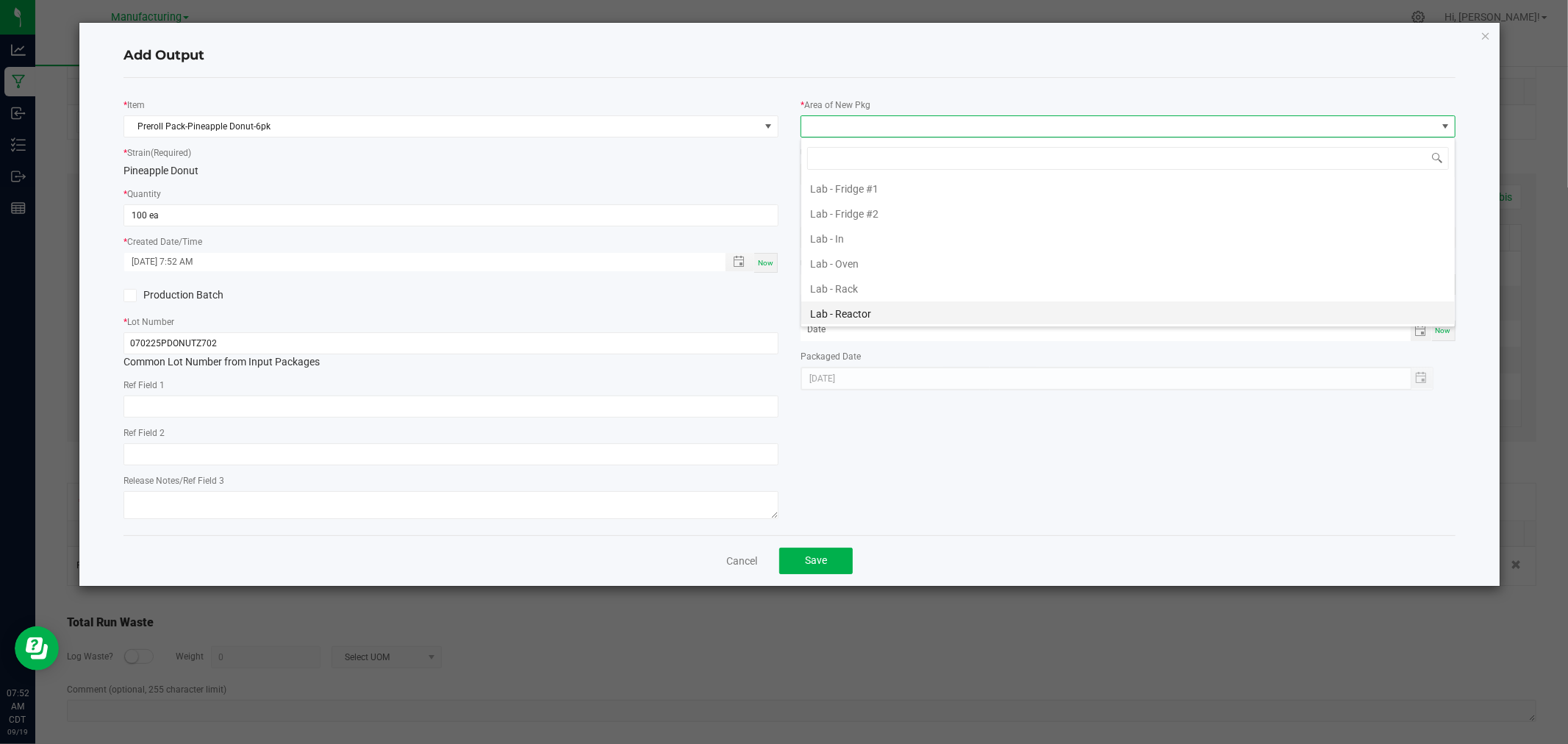
scroll to position [408, 0]
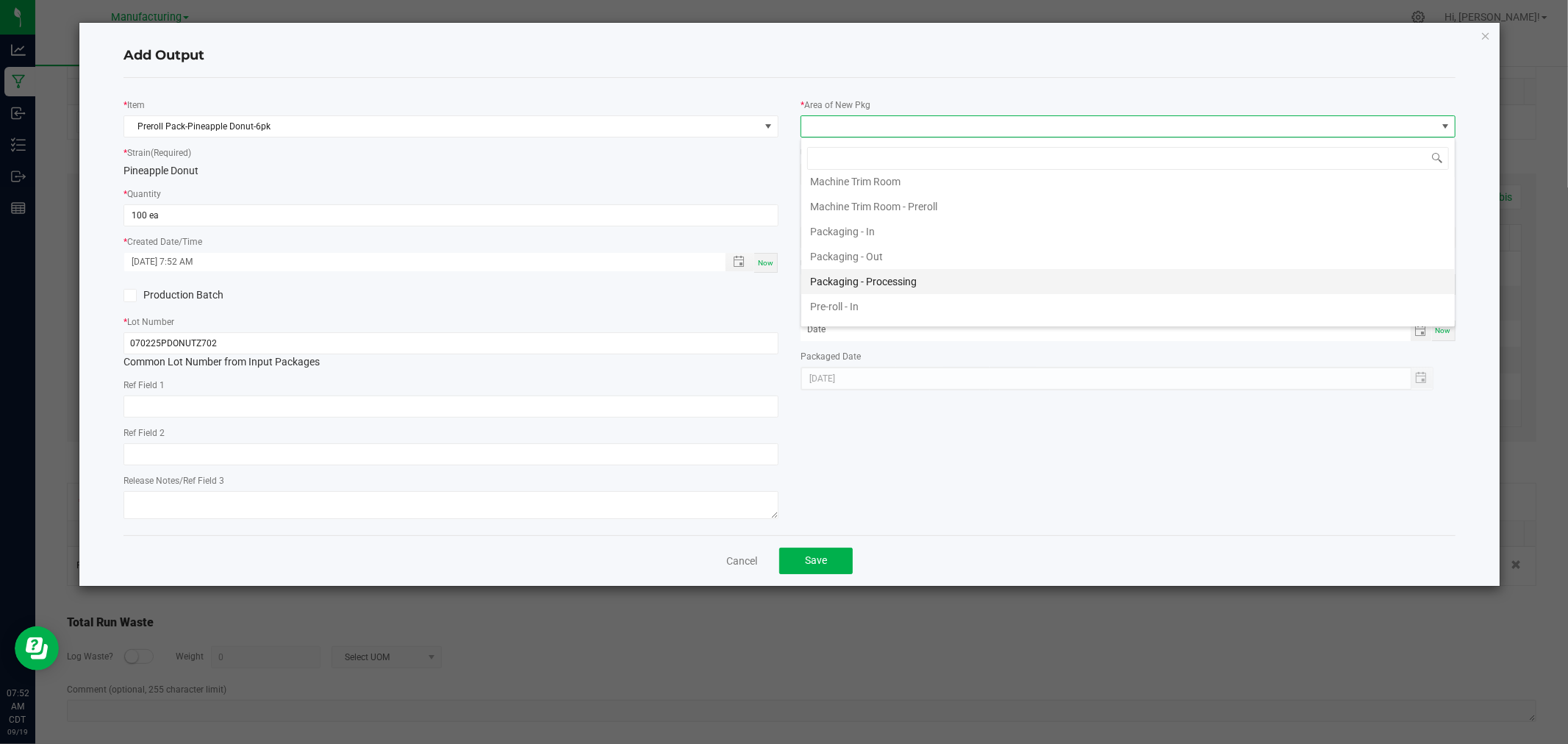
click at [870, 287] on li "Packaging - Processing" at bounding box center [1128, 281] width 653 height 25
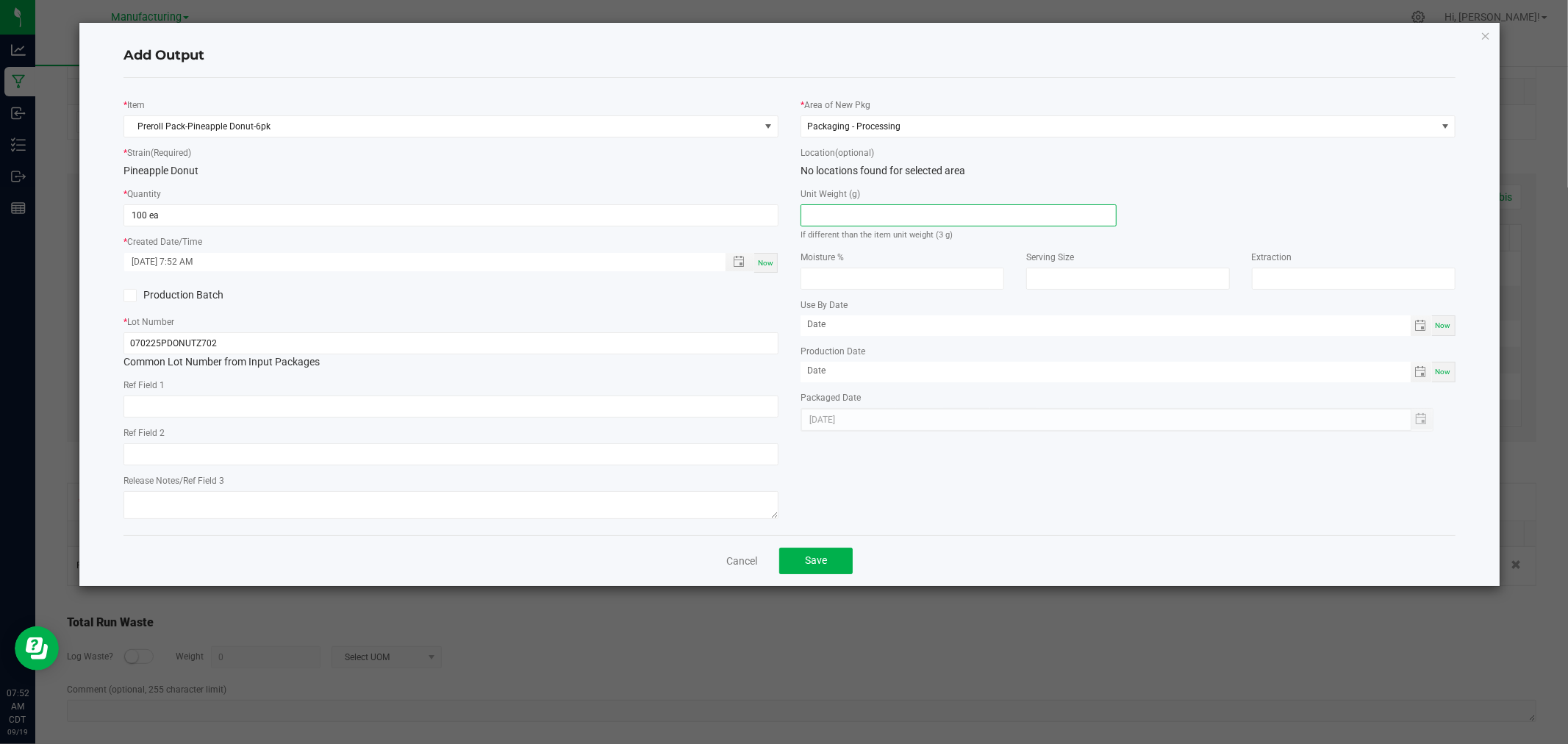
click at [877, 210] on input at bounding box center [959, 215] width 314 height 20
type input "3"
click at [838, 570] on button "Save" at bounding box center [815, 560] width 73 height 26
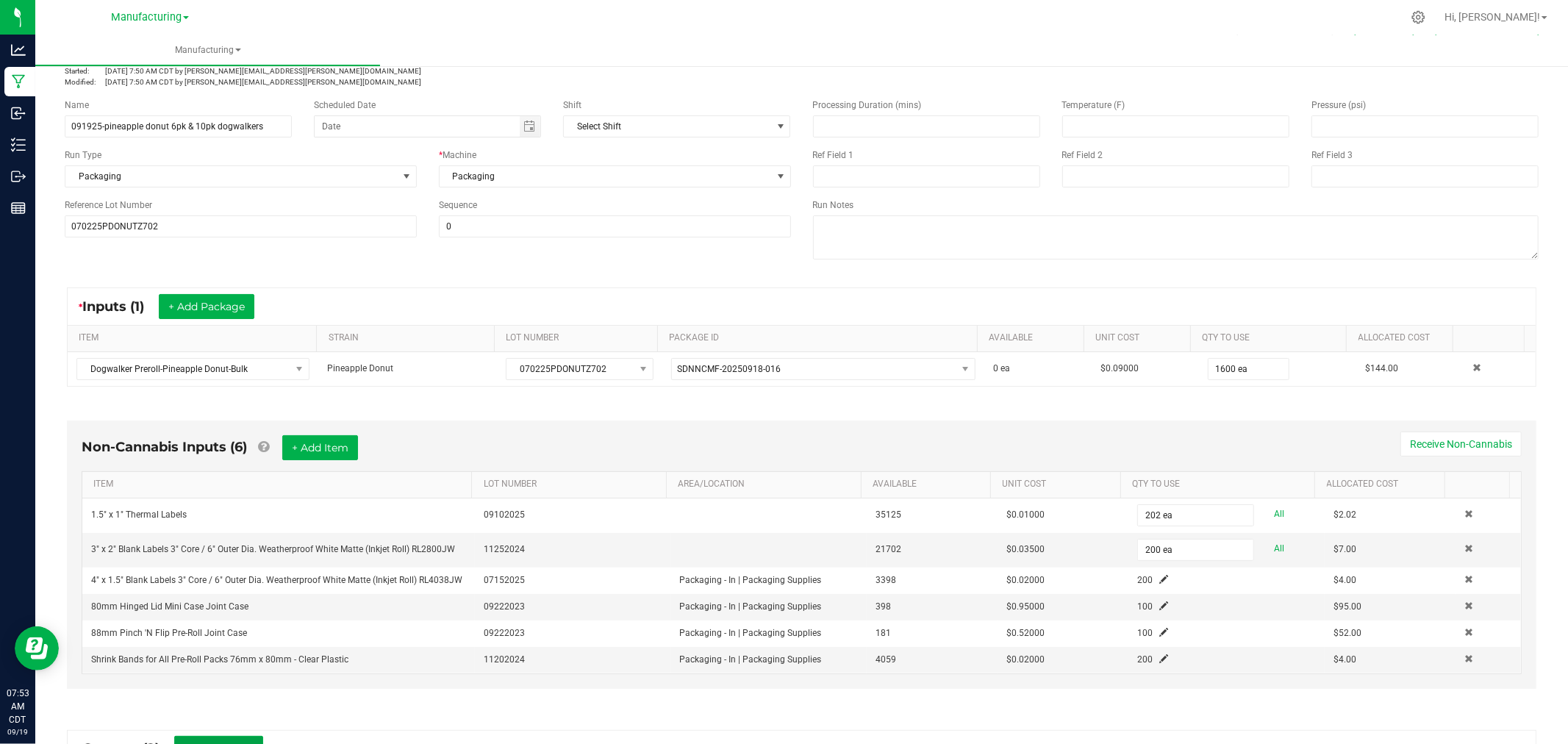
scroll to position [0, 0]
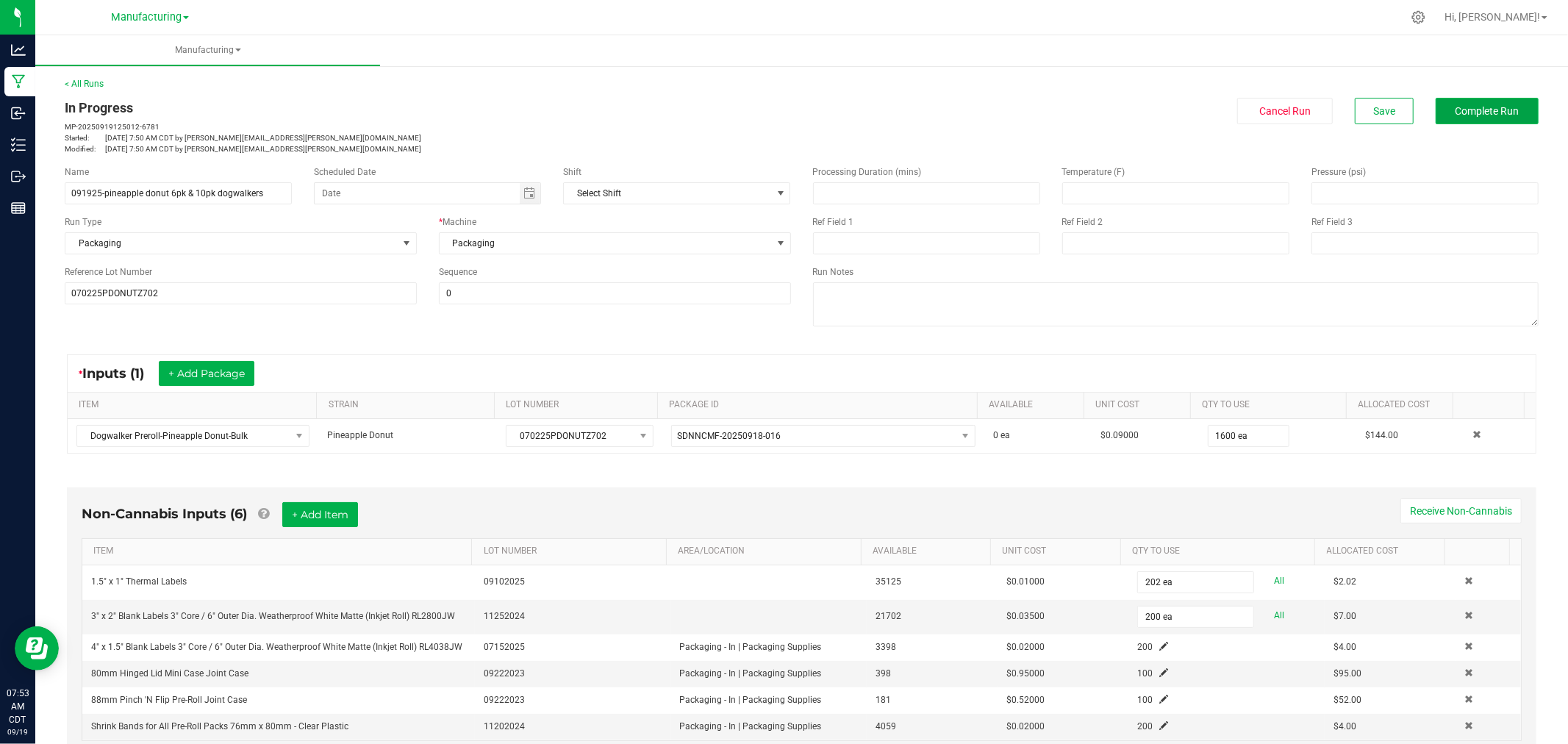
click at [1485, 106] on span "Complete Run" at bounding box center [1488, 111] width 64 height 12
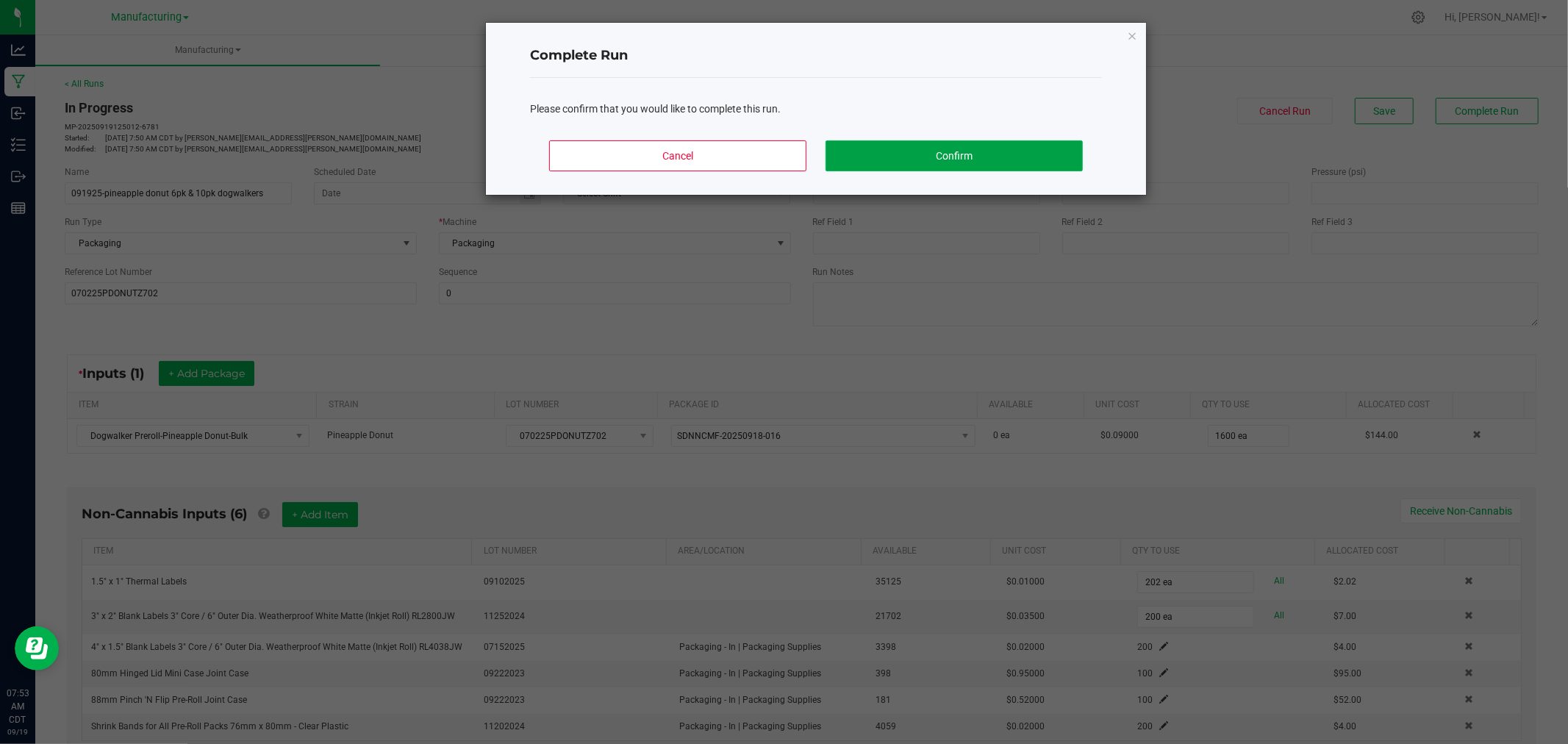
click at [1012, 145] on button "Confirm" at bounding box center [953, 156] width 257 height 31
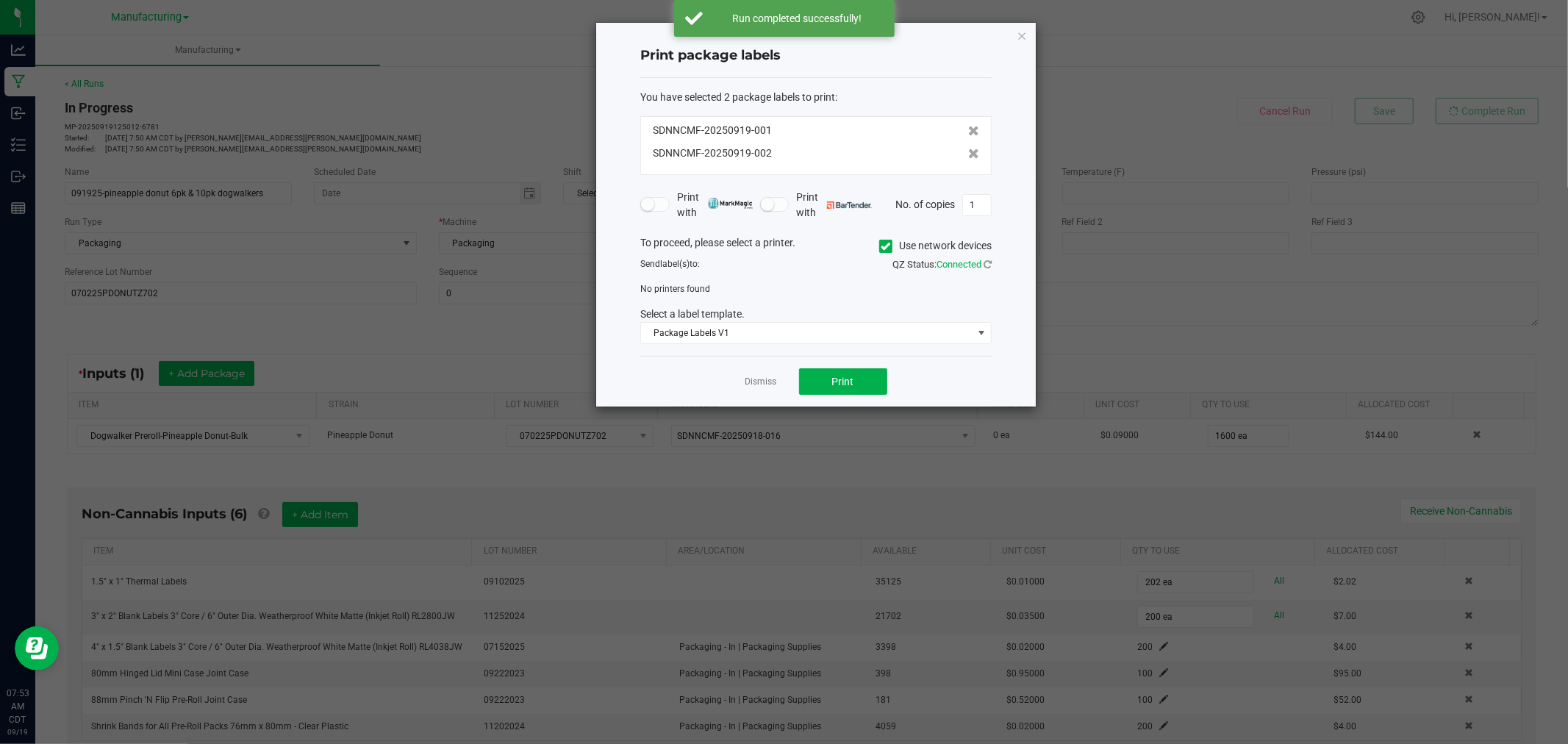
click at [886, 239] on span at bounding box center [886, 246] width 13 height 13
click at [0, 0] on input "Use network devices" at bounding box center [0, 0] width 0 height 0
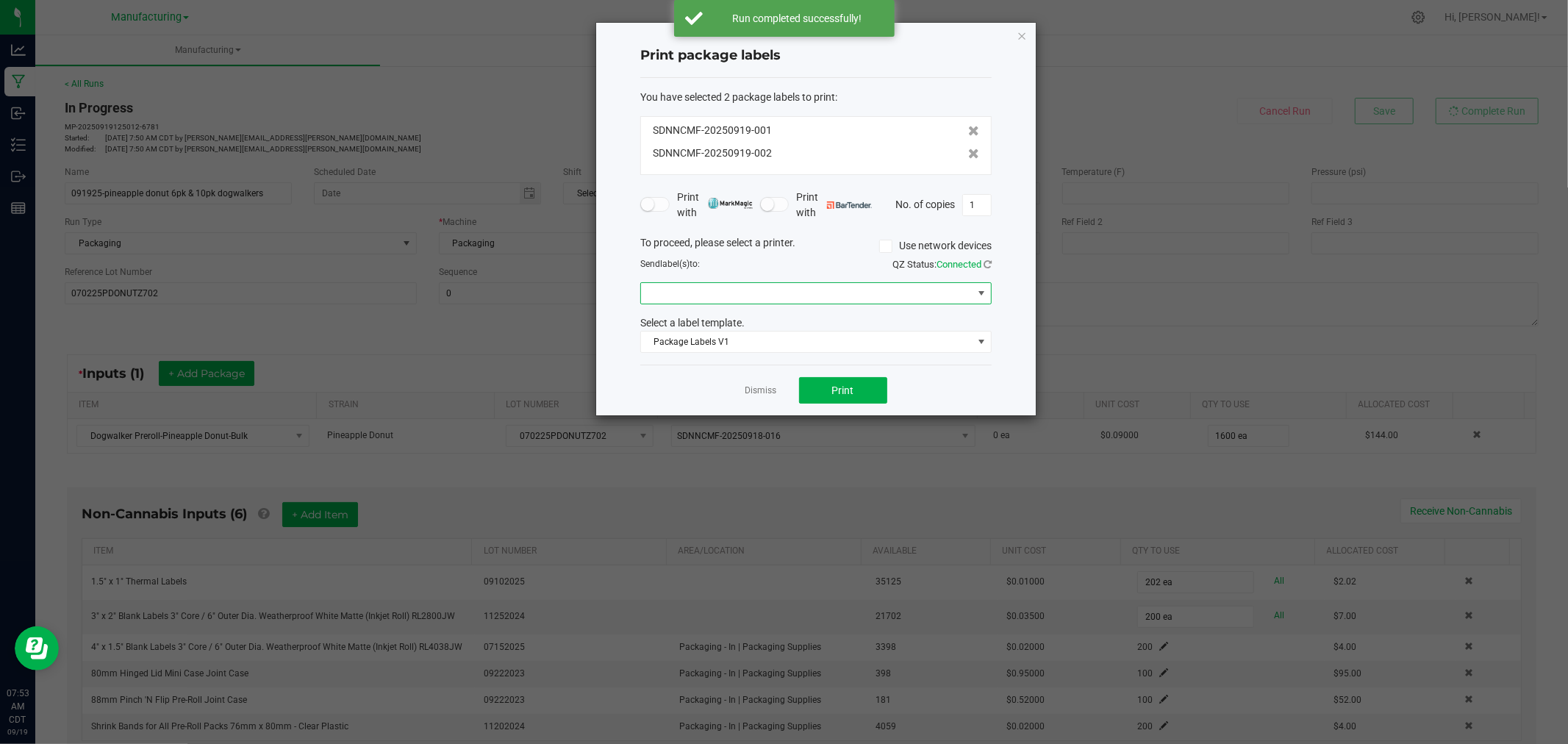
click at [878, 297] on span at bounding box center [807, 293] width 331 height 20
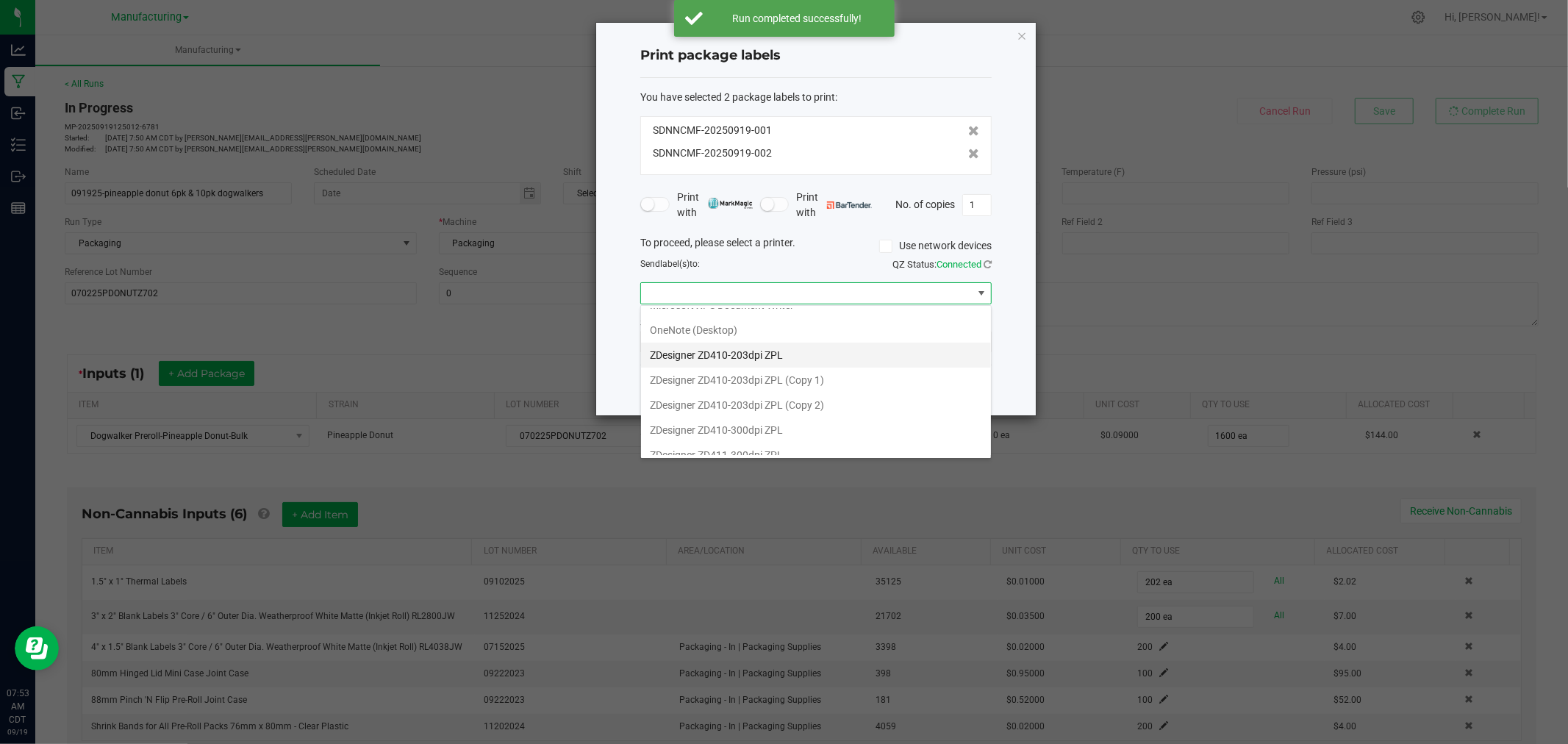
scroll to position [179, 0]
click at [785, 447] on ZPL "ZDesigner ZD411-300dpi ZPL" at bounding box center [816, 442] width 350 height 25
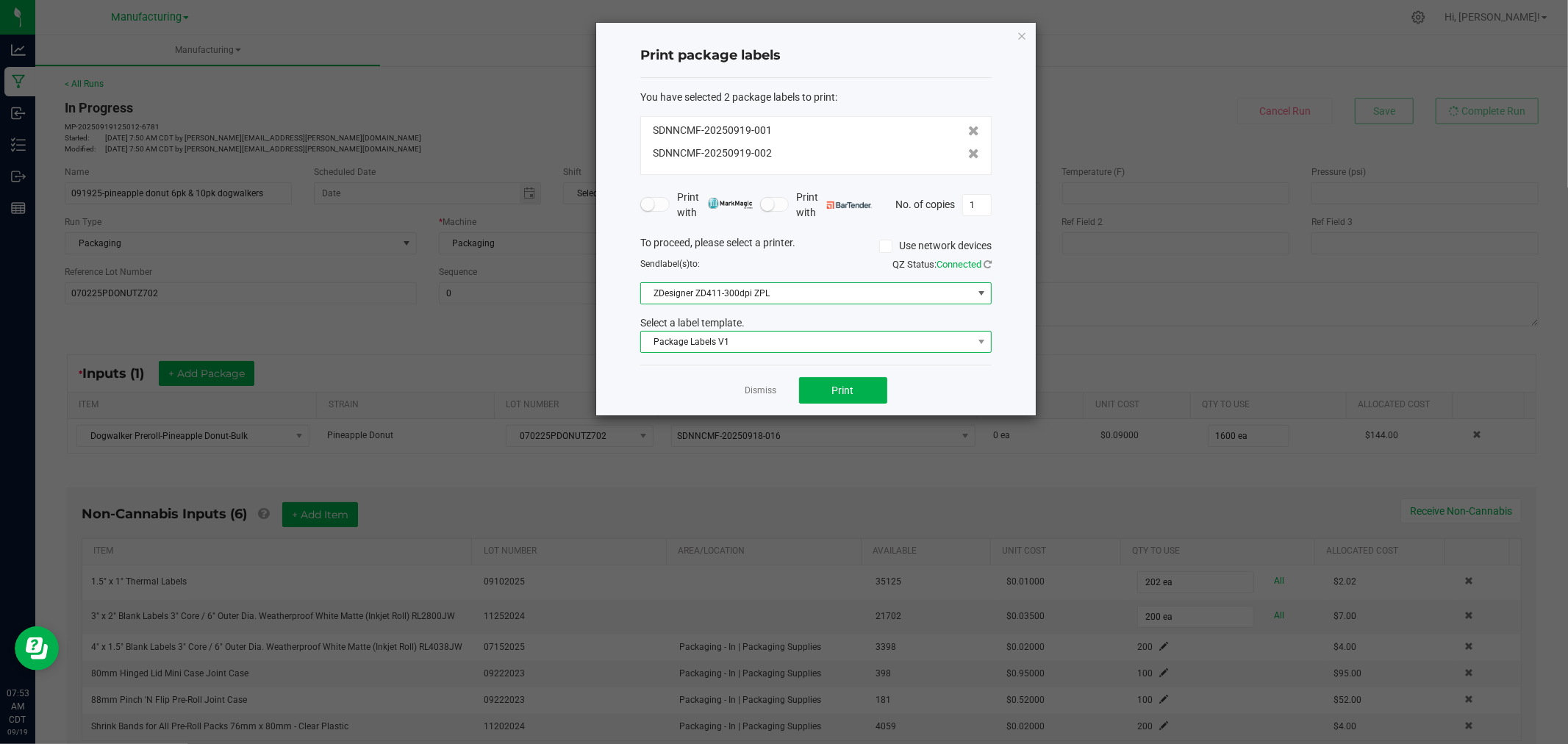
click at [774, 343] on span "Package Labels V1" at bounding box center [807, 341] width 331 height 20
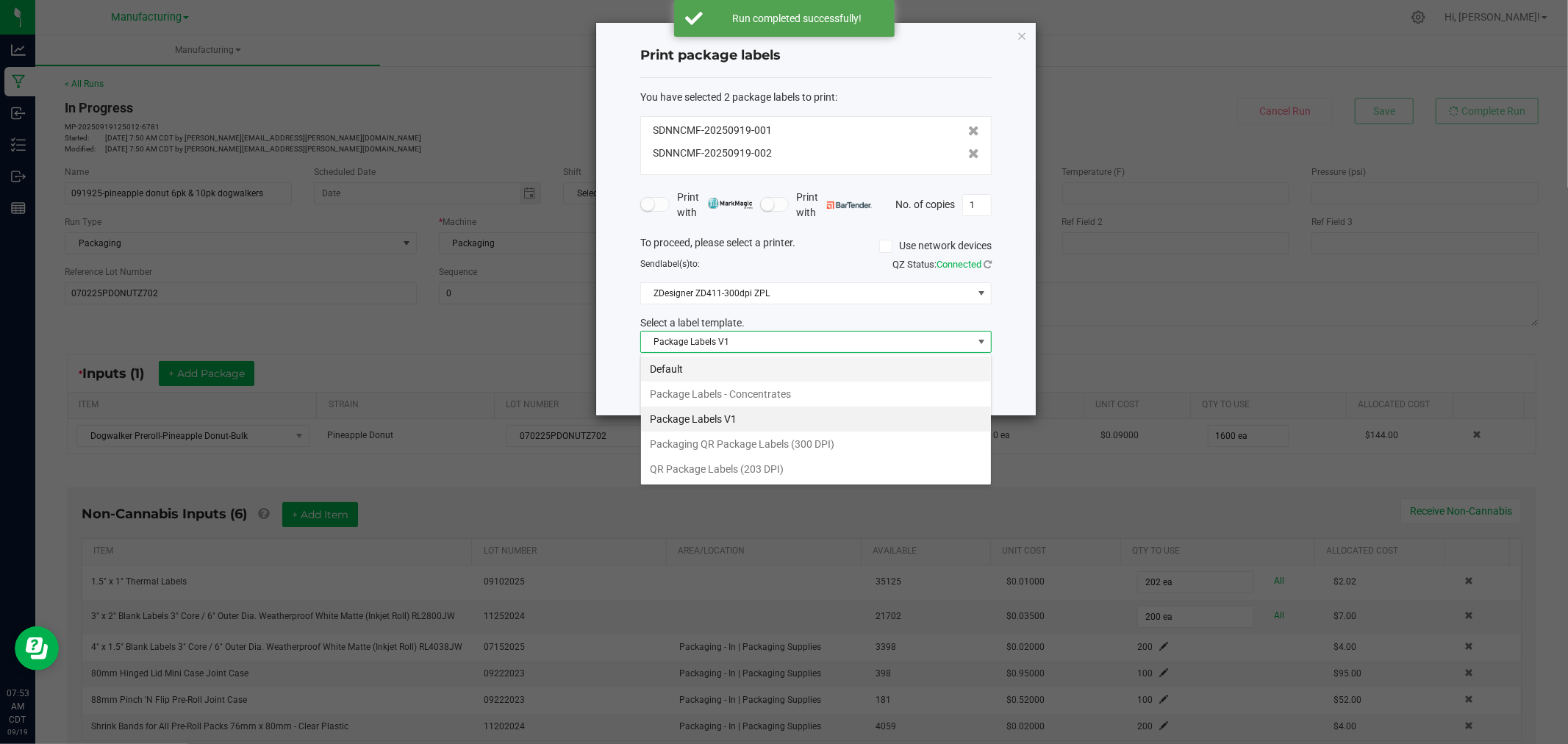
scroll to position [22, 351]
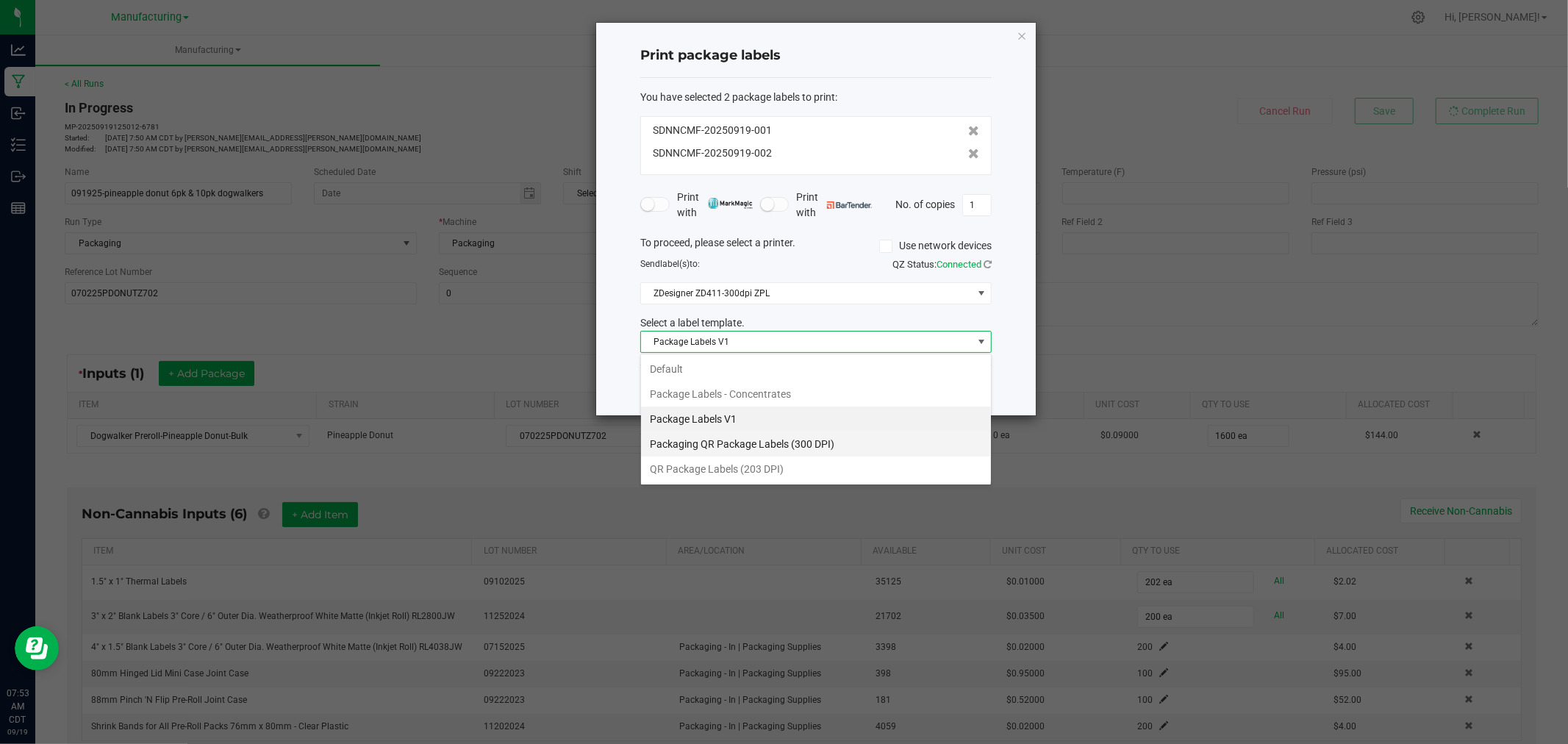
click at [762, 442] on li "Packaging QR Package Labels (300 DPI)" at bounding box center [816, 444] width 350 height 25
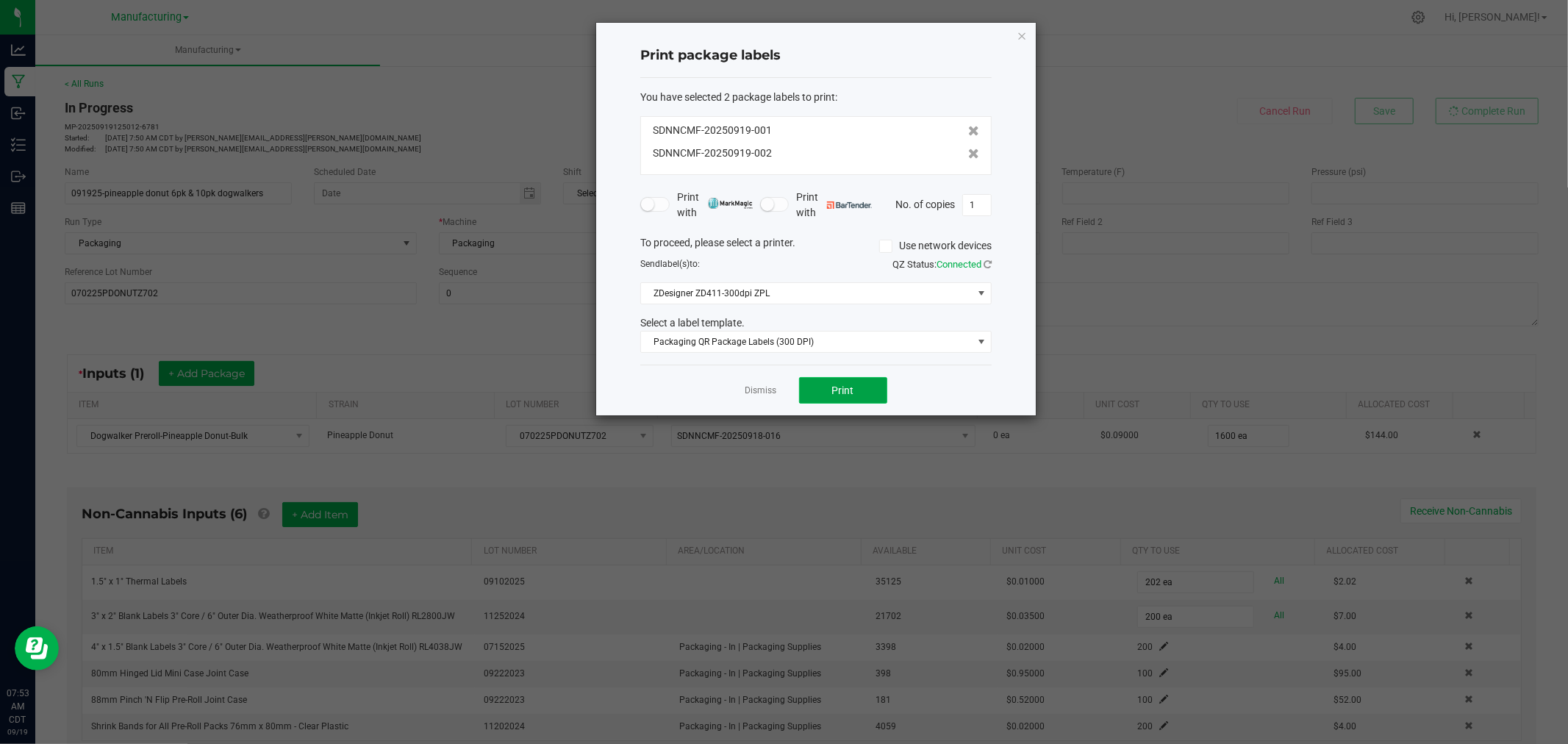
click at [846, 393] on span "Print" at bounding box center [843, 390] width 22 height 12
click at [1026, 34] on icon "button" at bounding box center [1022, 35] width 10 height 18
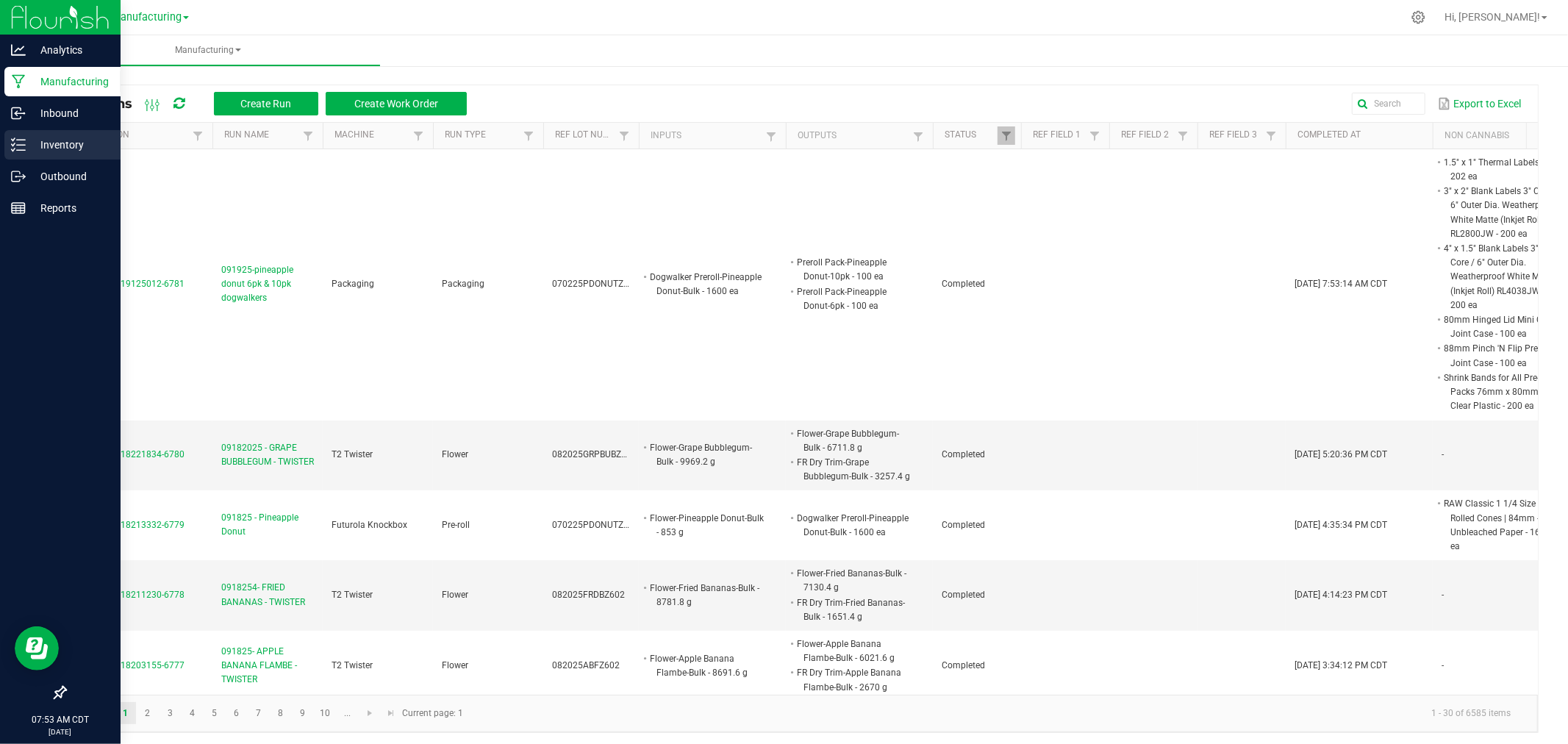
click at [3, 143] on link "Inventory" at bounding box center [60, 146] width 121 height 32
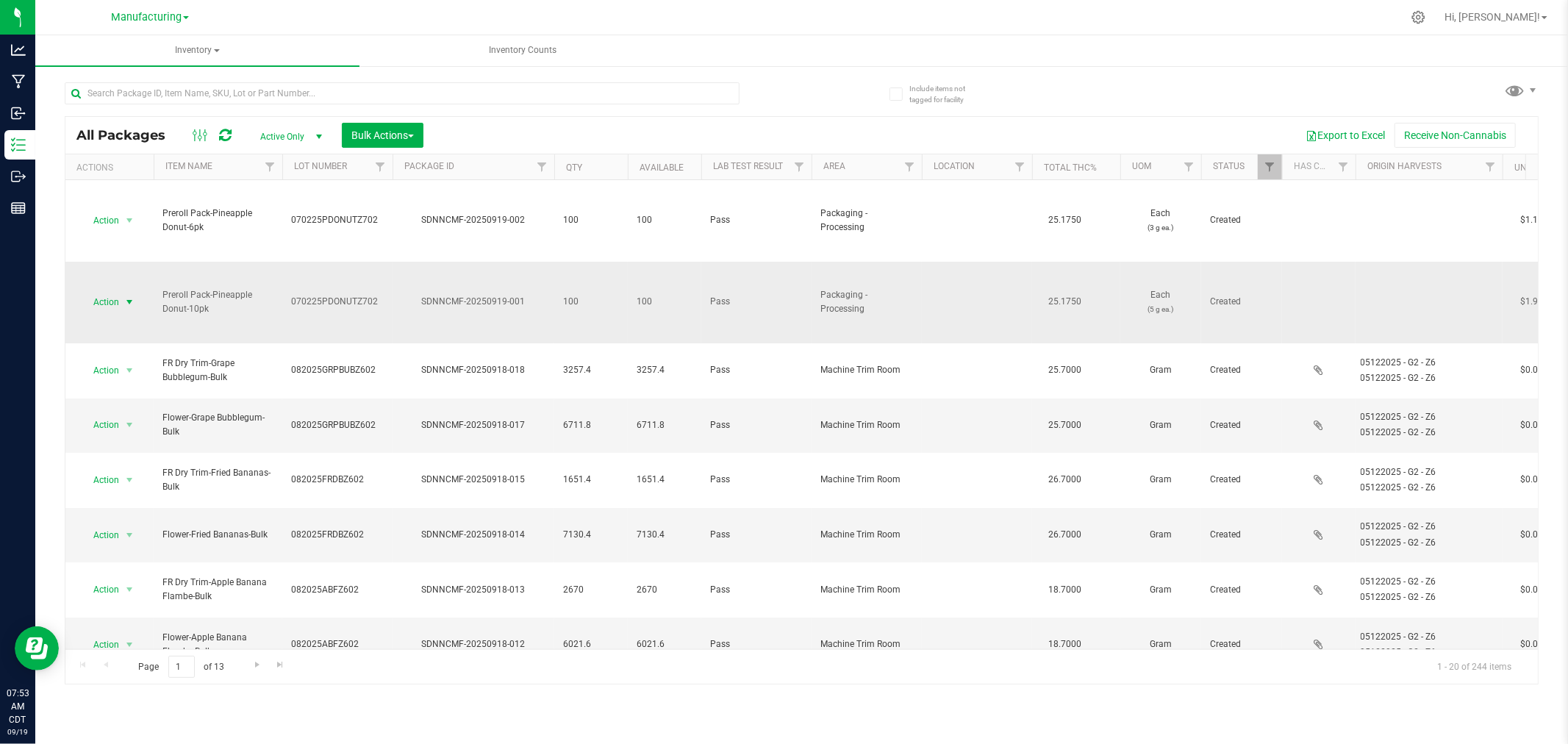
click at [127, 304] on span "select" at bounding box center [130, 302] width 12 height 12
click at [116, 481] on li "Print package label" at bounding box center [127, 489] width 93 height 40
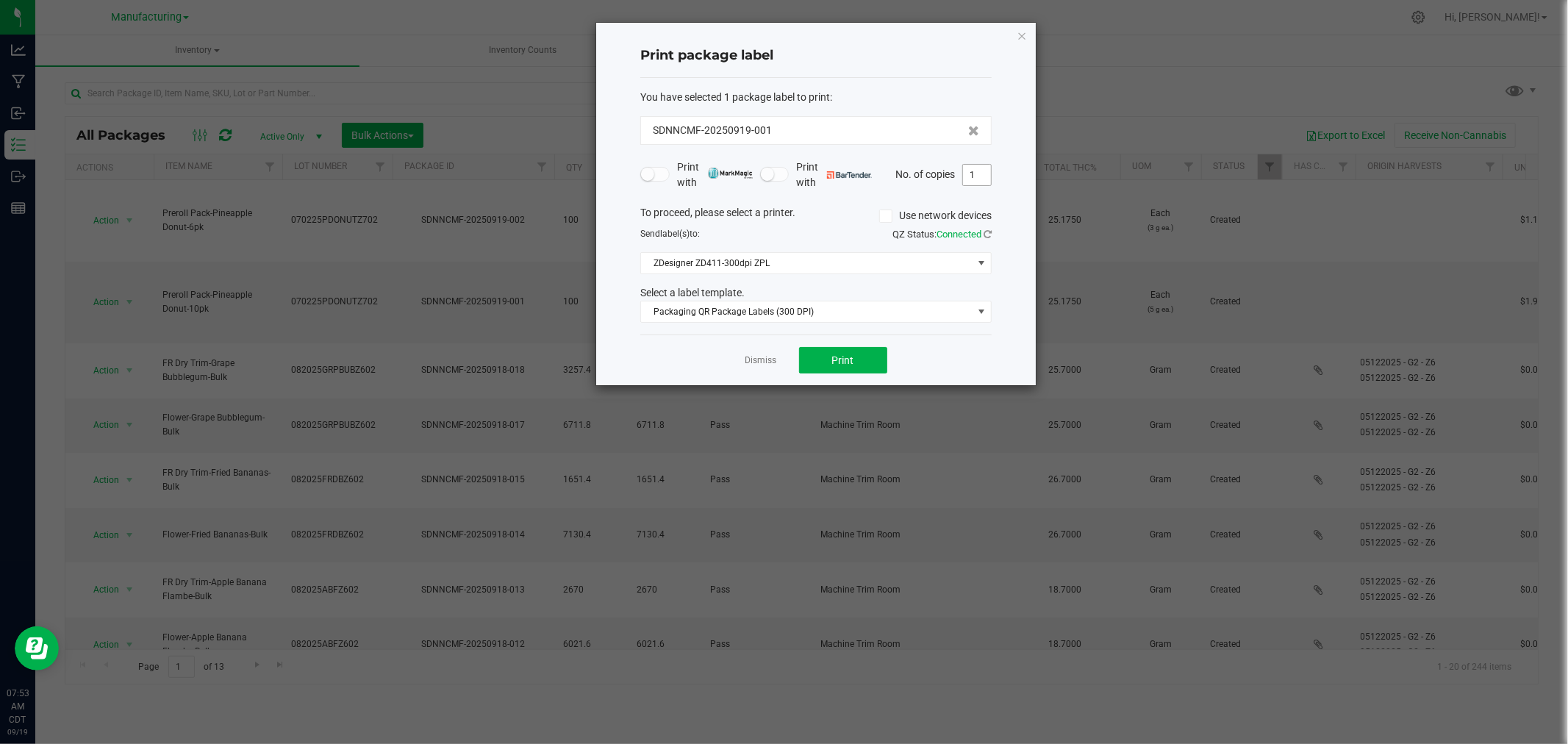
click at [980, 179] on input "1" at bounding box center [977, 174] width 28 height 20
type input "100"
click at [842, 365] on span "Print" at bounding box center [843, 360] width 22 height 12
click at [1023, 35] on icon "button" at bounding box center [1022, 35] width 10 height 18
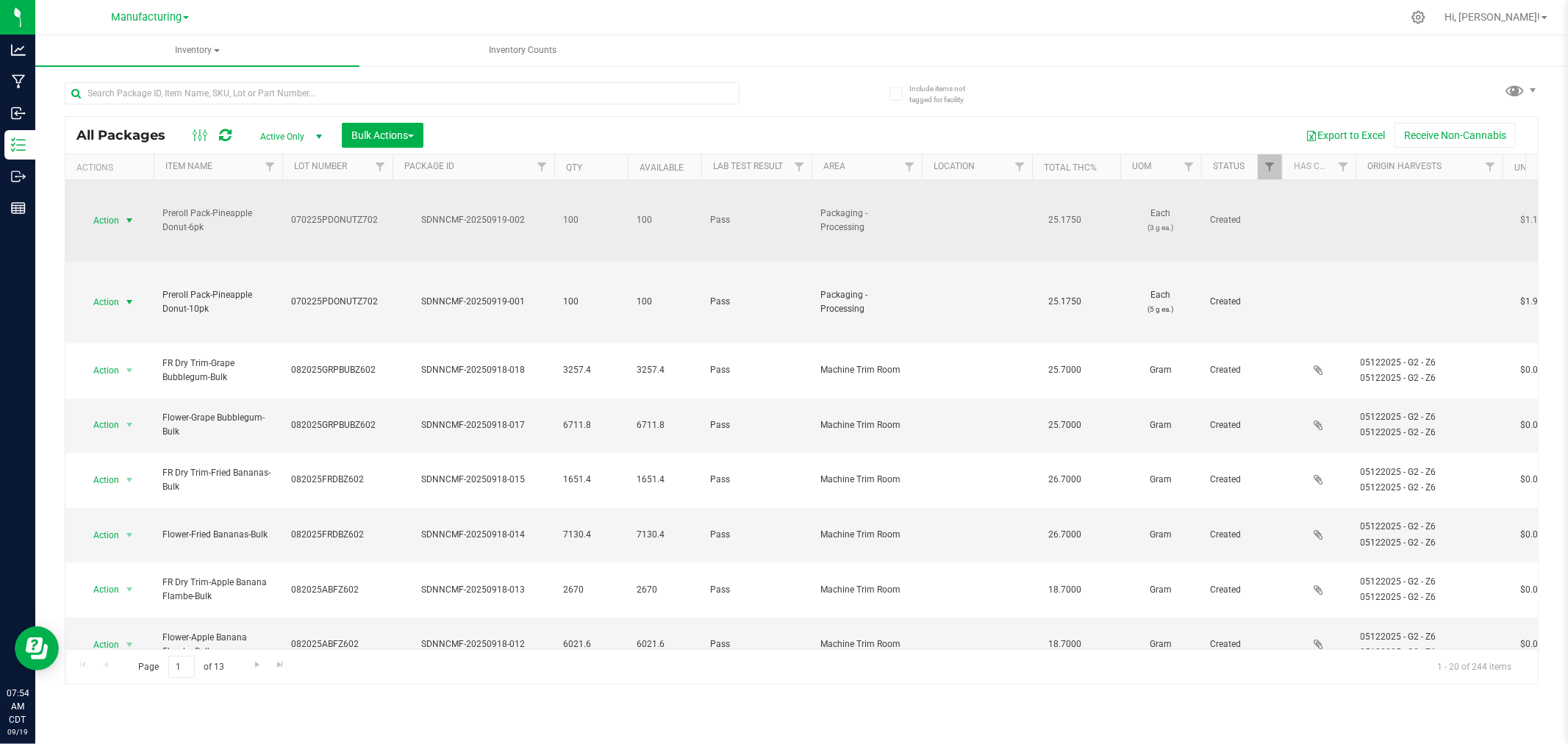
click at [129, 215] on span "select" at bounding box center [130, 221] width 12 height 12
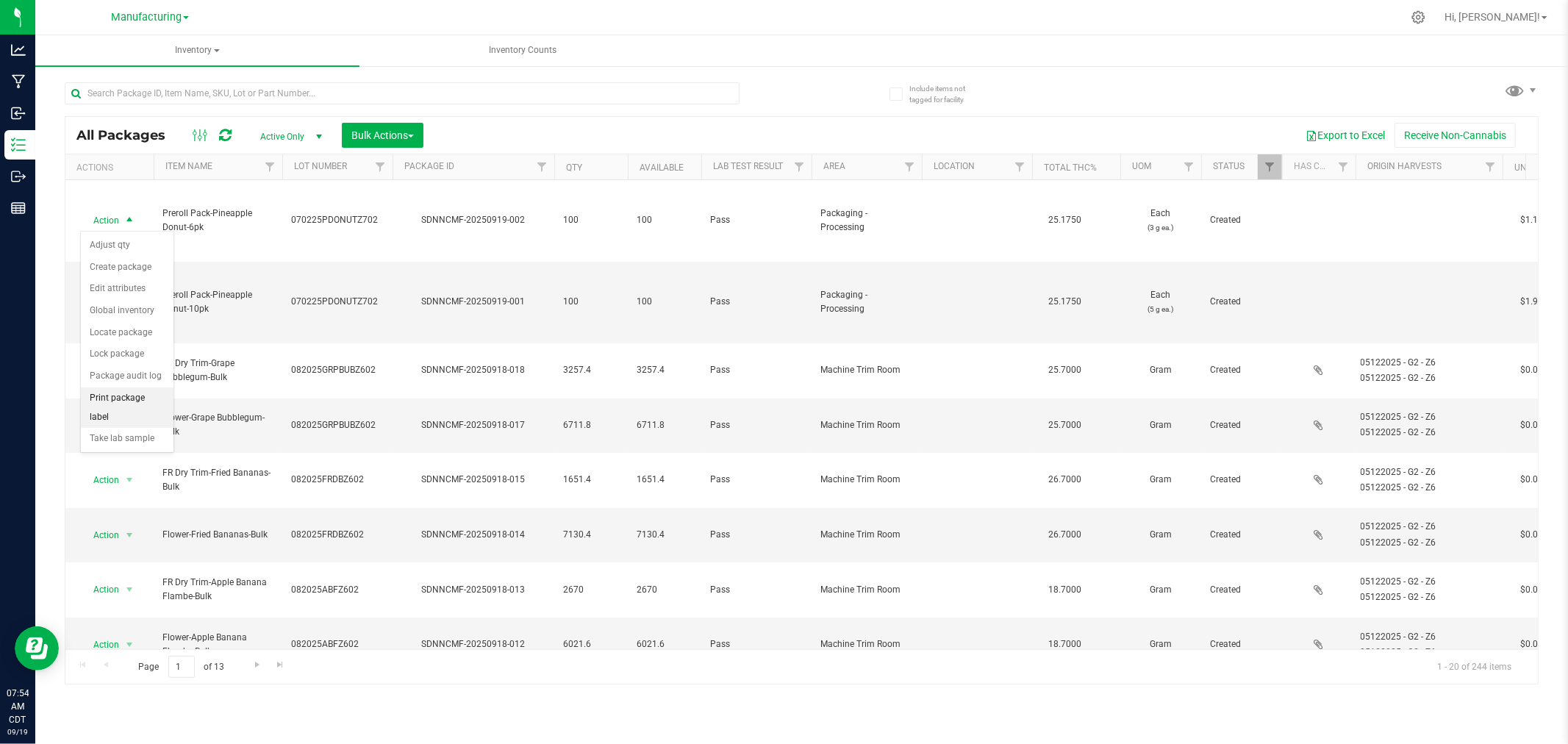
click at [115, 400] on li "Print package label" at bounding box center [127, 408] width 93 height 40
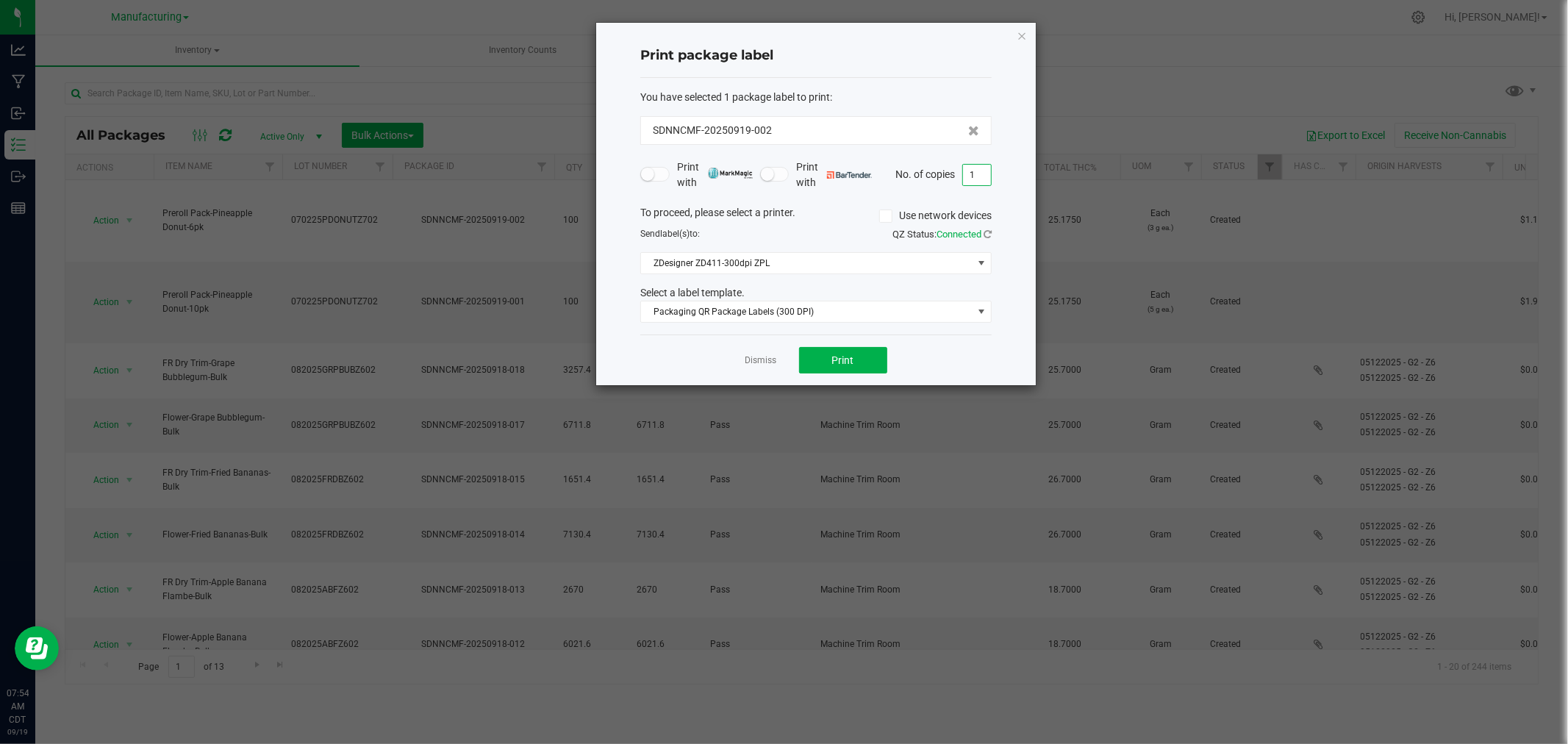
click at [980, 179] on input "1" at bounding box center [977, 174] width 28 height 20
type input "100"
click at [835, 361] on span "Print" at bounding box center [843, 360] width 22 height 12
click at [1022, 35] on icon "button" at bounding box center [1022, 35] width 10 height 18
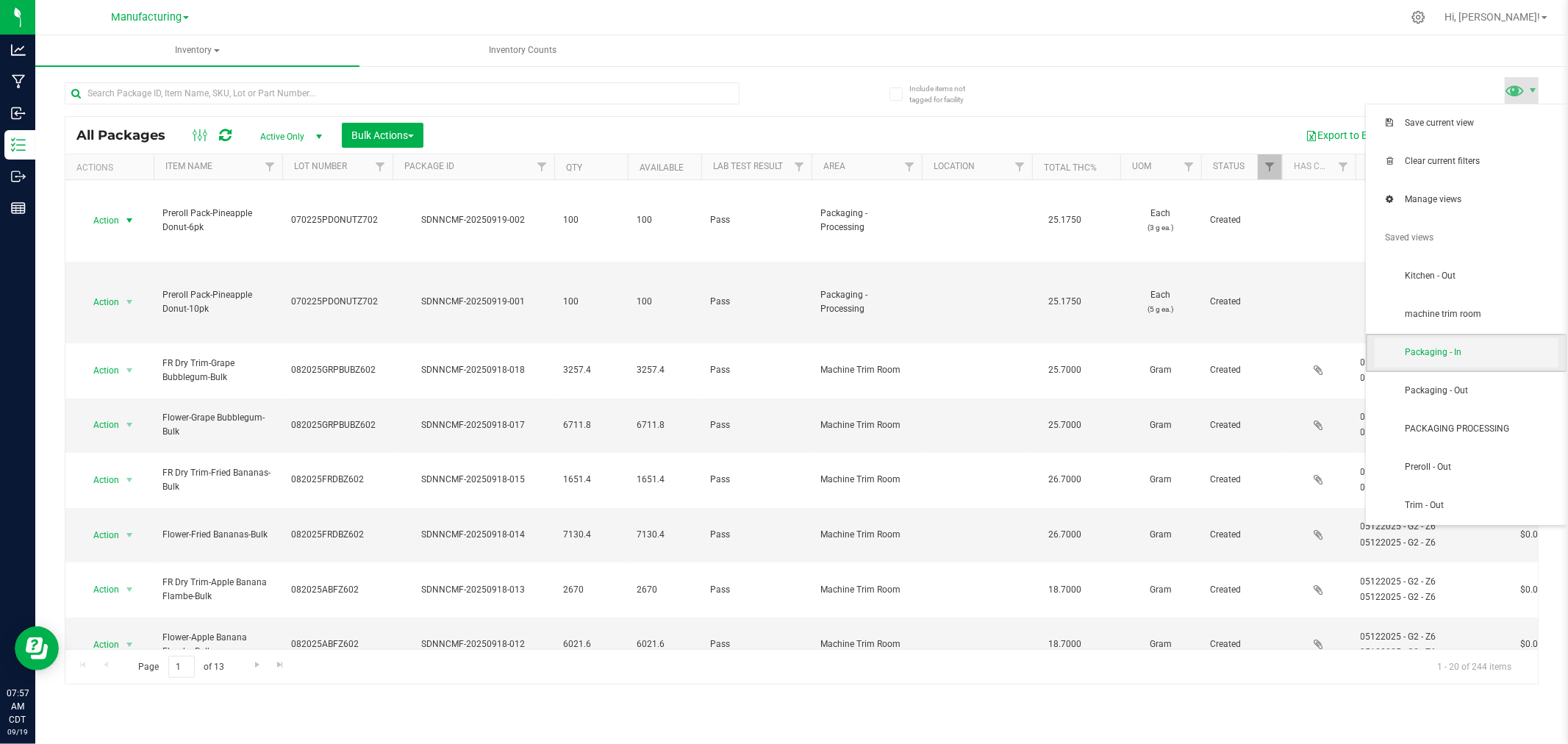
click at [1479, 354] on span "Packaging - In" at bounding box center [1481, 352] width 153 height 13
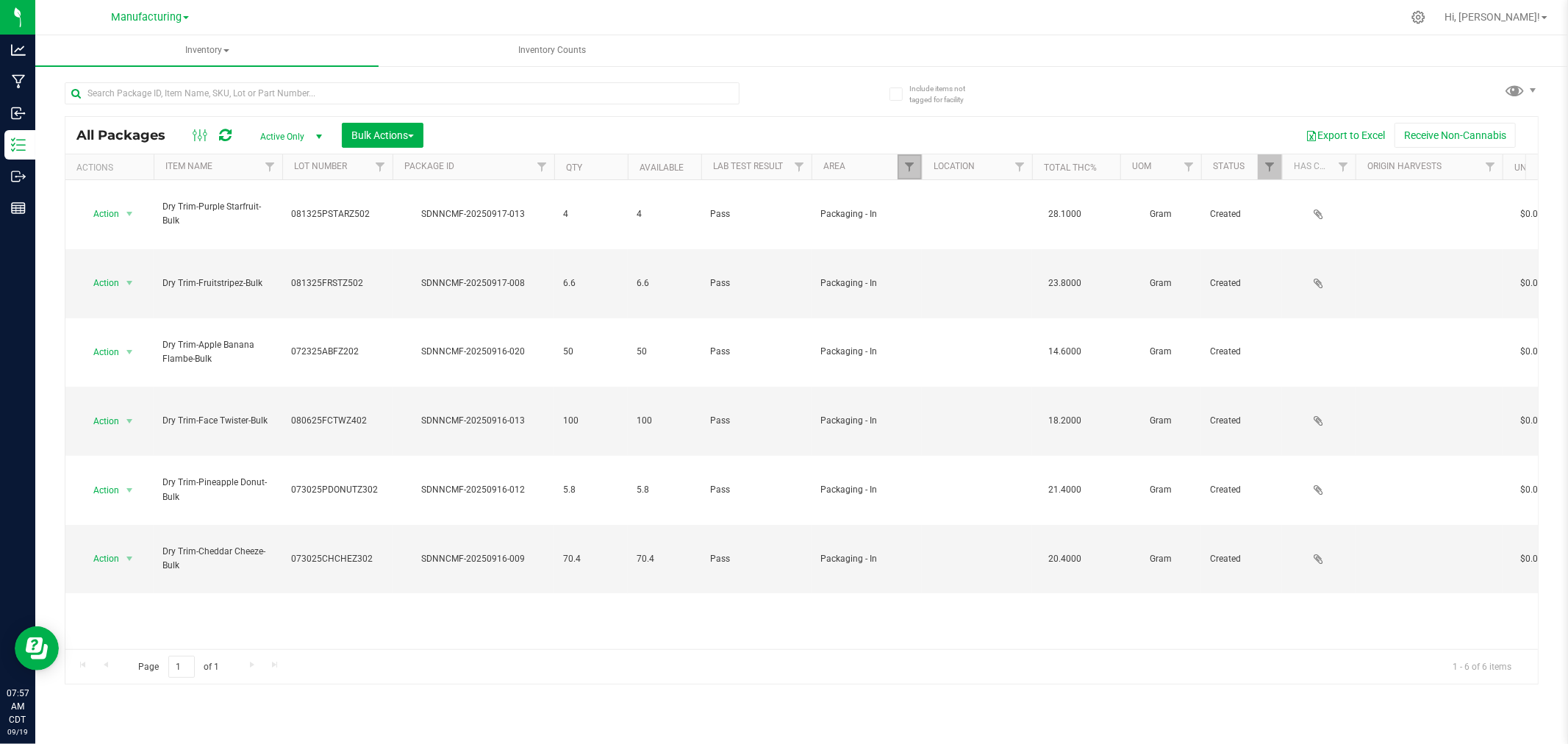
click at [914, 175] on link "Filter" at bounding box center [910, 167] width 24 height 25
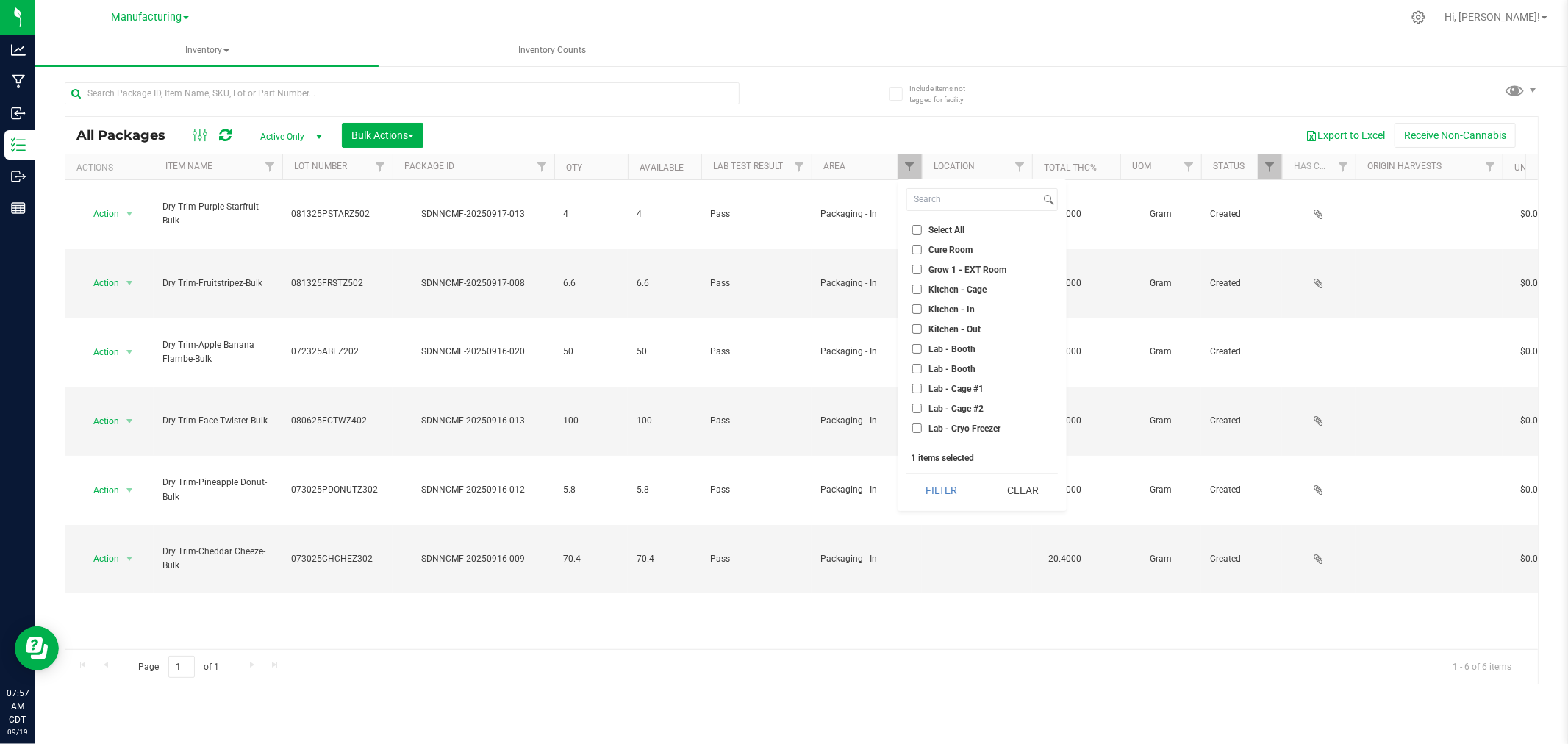
click at [919, 388] on input "Lab - Cage #1" at bounding box center [916, 388] width 9 height 9
checkbox input "true"
click at [917, 319] on input "Packaging - In" at bounding box center [916, 319] width 9 height 9
checkbox input "false"
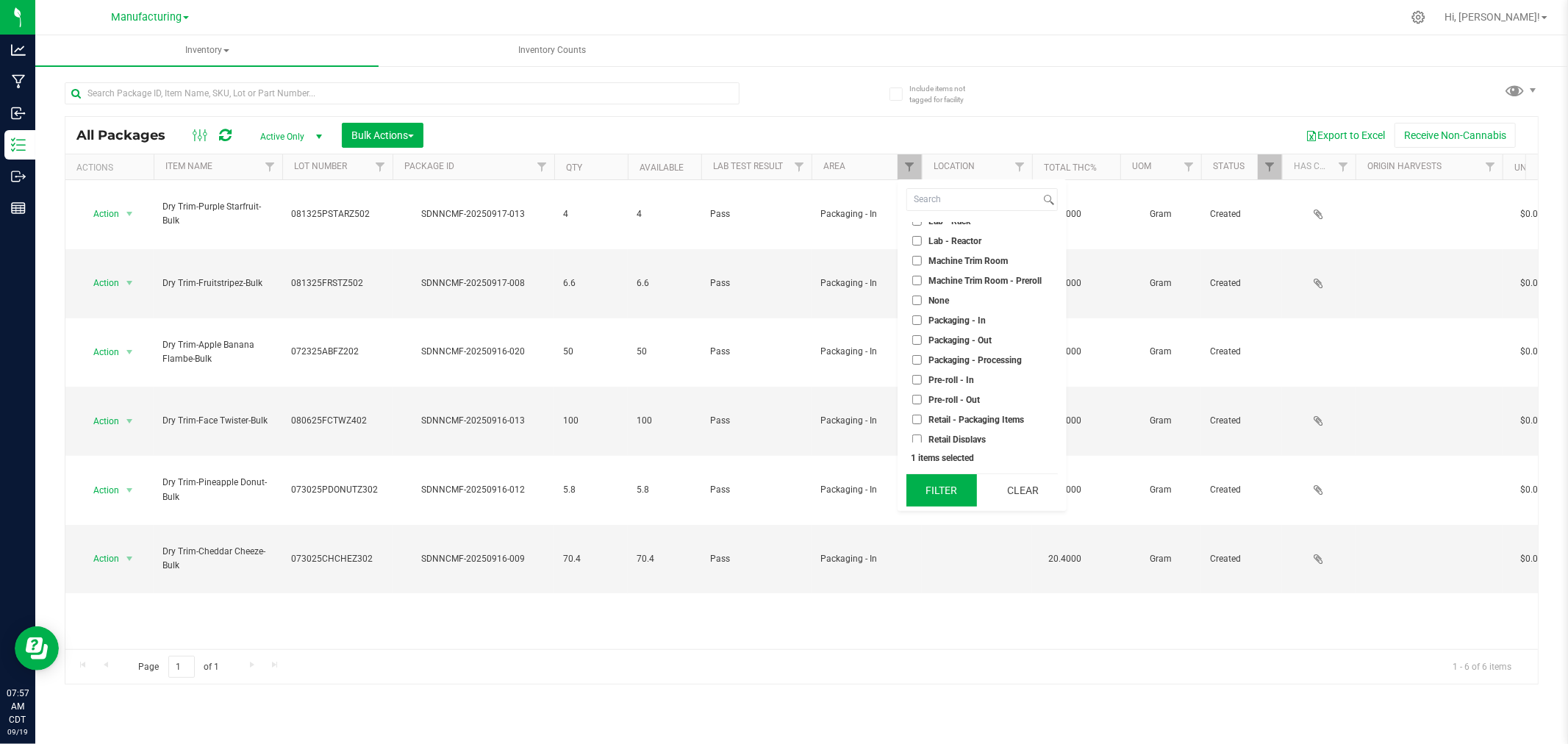
click at [952, 497] on button "Filter" at bounding box center [942, 490] width 71 height 32
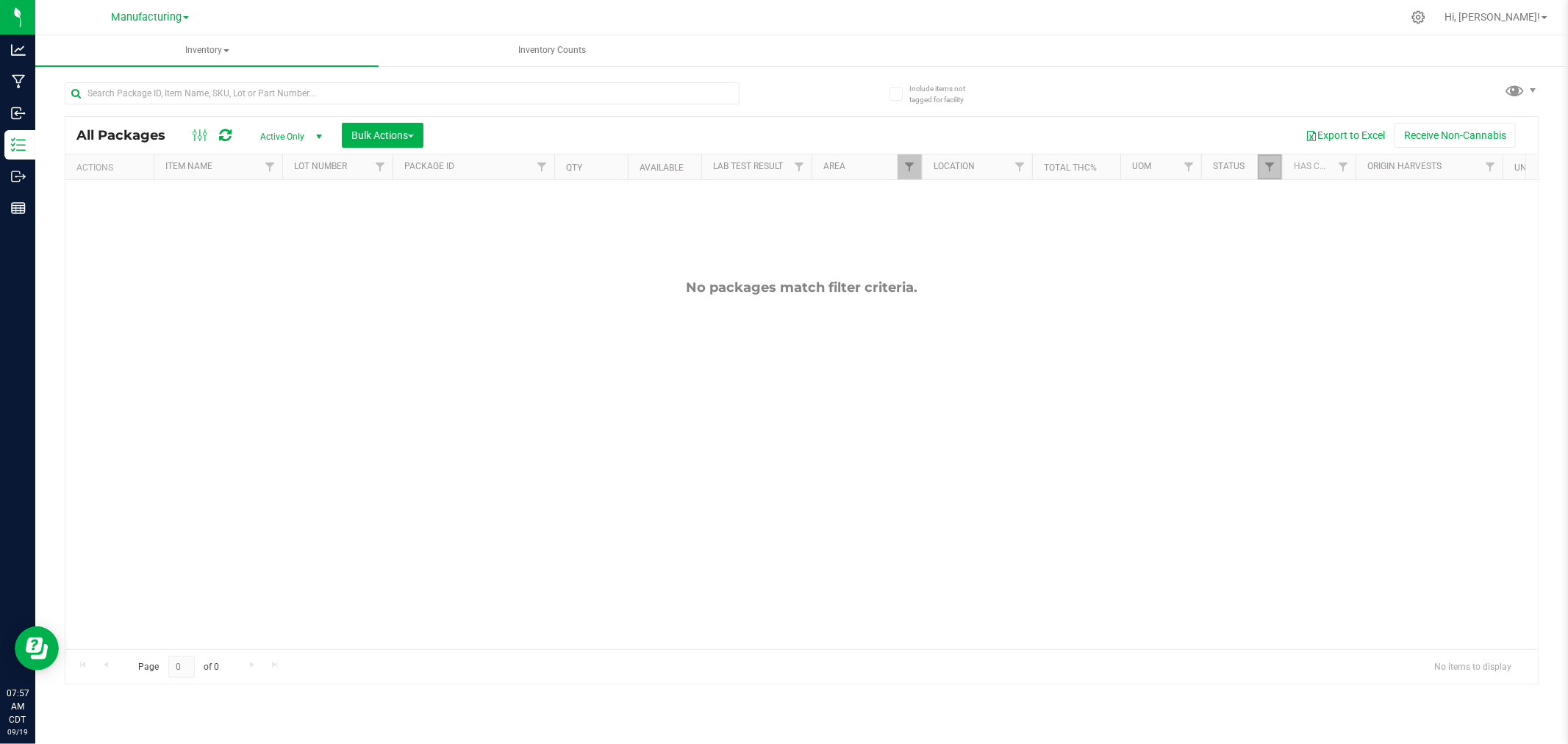
click at [1276, 163] on link "Filter" at bounding box center [1270, 167] width 24 height 25
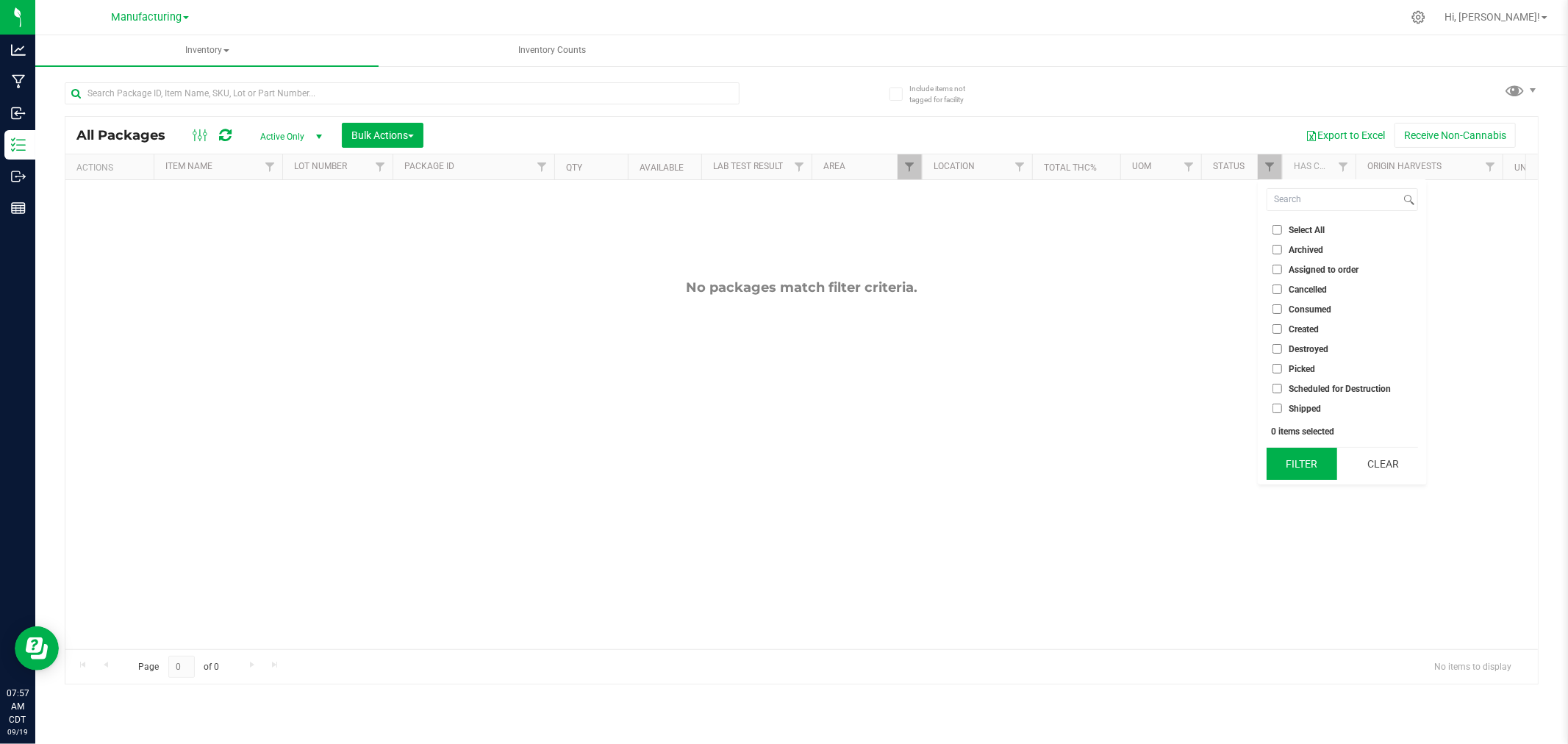
click at [1292, 473] on button "Filter" at bounding box center [1302, 463] width 71 height 32
